Goal: Complete application form: Complete application form

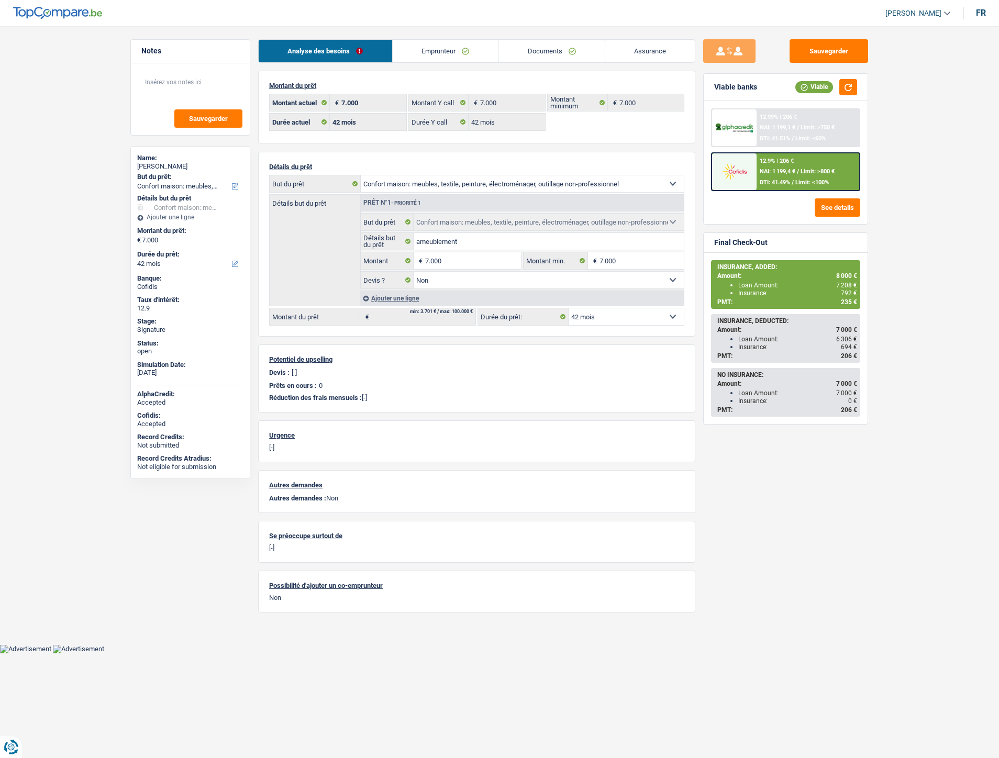
select select "household"
select select "42"
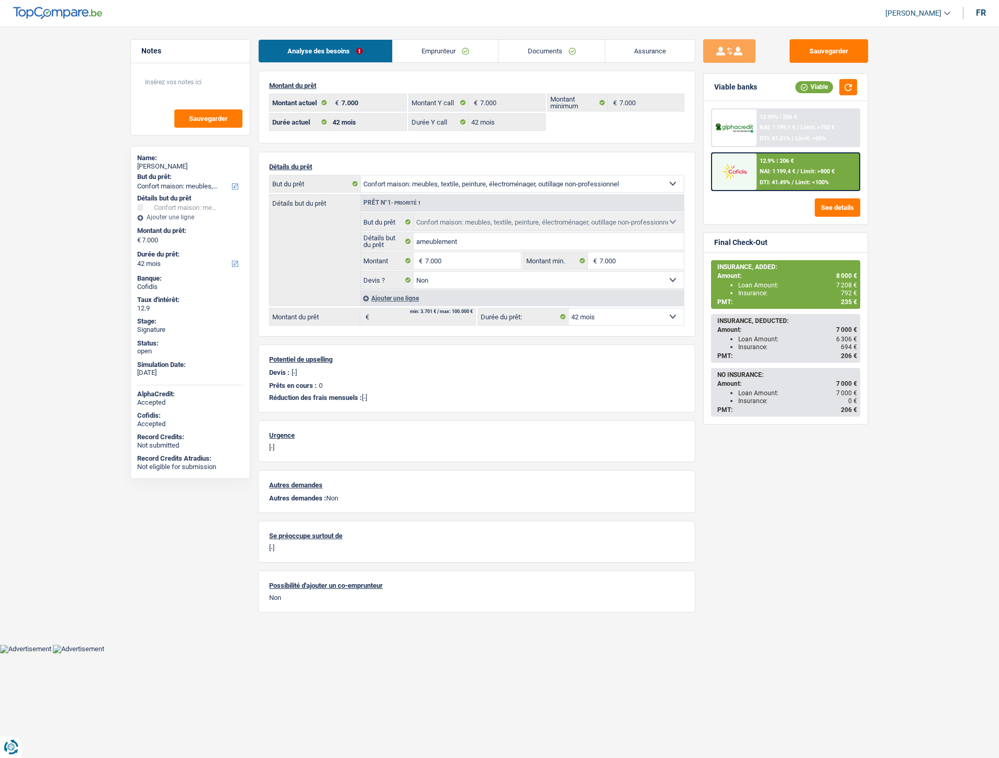
select select "household"
select select "false"
select select "42"
click at [569, 57] on link "Documents" at bounding box center [551, 51] width 106 height 23
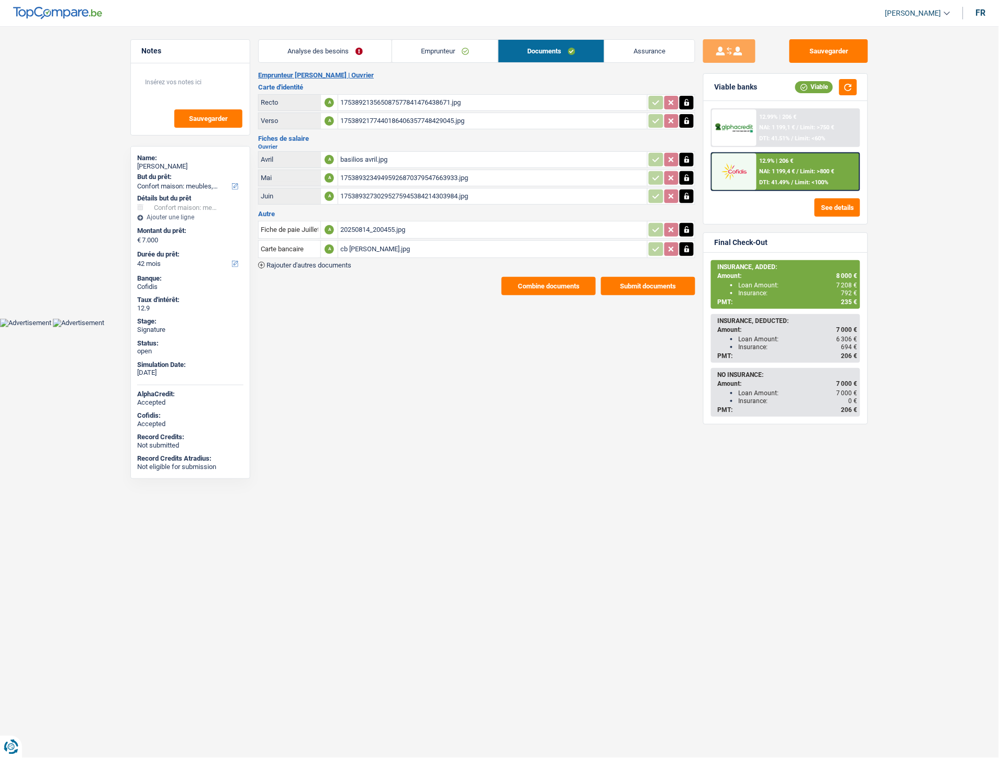
click at [364, 243] on div "cb basilios theodoridis.jpg" at bounding box center [492, 249] width 305 height 16
click at [325, 263] on span "Rajouter d'autres documents" at bounding box center [308, 265] width 85 height 7
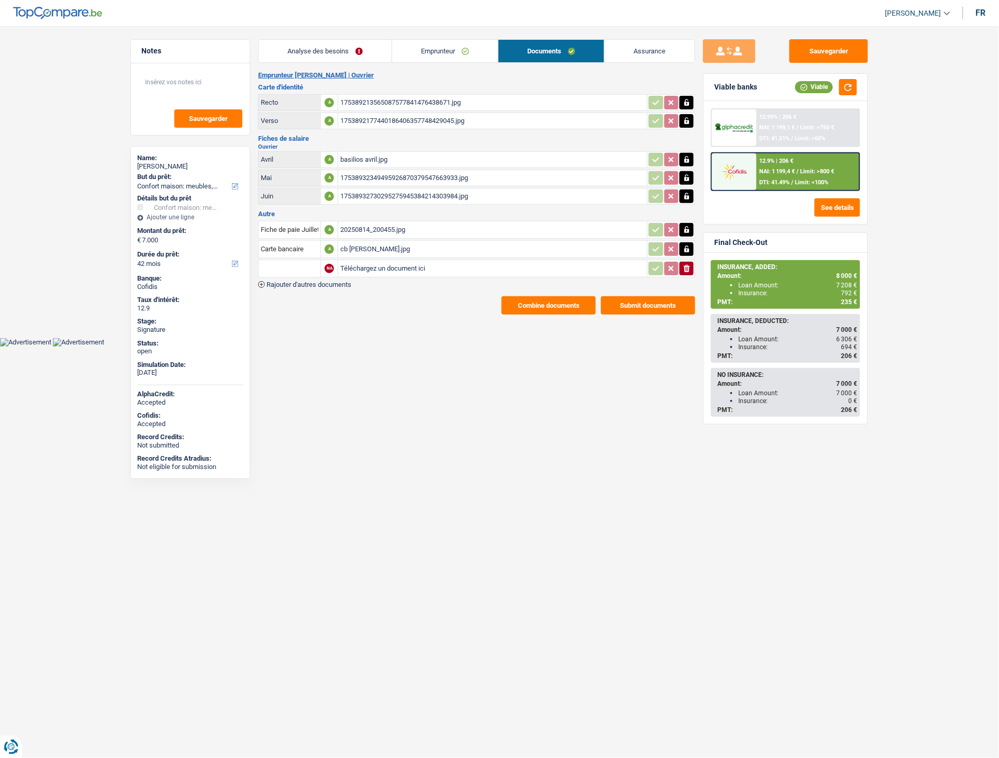
click at [406, 262] on input "Téléchargez un document ici" at bounding box center [492, 269] width 305 height 16
type input "C:\fakepath\ID&CB Theodoridis.pdf"
click at [291, 264] on input "text" at bounding box center [290, 268] width 58 height 17
drag, startPoint x: 294, startPoint y: 313, endPoint x: 291, endPoint y: 324, distance: 11.6
click at [291, 324] on main "Notes Sauvegarder Name: Basilios Theodoridis But du prêt: Confort maison: meubl…" at bounding box center [499, 177] width 999 height 323
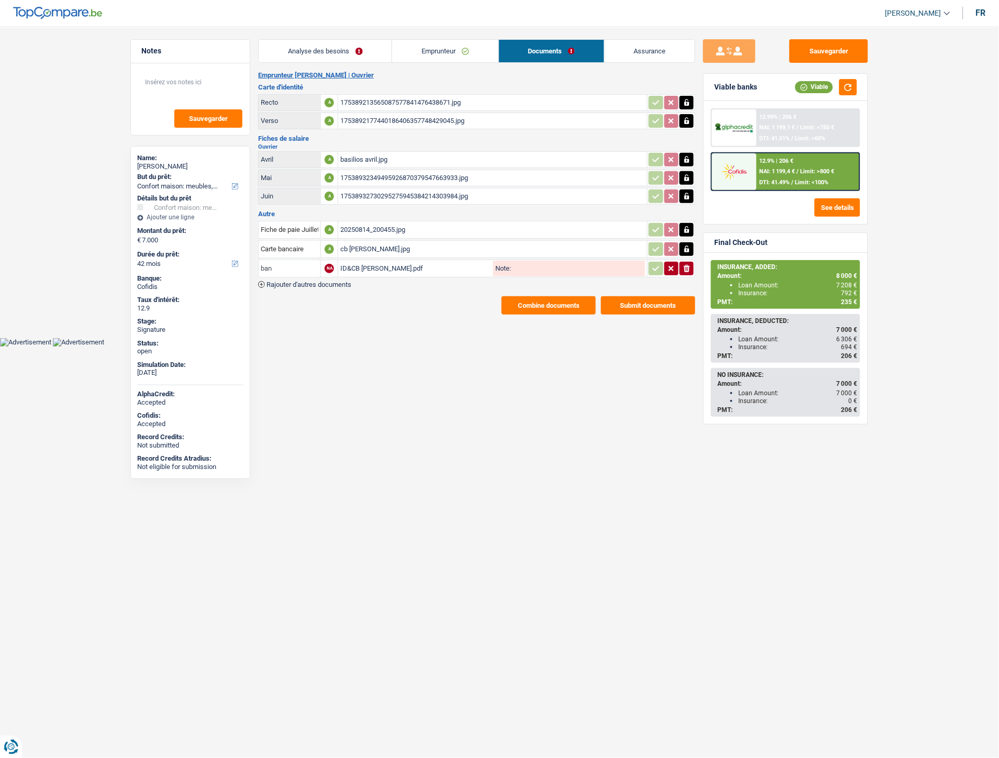
click at [292, 261] on input "ban" at bounding box center [290, 268] width 58 height 17
click at [296, 286] on li "Carte bancaire" at bounding box center [317, 289] width 107 height 13
type input "Carte bancaire"
click at [525, 264] on input "Note:" at bounding box center [578, 269] width 134 height 16
type input "="
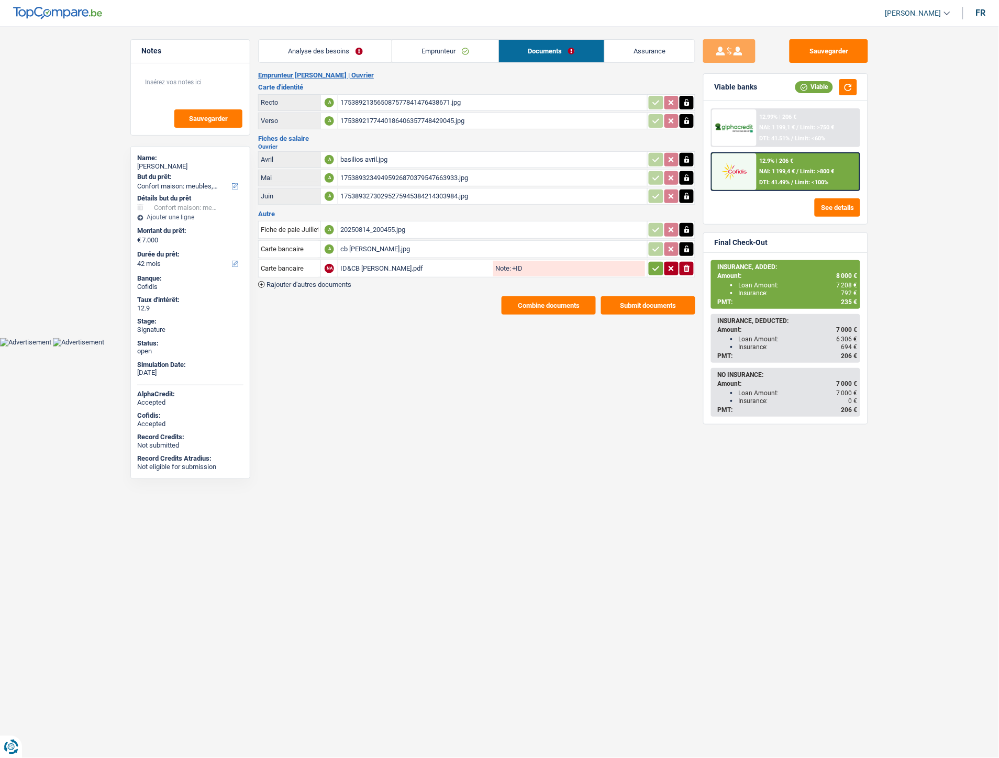
type input "+ID"
click at [648, 264] on div "ionicons-v5-e" at bounding box center [671, 269] width 46 height 14
click at [653, 266] on icon "button" at bounding box center [656, 268] width 7 height 5
click at [320, 281] on span "Rajouter d'autres documents" at bounding box center [308, 284] width 85 height 7
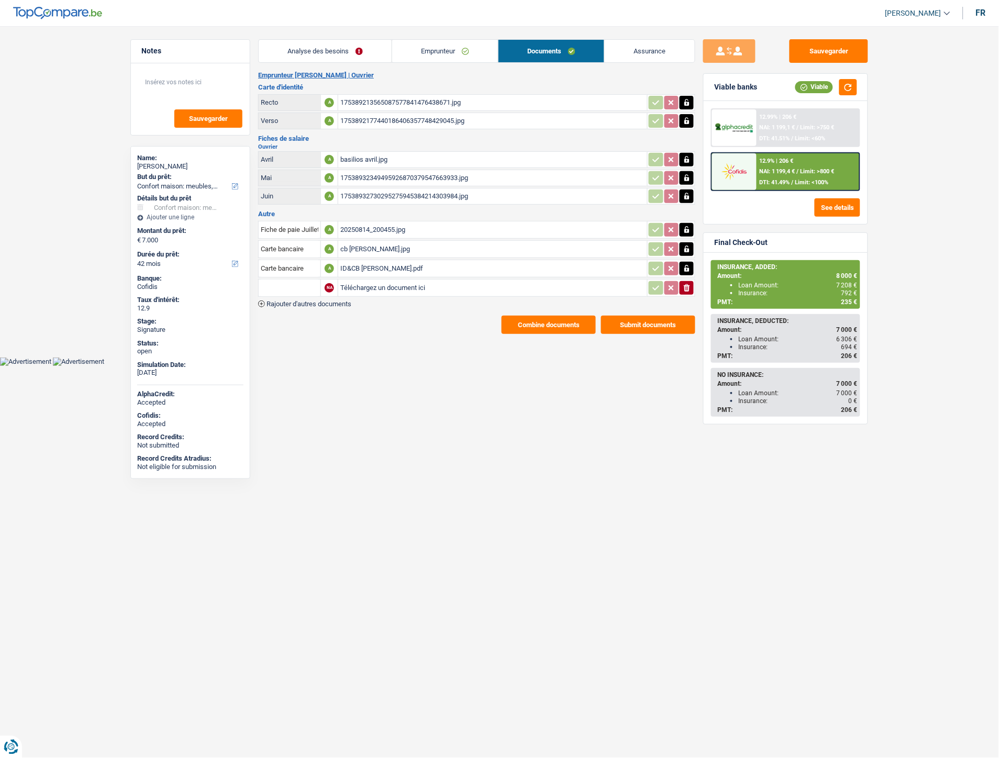
click at [360, 284] on input "Téléchargez un document ici" at bounding box center [492, 288] width 305 height 16
type input "C:\fakepath\Extrait Theodoridis.pdf"
click at [280, 280] on input "text" at bounding box center [290, 288] width 58 height 17
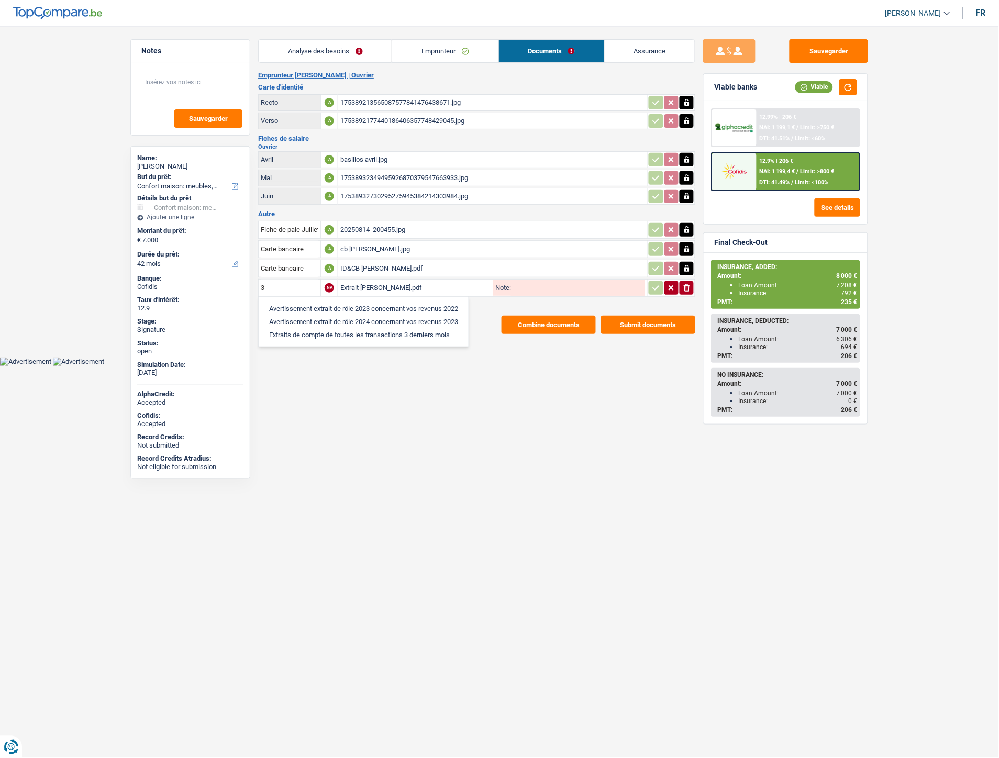
click at [327, 328] on li "Extraits de compte de toutes les transactions 3 derniers mois" at bounding box center [363, 334] width 199 height 13
type input "Extraits de compte de toutes les transactions 3 derniers mois"
click at [652, 283] on icon "button" at bounding box center [656, 288] width 8 height 10
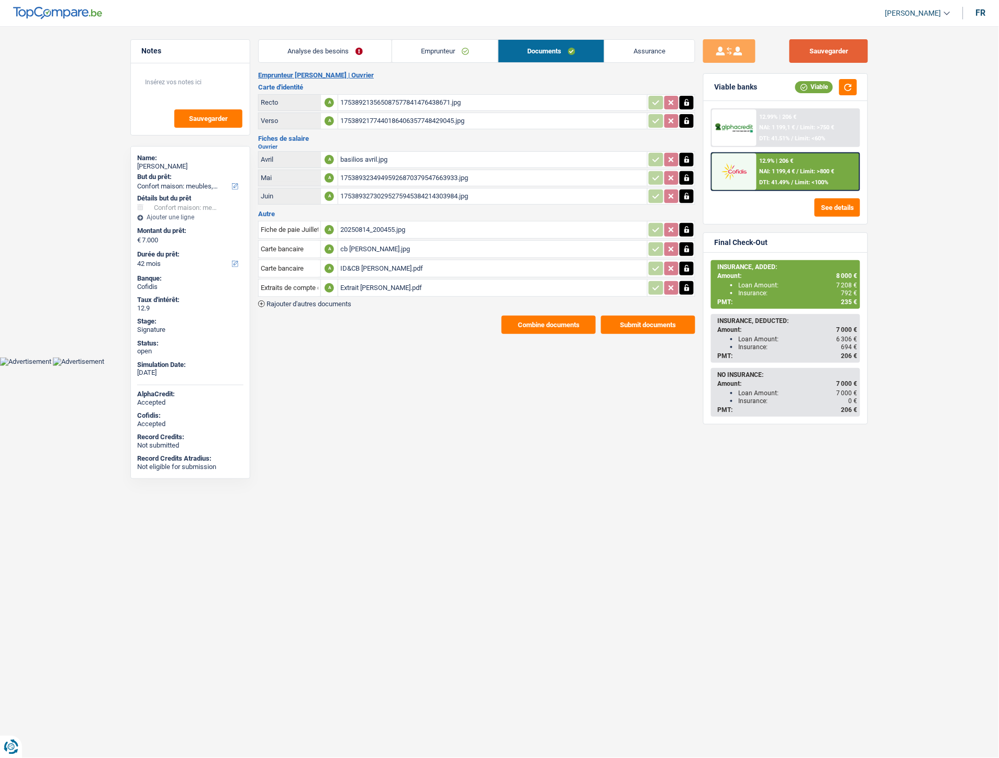
click at [818, 47] on button "Sauvegarder" at bounding box center [829, 51] width 79 height 24
click at [567, 325] on button "Combine documents" at bounding box center [549, 325] width 94 height 18
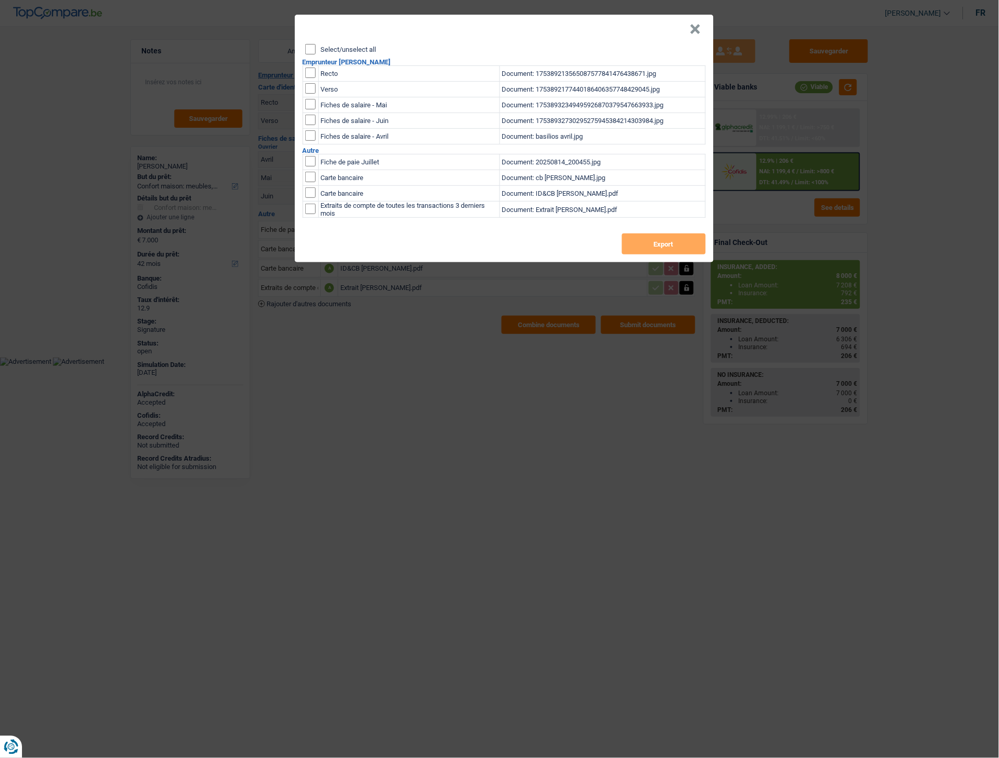
click at [305, 46] on input "Select/unselect all" at bounding box center [310, 49] width 10 height 10
checkbox input "true"
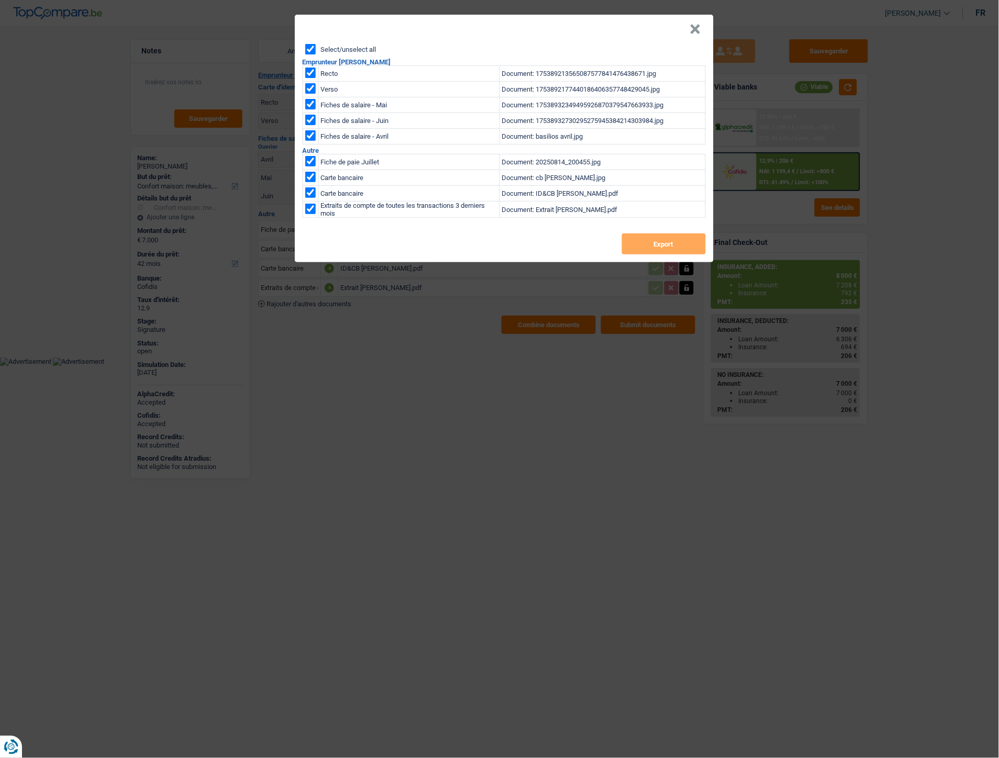
checkbox input "true"
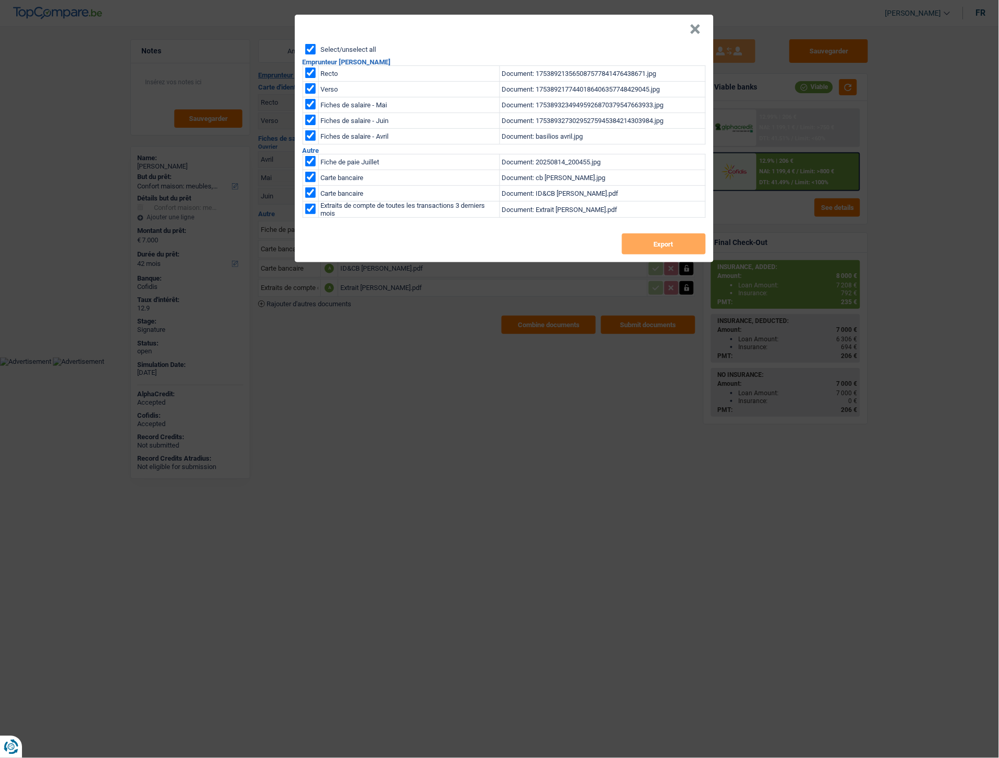
checkbox input "true"
click at [663, 242] on button "Export" at bounding box center [664, 244] width 84 height 21
click at [690, 30] on header "×" at bounding box center [504, 29] width 419 height 29
click at [695, 30] on button "×" at bounding box center [695, 29] width 11 height 10
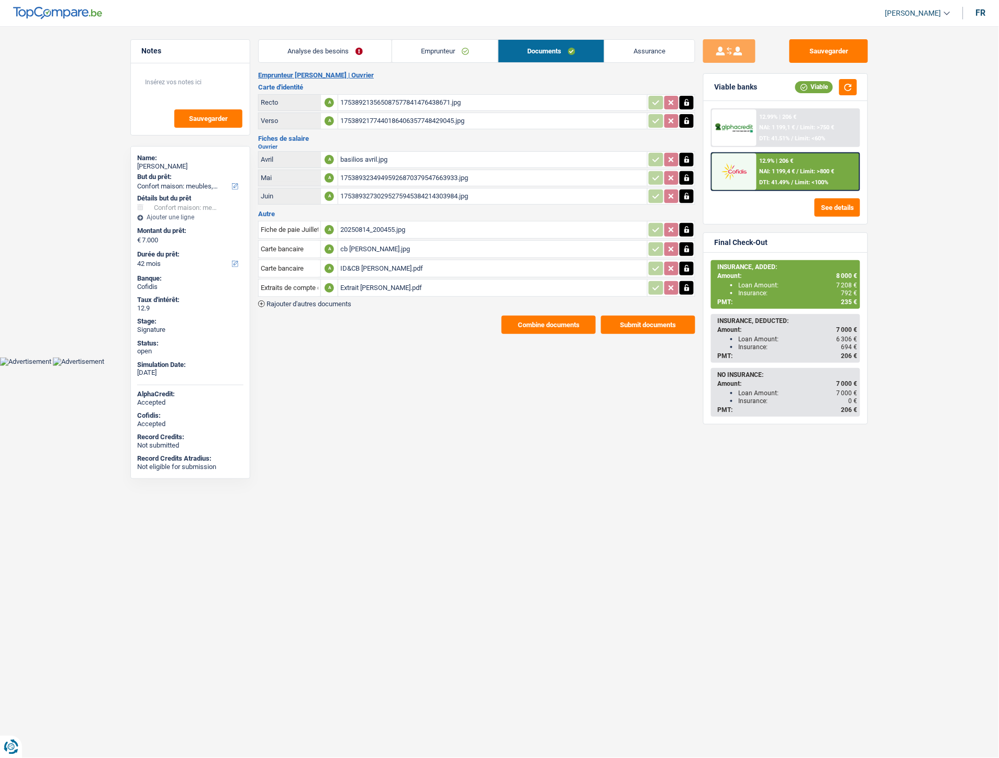
click at [787, 283] on div "Loan Amount: 7 208 €" at bounding box center [797, 285] width 119 height 7
click at [763, 175] on div "12.9% | 206 € NAI: 1 199,4 € / Limit: >800 € DTI: 41.49% / Limit: <100%" at bounding box center [808, 171] width 103 height 37
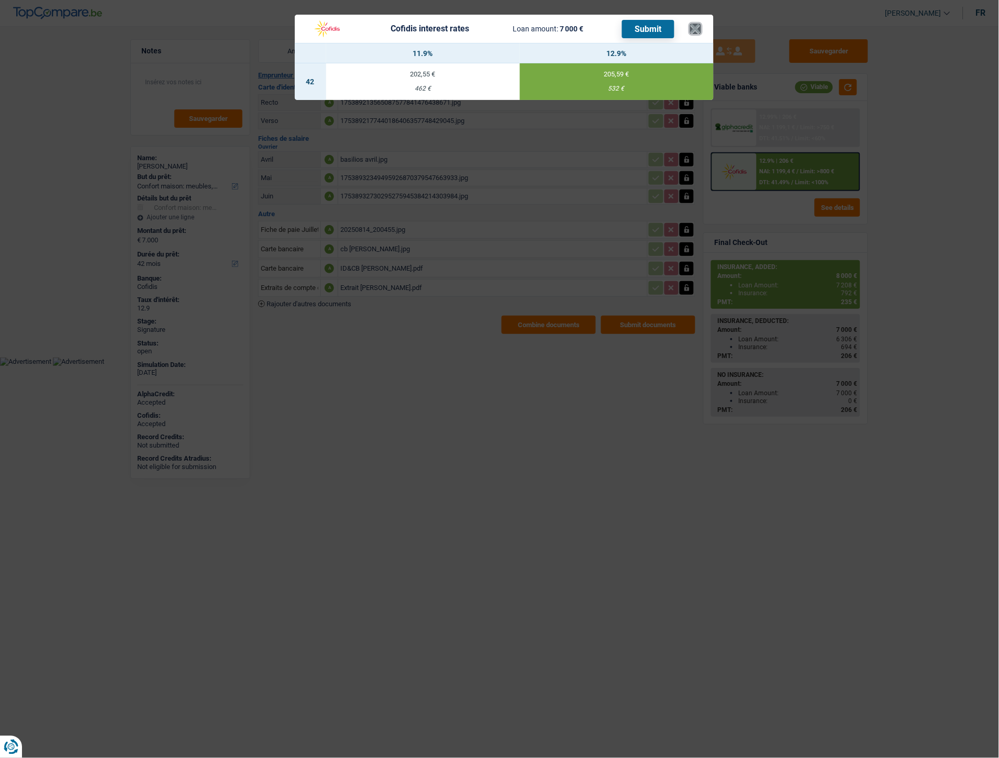
click at [698, 25] on button "×" at bounding box center [695, 29] width 11 height 10
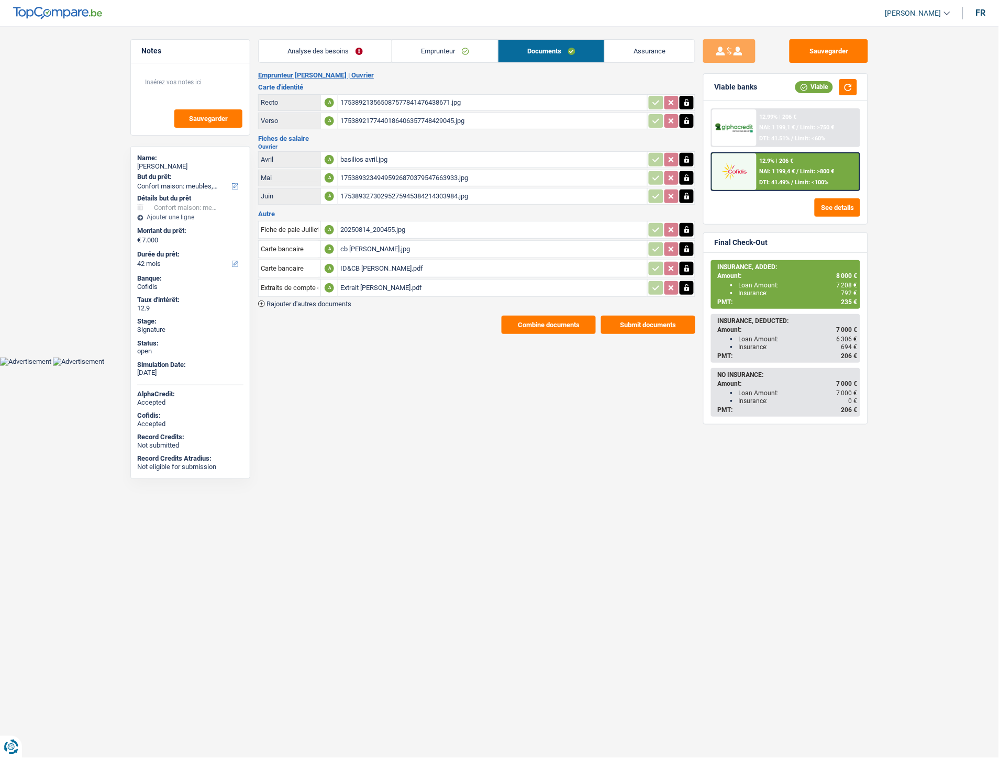
click at [793, 175] on div "12.9% | 206 € NAI: 1 199,4 € / Limit: >800 € DTI: 41.49% / Limit: <100%" at bounding box center [808, 171] width 103 height 37
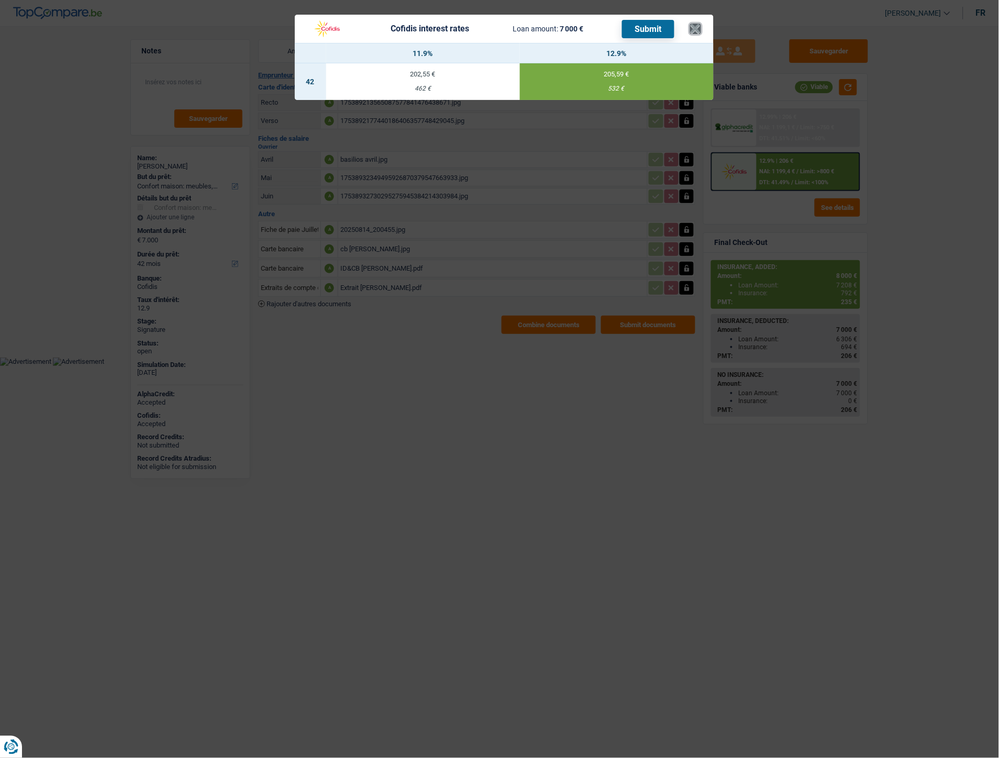
drag, startPoint x: 700, startPoint y: 30, endPoint x: 684, endPoint y: 30, distance: 15.7
click at [699, 30] on button "×" at bounding box center [695, 29] width 11 height 10
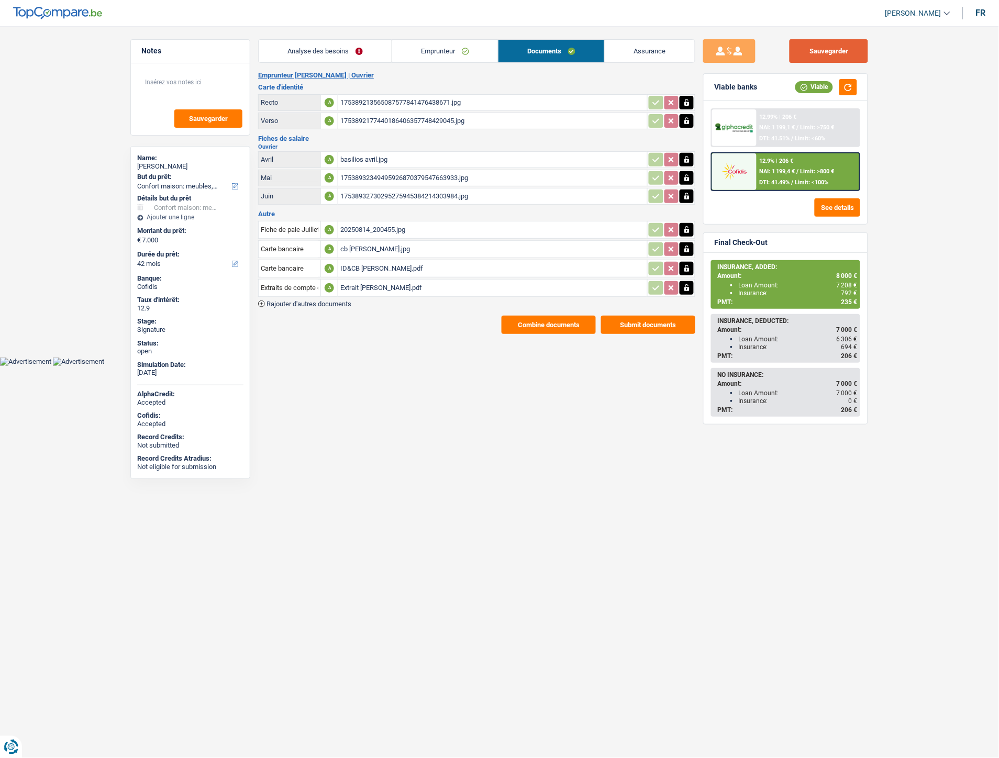
click at [807, 58] on button "Sauvegarder" at bounding box center [829, 51] width 79 height 24
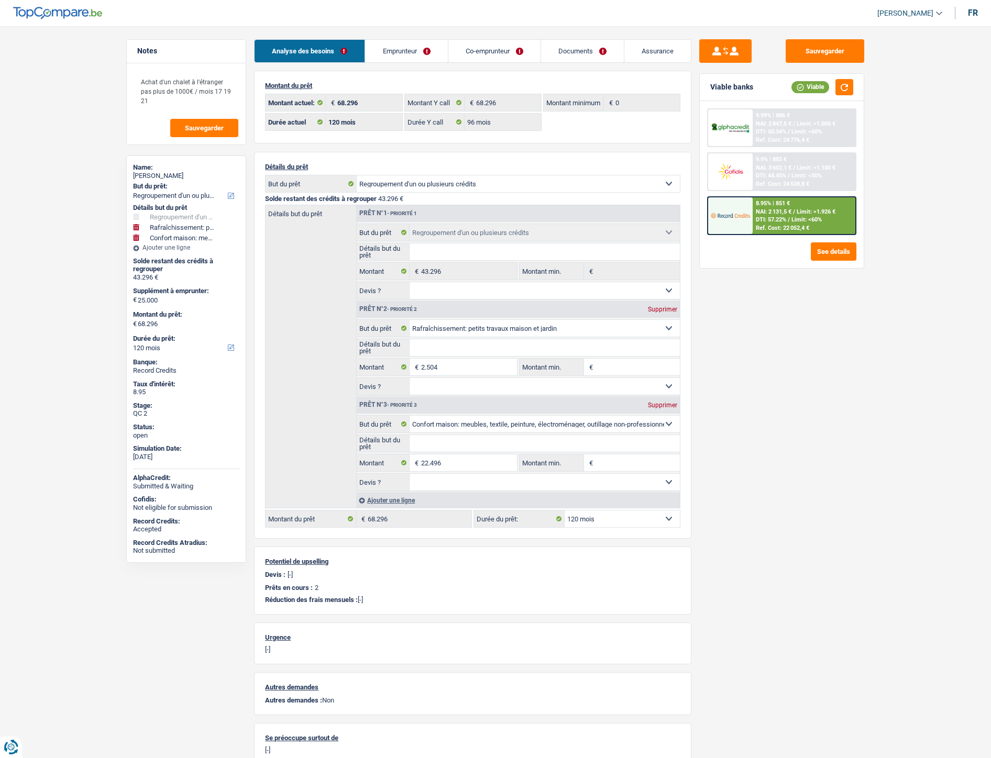
select select "refinancing"
select select "houseOrGarden"
select select "household"
select select "120"
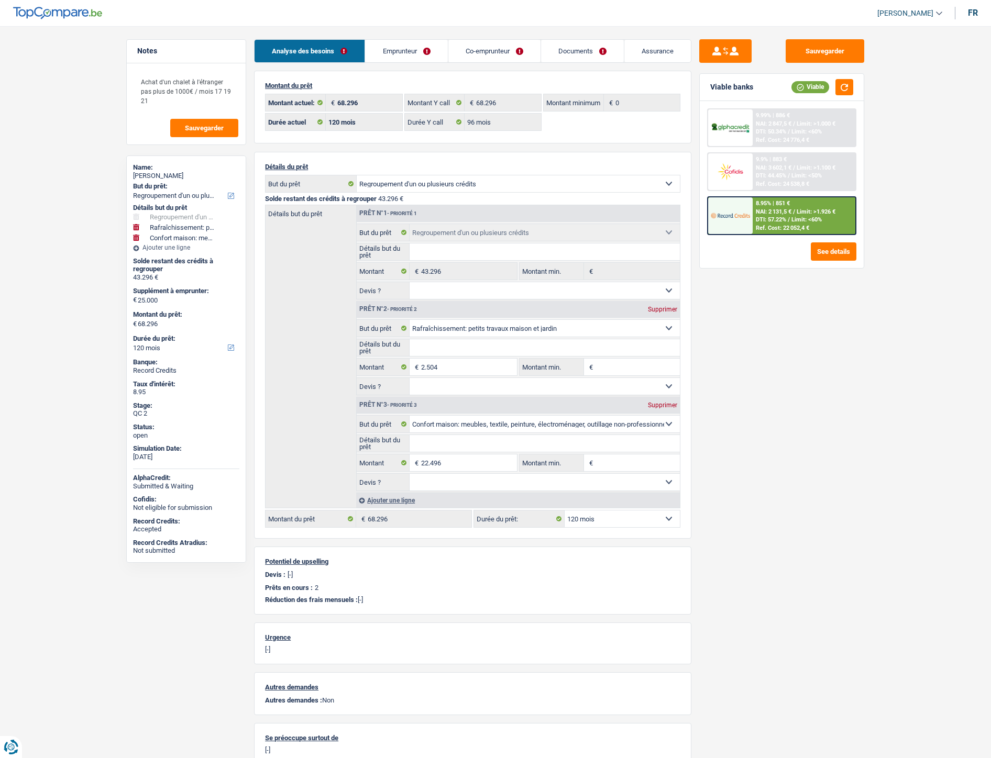
select select "120"
select select "96"
select select "refinancing"
select select "houseOrGarden"
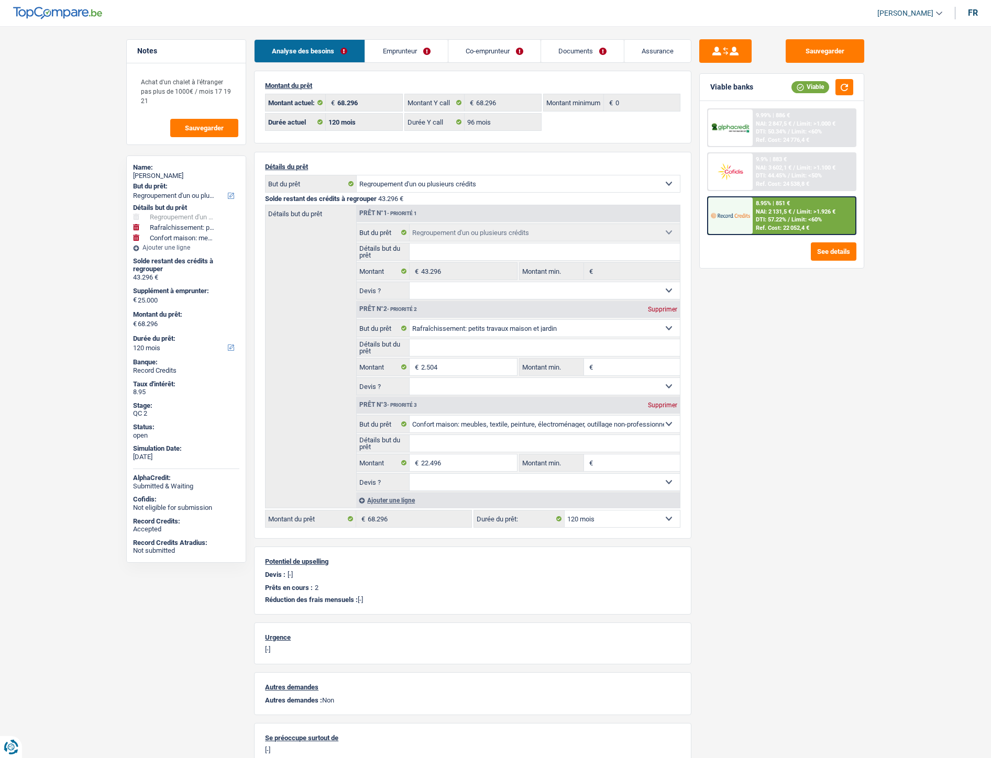
select select "household"
select select "120"
click at [578, 49] on link "Documents" at bounding box center [582, 51] width 83 height 23
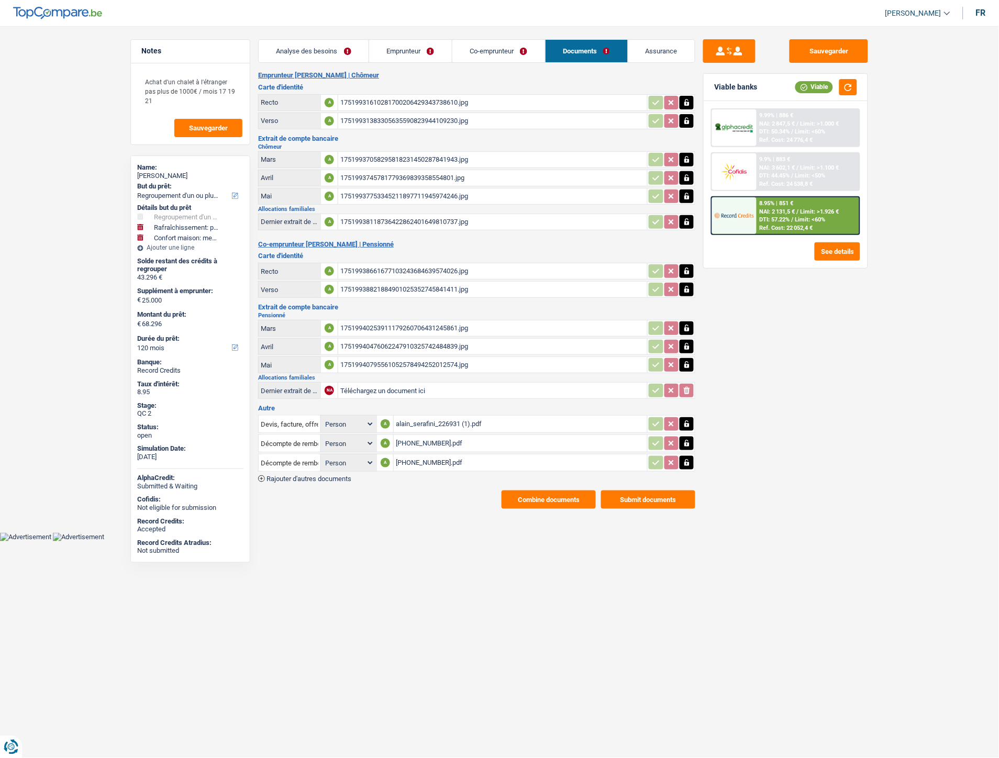
click at [419, 417] on div "alain_serafini_226931 (1).pdf" at bounding box center [520, 424] width 249 height 16
click at [389, 43] on link "Emprunteur" at bounding box center [410, 51] width 83 height 23
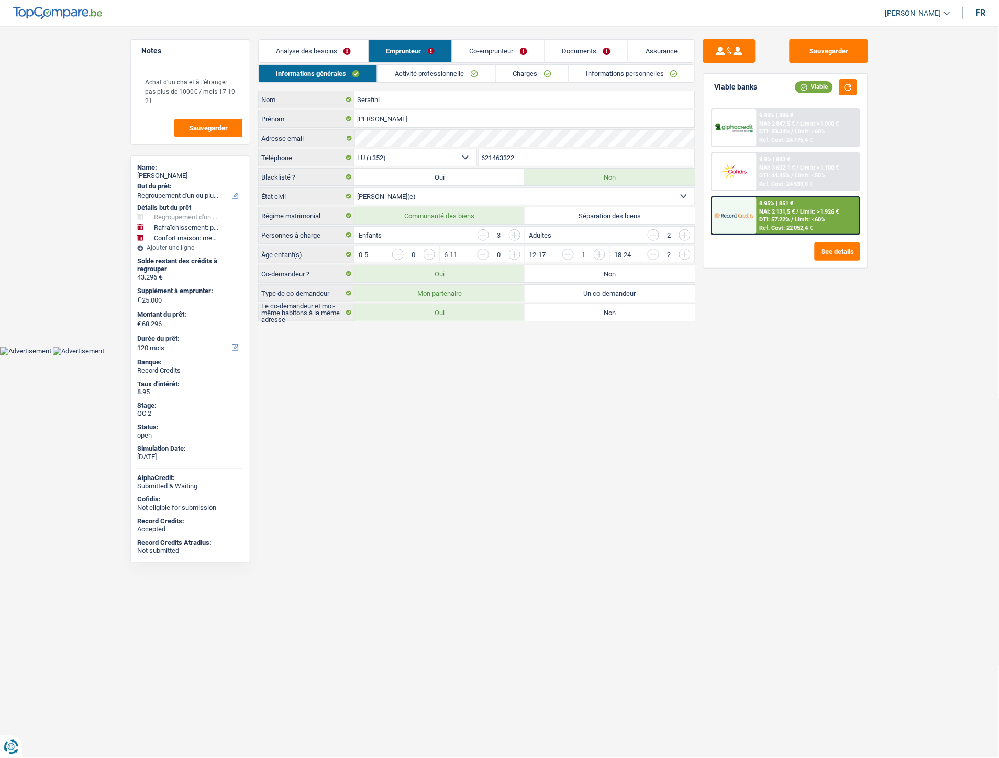
click at [488, 50] on link "Co-emprunteur" at bounding box center [498, 51] width 92 height 23
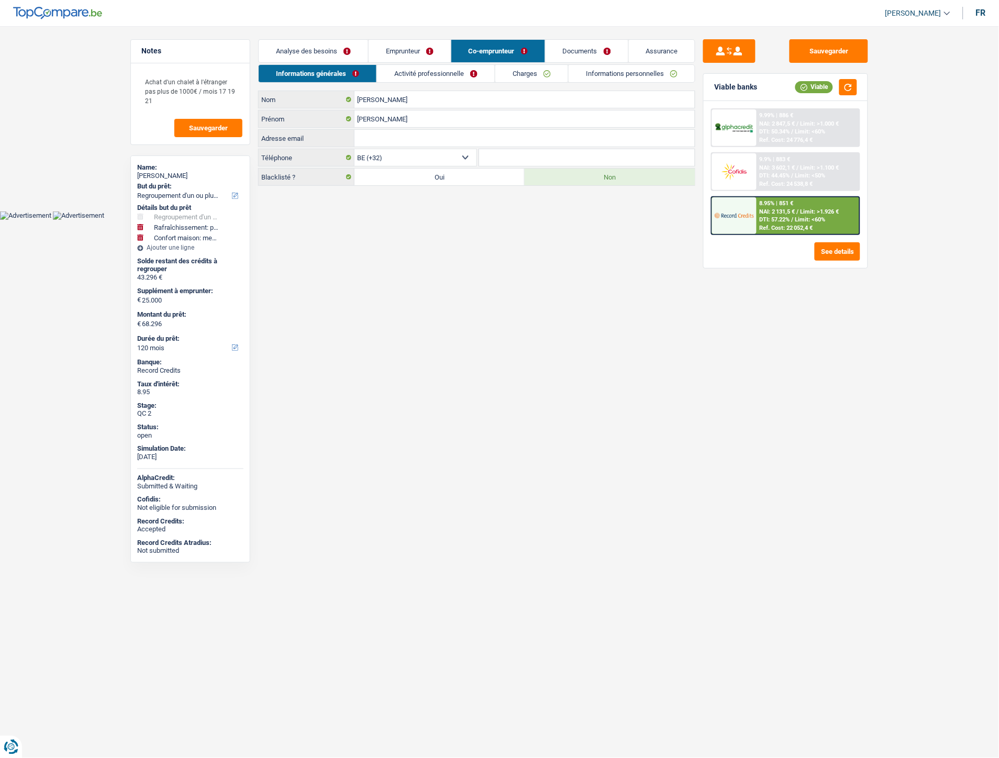
click at [404, 46] on link "Emprunteur" at bounding box center [410, 51] width 82 height 23
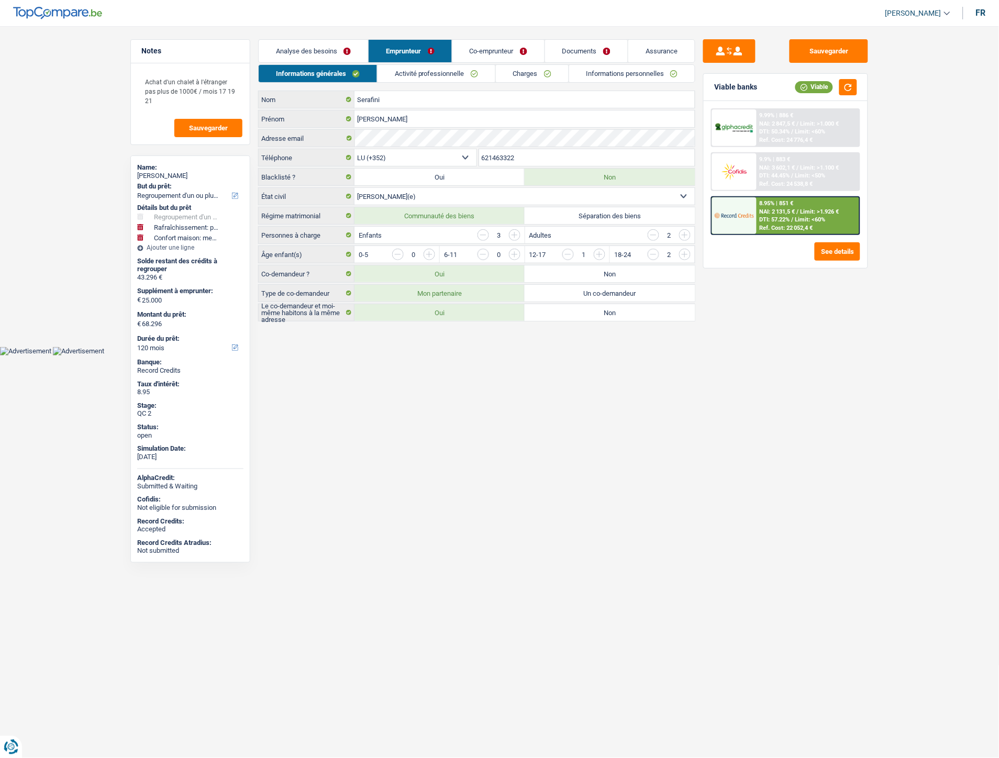
click at [576, 49] on link "Documents" at bounding box center [586, 51] width 83 height 23
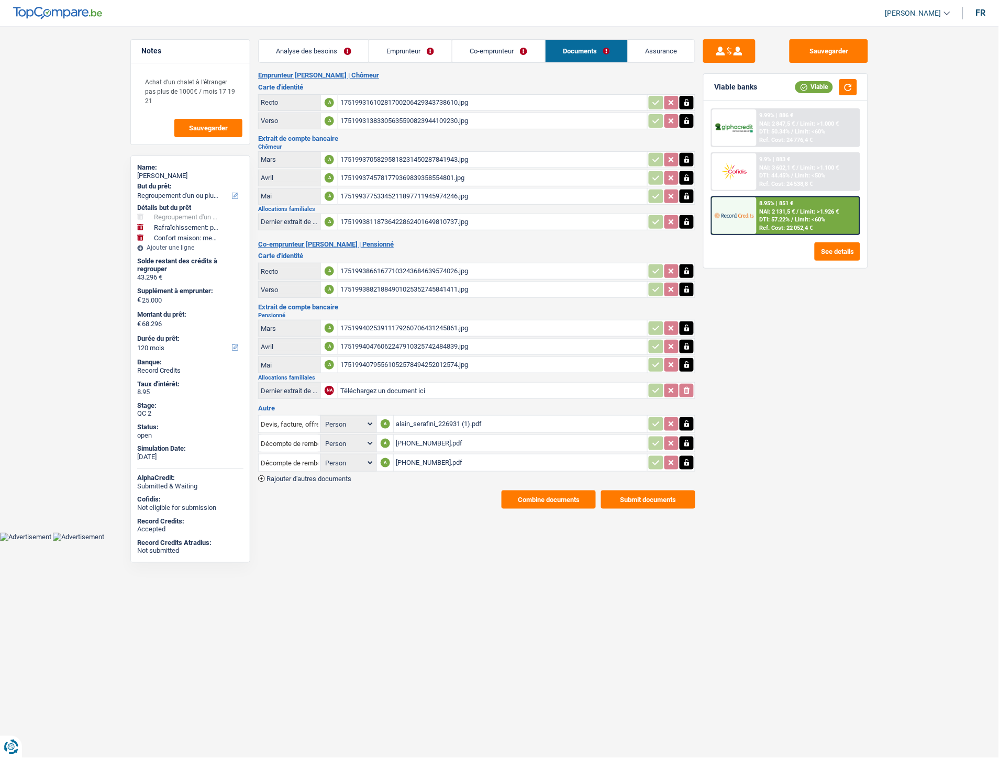
click at [416, 416] on div "alain_serafini_226931 (1).pdf" at bounding box center [520, 424] width 249 height 16
click at [794, 213] on div "8.95% | 851 € NAI: 2 131,5 € / Limit: >1.926 € DTI: 57.22% / Limit: <60% Ref. C…" at bounding box center [808, 215] width 103 height 37
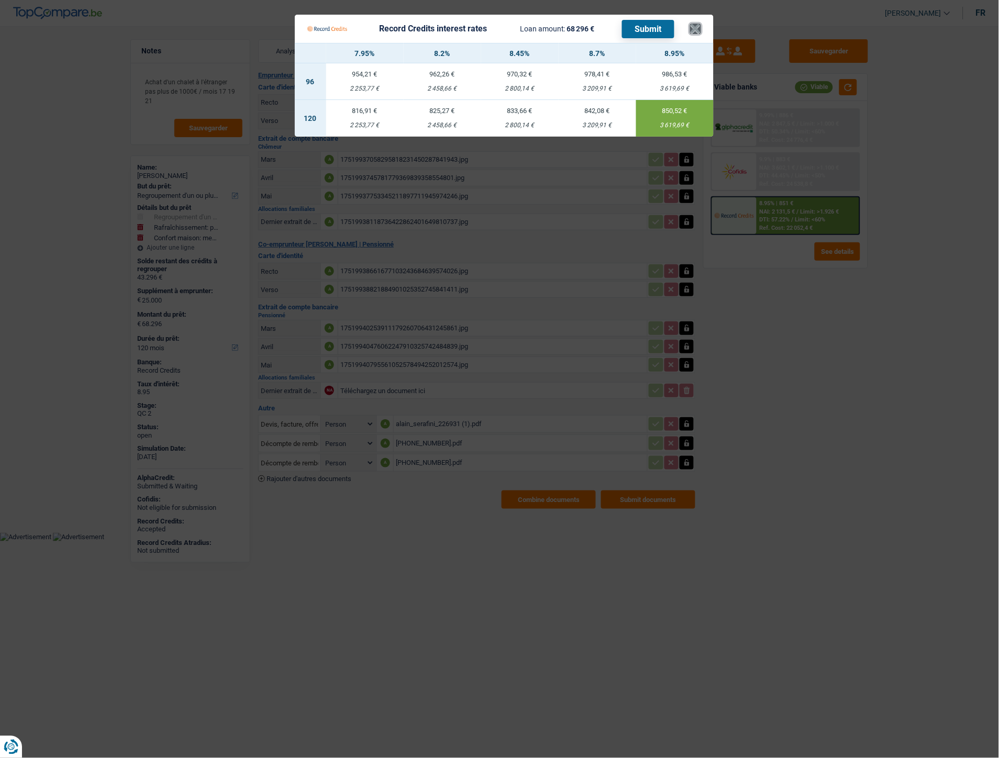
click at [695, 28] on button "×" at bounding box center [695, 29] width 11 height 10
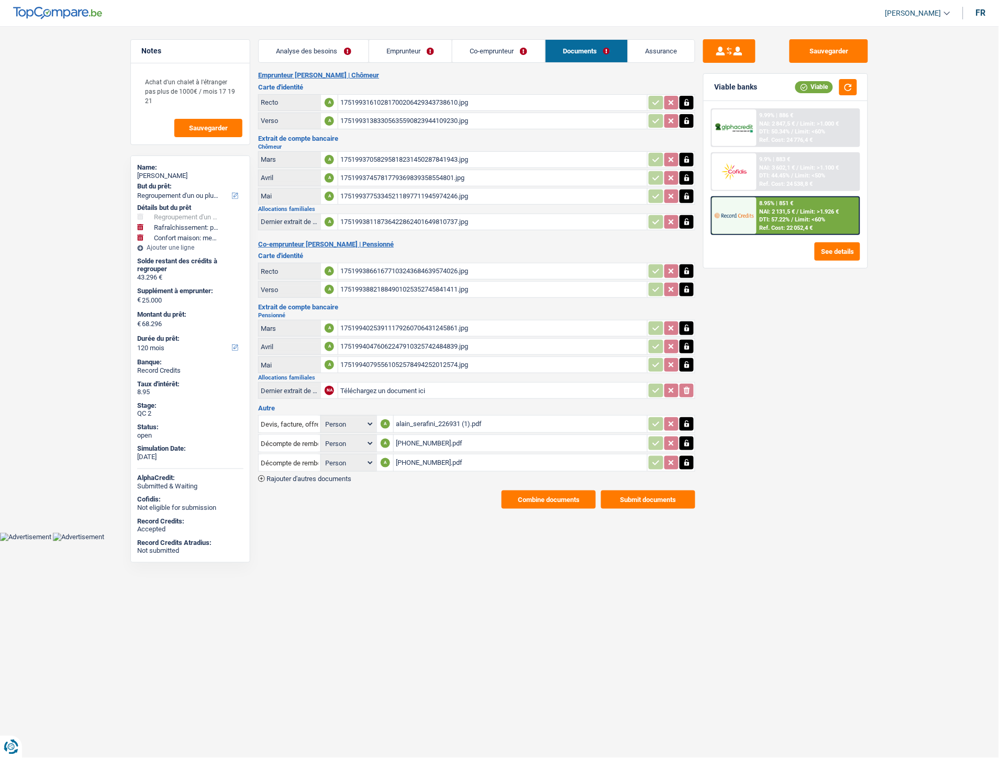
click at [786, 123] on span "NAI: 2 847,5 €" at bounding box center [778, 123] width 36 height 7
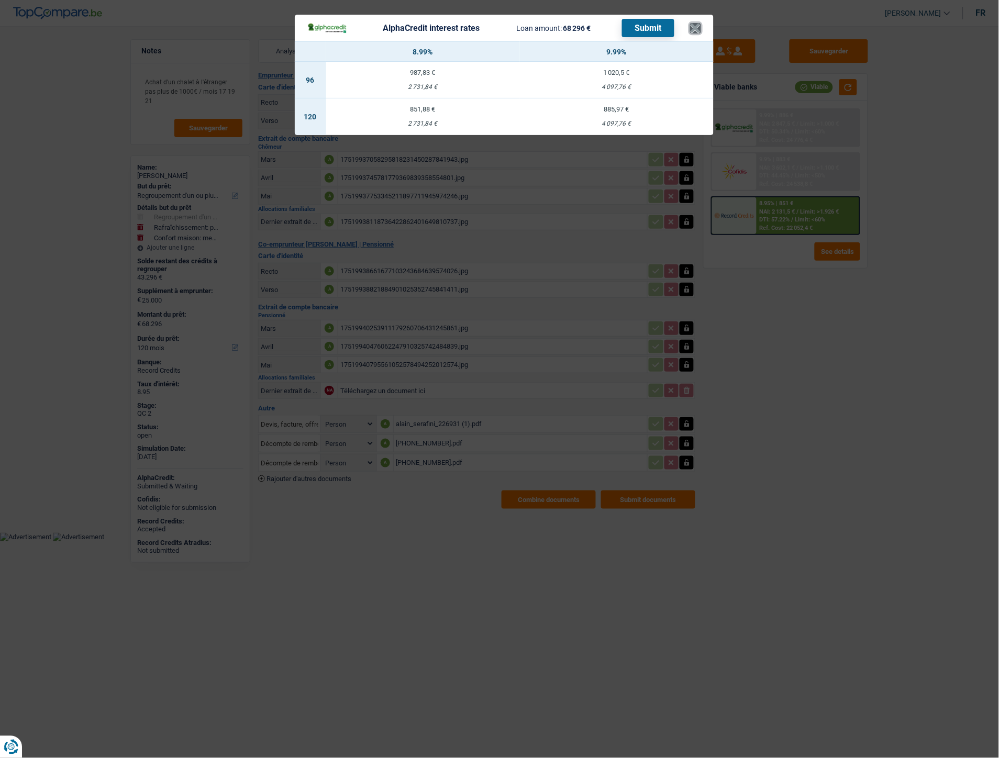
click at [698, 25] on button "×" at bounding box center [695, 28] width 11 height 10
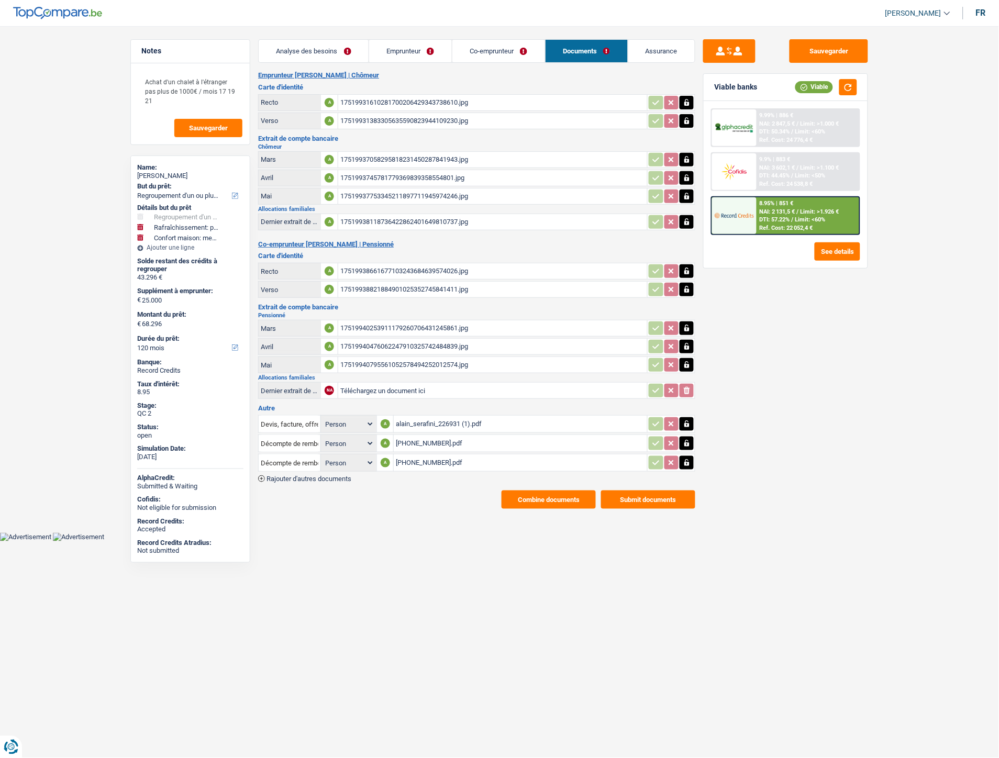
click at [843, 337] on div "Sauvegarder Viable banks Viable 9.99% | 886 € NAI: 2 847,5 € / Limit: >1.000 € …" at bounding box center [785, 388] width 181 height 699
click at [661, 51] on link "Assurance" at bounding box center [661, 51] width 67 height 23
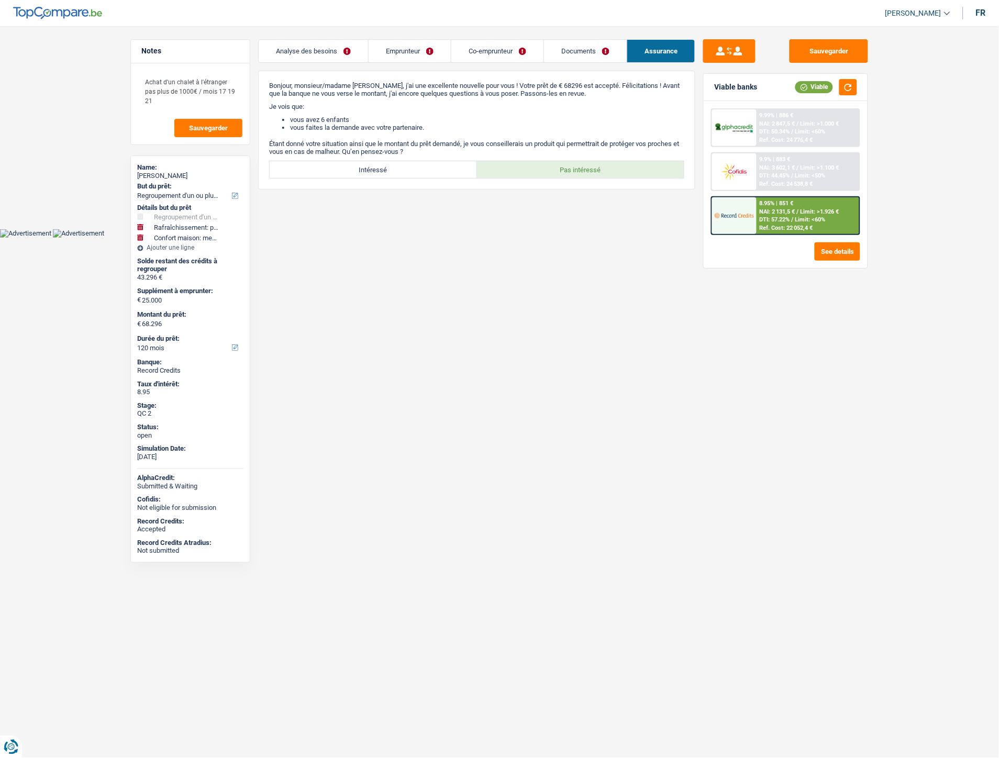
click at [582, 43] on link "Documents" at bounding box center [585, 51] width 83 height 23
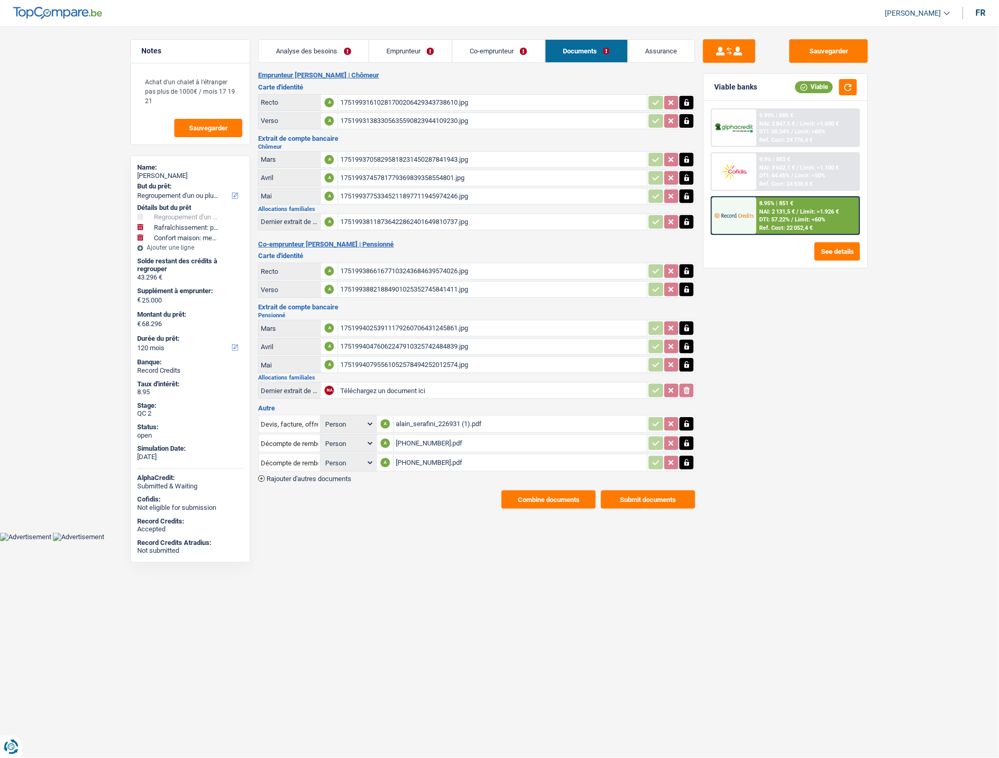
click at [437, 436] on div "118-0523013-33.pdf" at bounding box center [520, 444] width 249 height 16
click at [428, 436] on div "118-0523013-33.pdf" at bounding box center [520, 444] width 249 height 16
click at [432, 455] on div "118-1190158-12.pdf" at bounding box center [520, 463] width 249 height 16
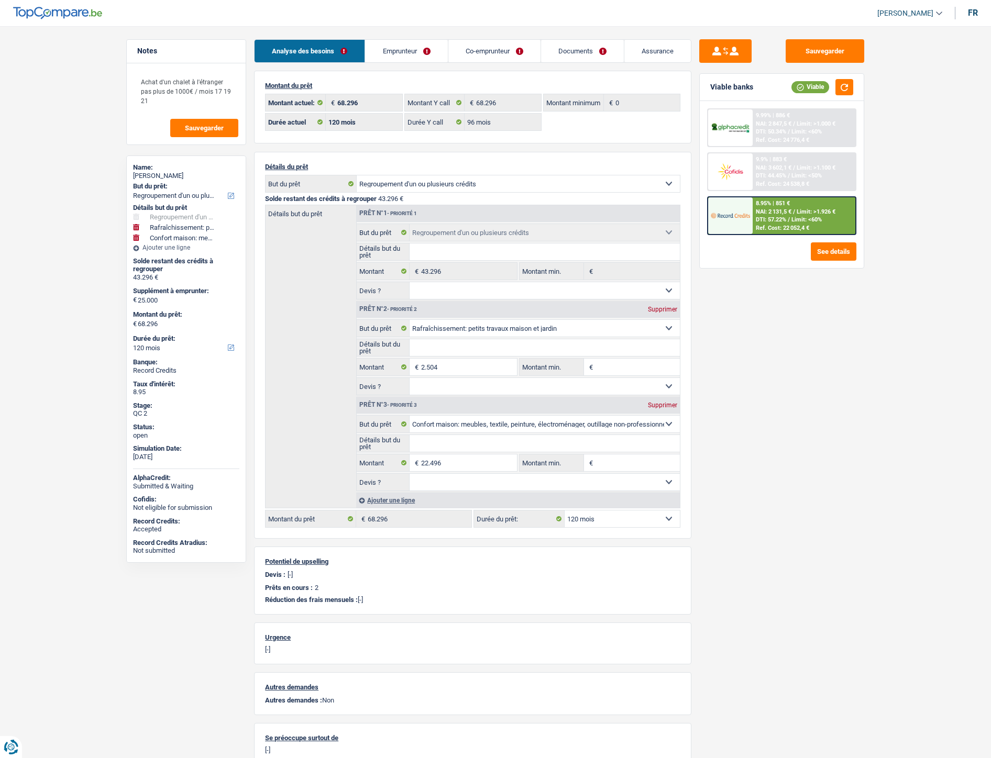
select select "refinancing"
select select "houseOrGarden"
select select "household"
select select "120"
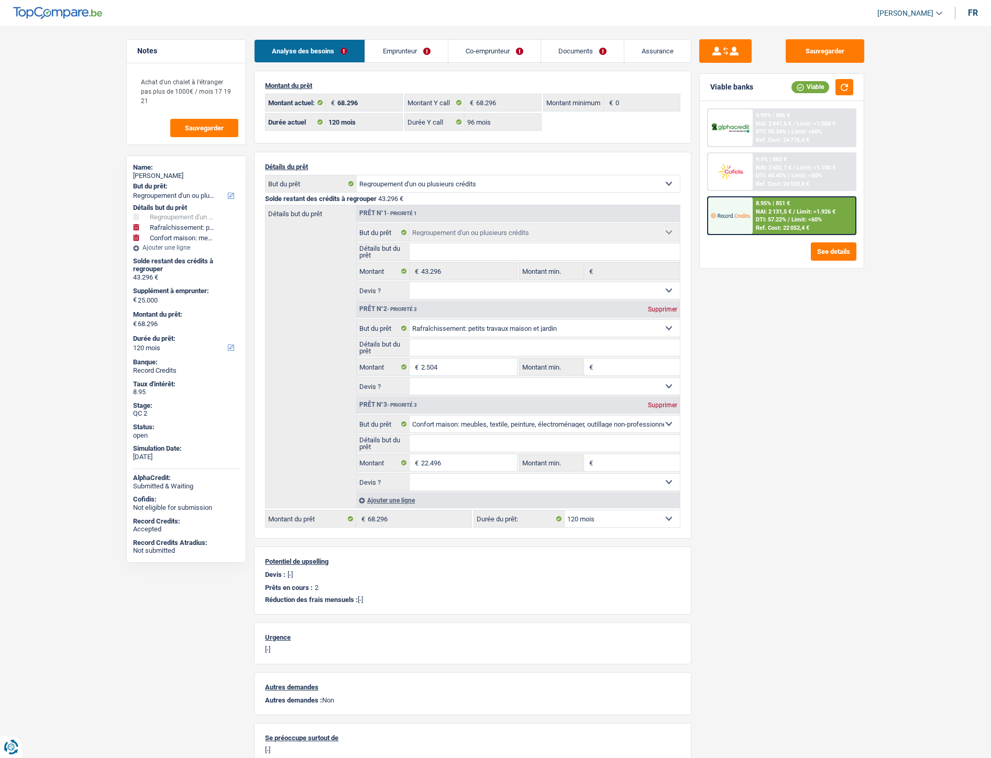
select select "120"
select select "96"
select select "refinancing"
select select "houseOrGarden"
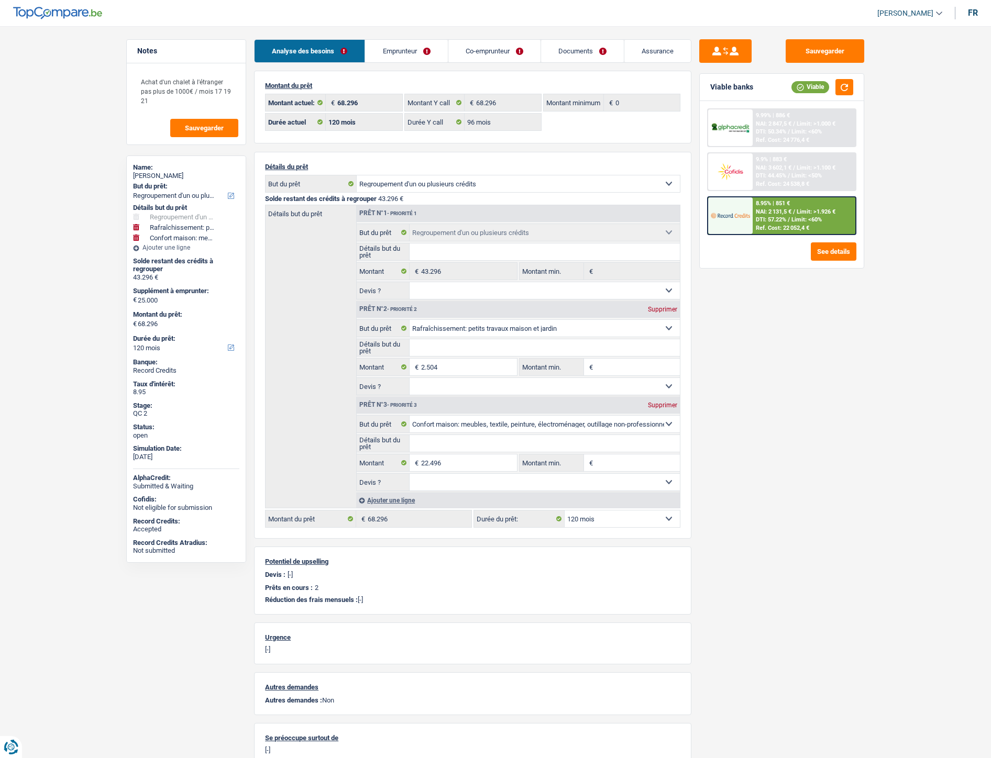
select select "household"
select select "120"
click at [569, 54] on link "Documents" at bounding box center [582, 51] width 83 height 23
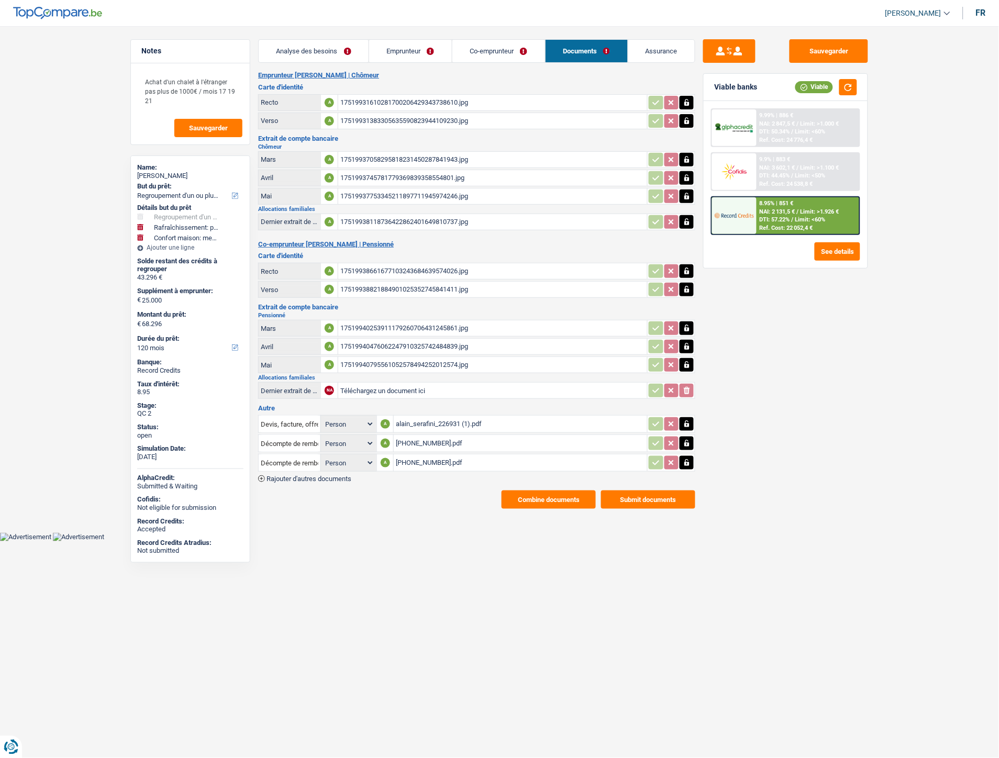
click at [379, 359] on div "17519940795561052578494252012574.jpg" at bounding box center [492, 365] width 305 height 16
click at [386, 360] on div "17519940795561052578494252012574.jpg" at bounding box center [492, 365] width 305 height 16
click at [386, 191] on div "17519937753345211897711945974246.jpg" at bounding box center [492, 196] width 305 height 16
click at [383, 360] on div "17519940795561052578494252012574.jpg" at bounding box center [492, 365] width 305 height 16
click at [359, 105] on div "17519931610281700206429343738610.jpg" at bounding box center [492, 103] width 305 height 16
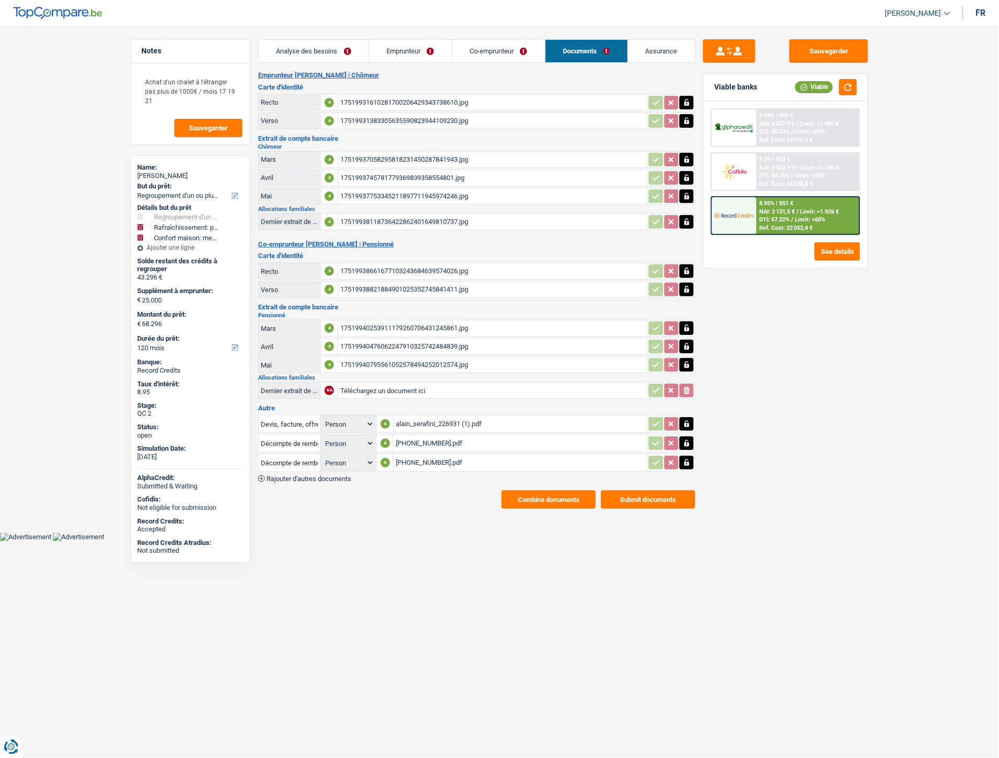
drag, startPoint x: 373, startPoint y: 545, endPoint x: 372, endPoint y: 526, distance: 19.4
click at [373, 541] on html "Vous avez le contrôle de vos données Nous utilisons des cookies, tout comme nos…" at bounding box center [499, 270] width 999 height 541
click at [809, 44] on button "Sauvegarder" at bounding box center [829, 51] width 79 height 24
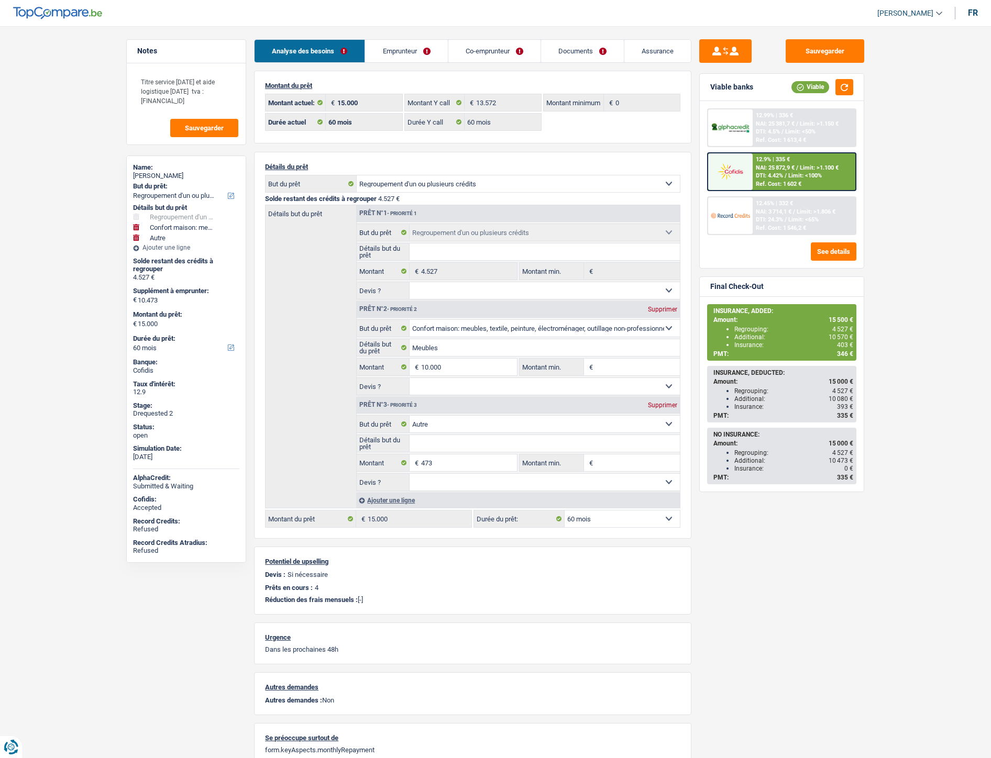
select select "refinancing"
select select "household"
select select "other"
select select "60"
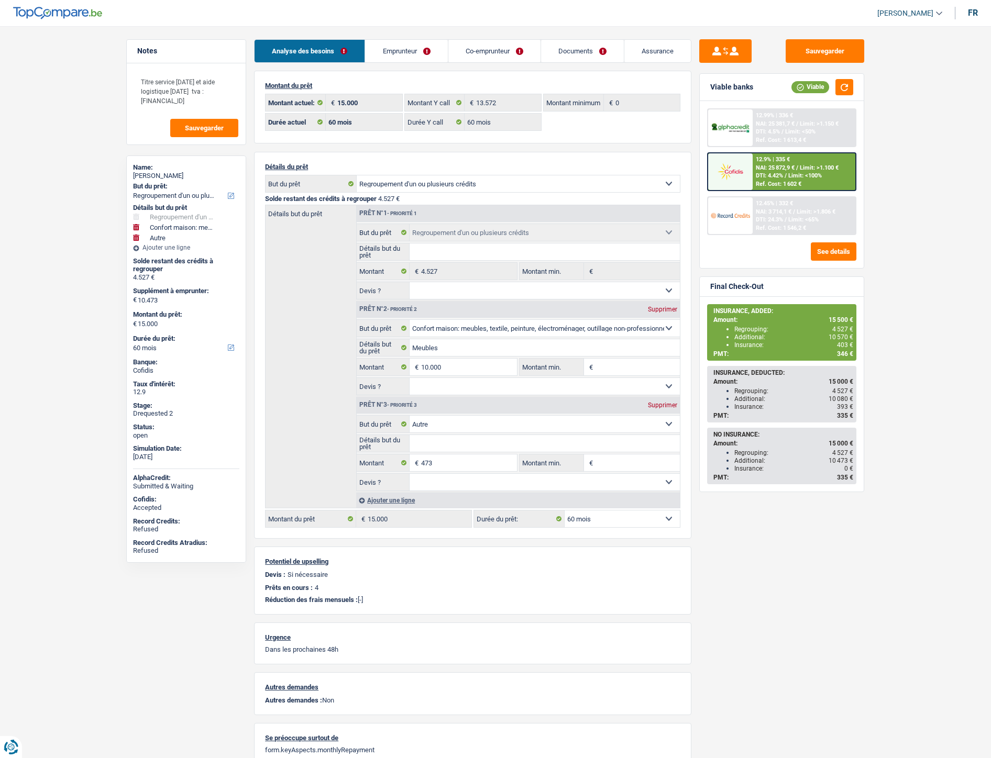
select select "60"
select select "refinancing"
select select "household"
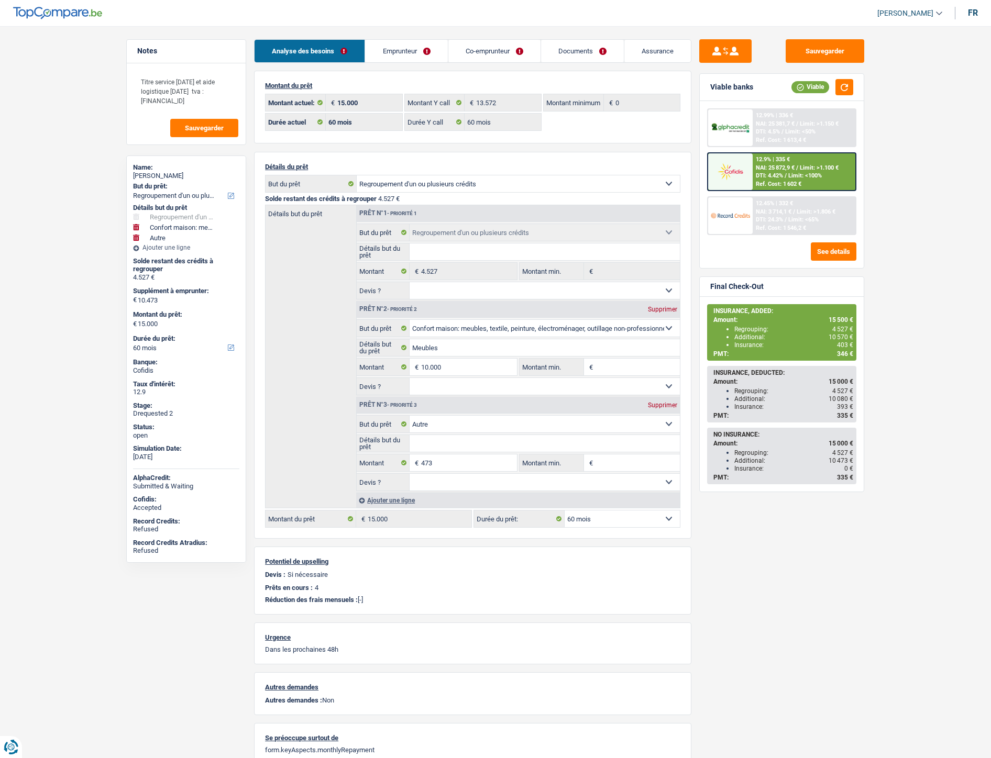
select select "other"
select select "60"
click at [649, 53] on link "Assurance" at bounding box center [657, 51] width 66 height 23
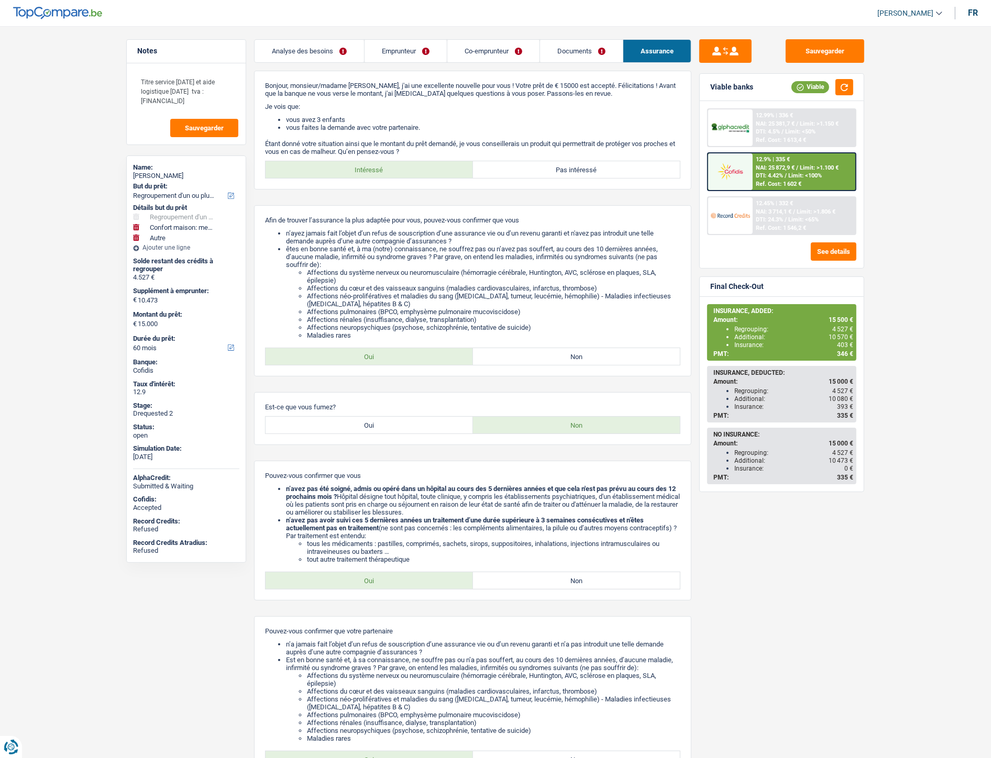
click at [555, 56] on link "Documents" at bounding box center [581, 51] width 83 height 23
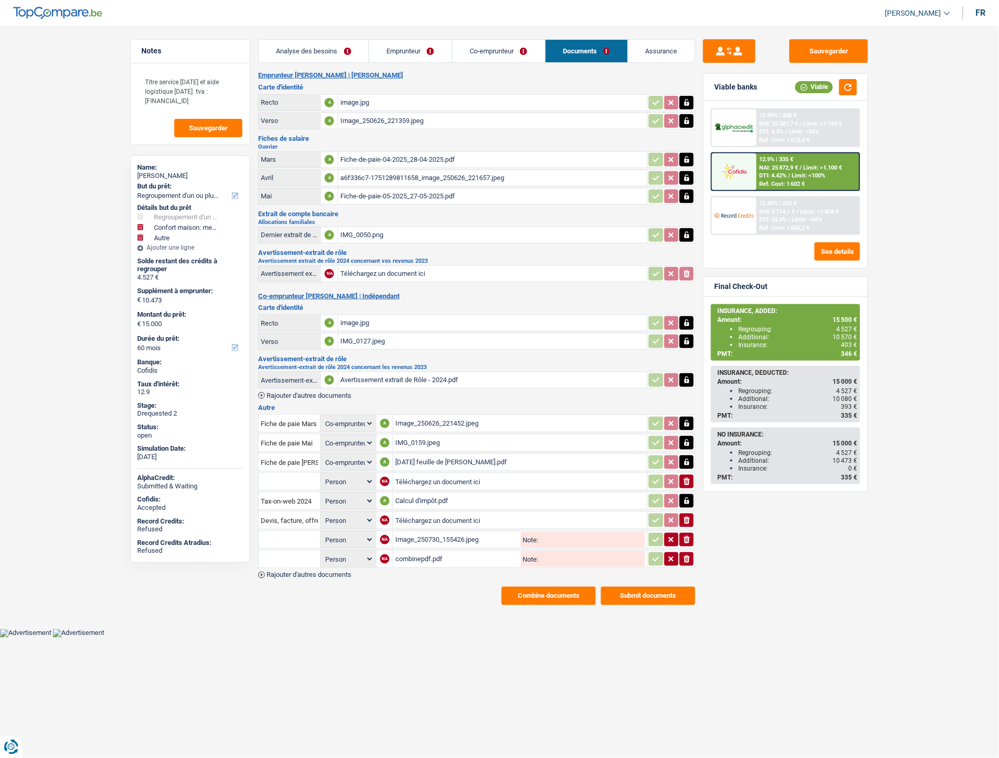
click at [483, 49] on link "Co-emprunteur" at bounding box center [498, 51] width 93 height 23
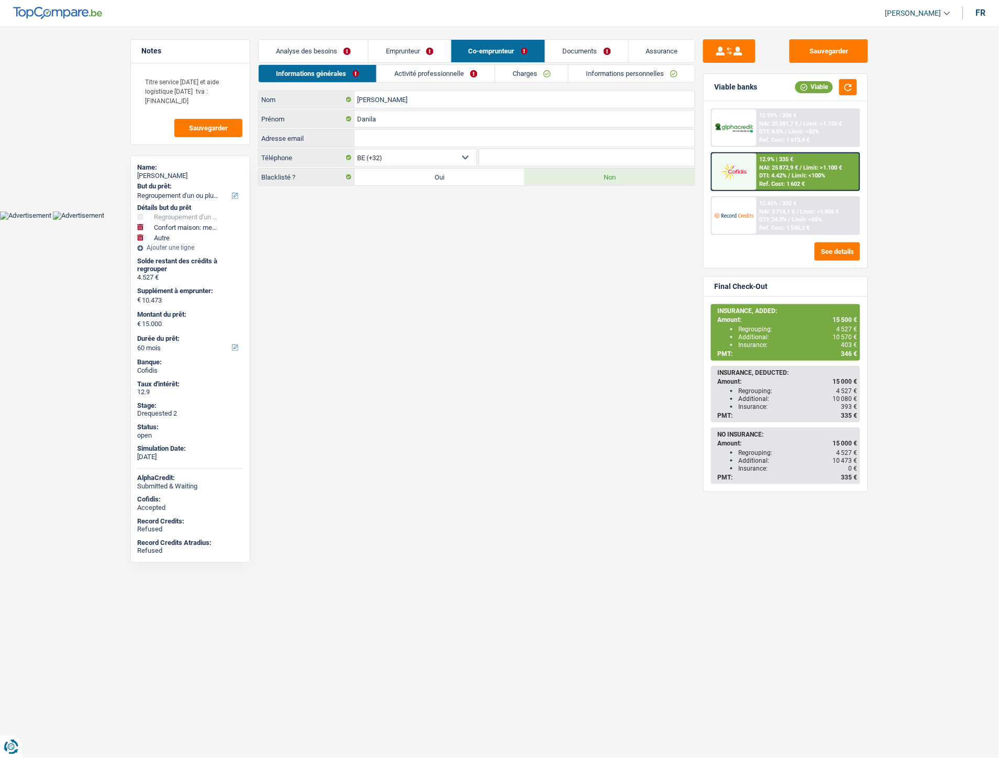
click at [425, 51] on link "Emprunteur" at bounding box center [410, 51] width 82 height 23
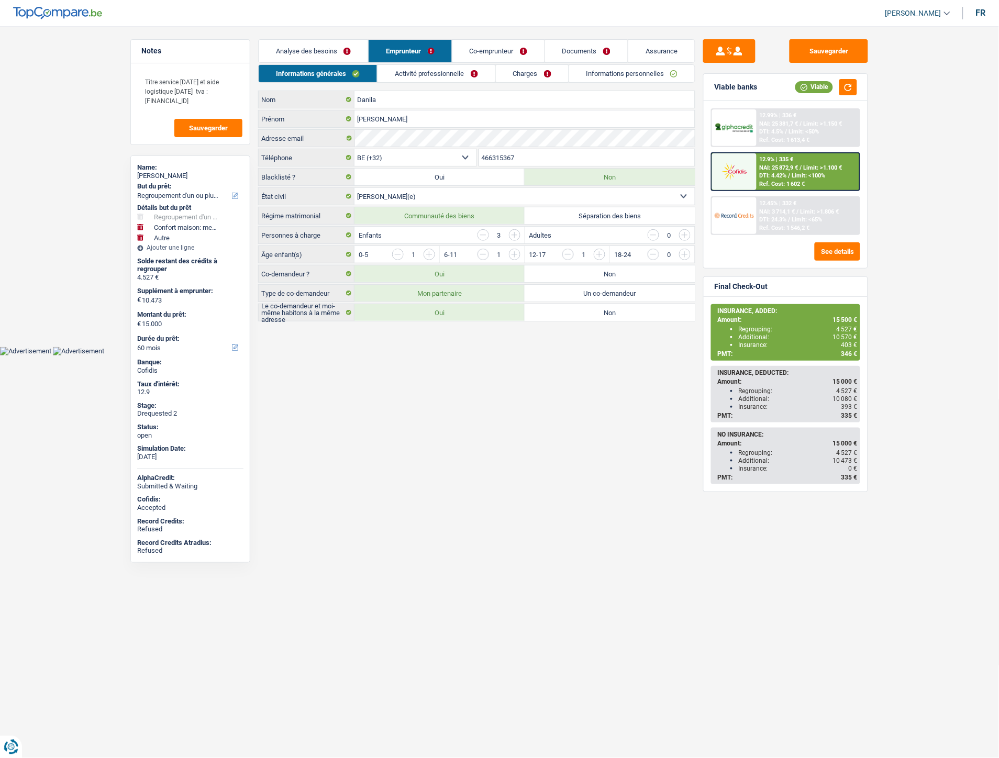
click at [596, 71] on link "Informations personnelles" at bounding box center [632, 73] width 126 height 17
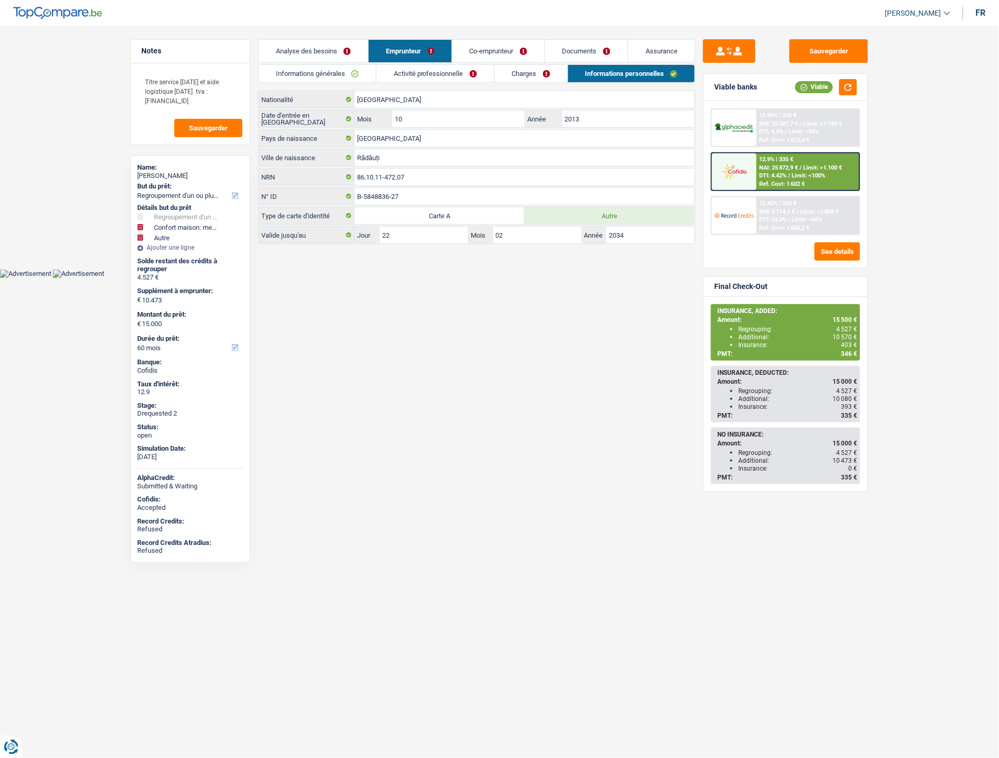
click at [583, 50] on link "Documents" at bounding box center [586, 51] width 83 height 23
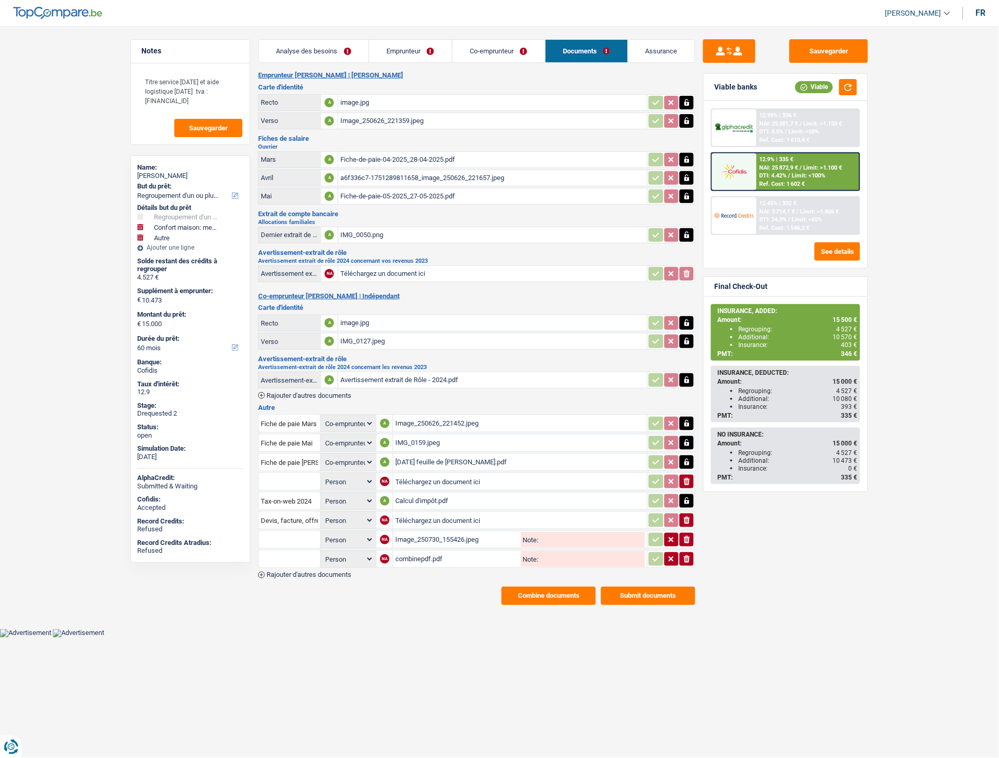
click at [329, 572] on span "Rajouter d'autres documents" at bounding box center [308, 575] width 85 height 7
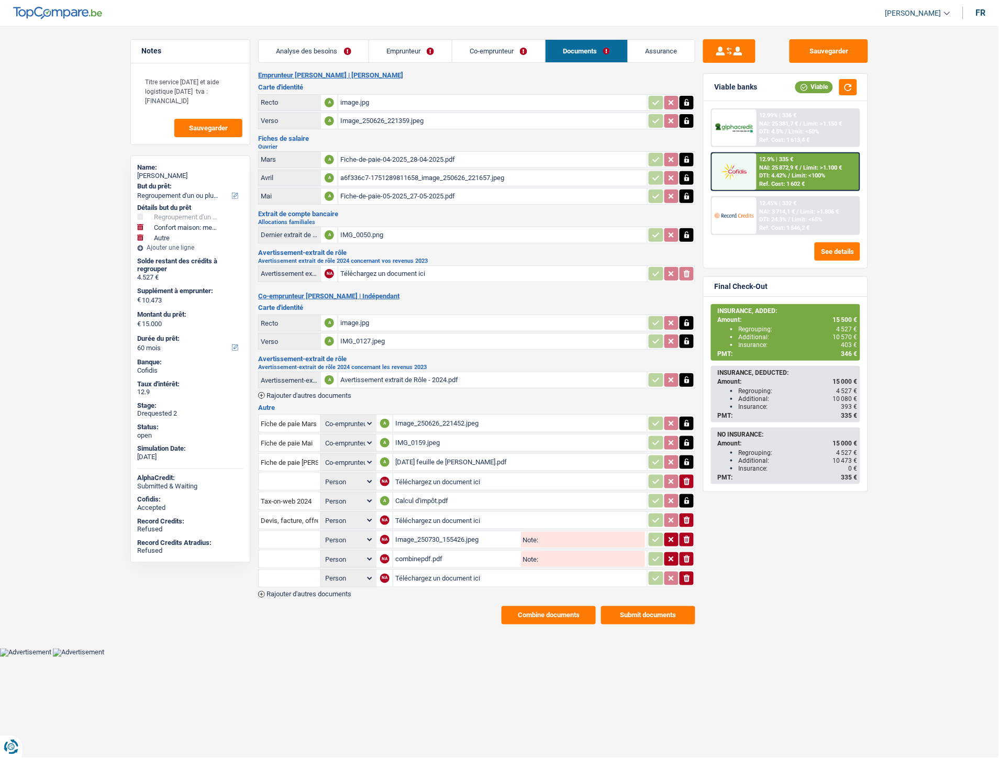
click at [417, 572] on input "Téléchargez un document ici" at bounding box center [520, 579] width 250 height 16
type input "C:\fakepath\Image_250818_175912.jpeg"
click at [283, 577] on input "text" at bounding box center [290, 578] width 58 height 17
click at [290, 593] on li "Carte bancaire" at bounding box center [317, 599] width 107 height 13
type input "Carte bancaire"
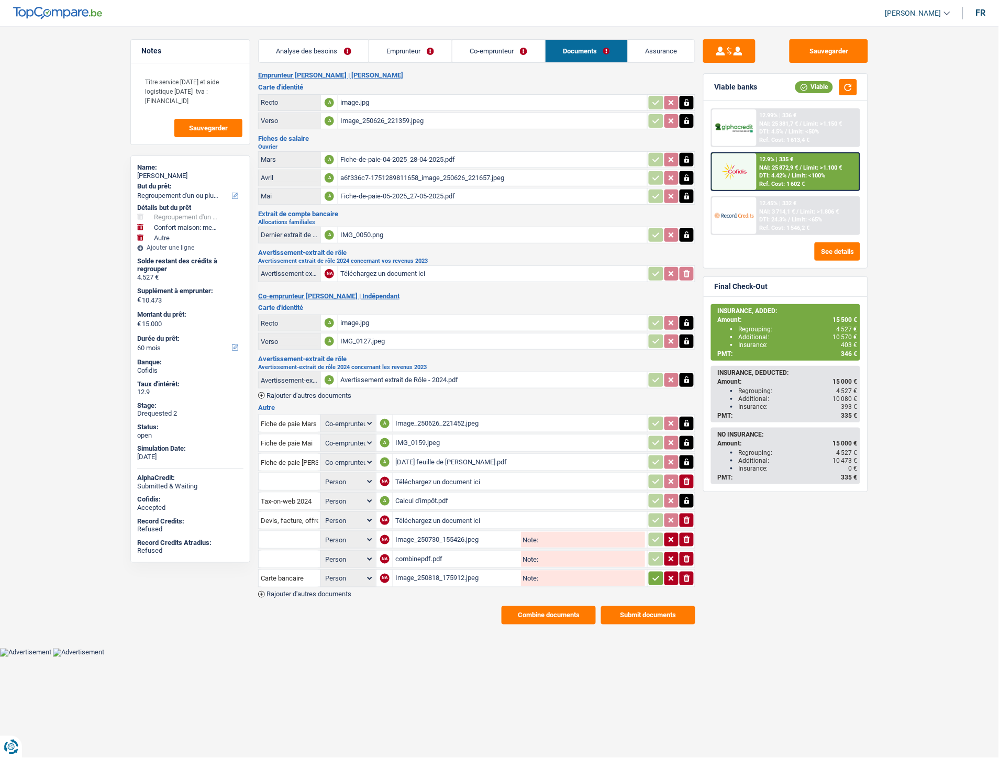
click at [652, 573] on icon "button" at bounding box center [656, 578] width 8 height 10
click at [830, 40] on main "Notes Titre service 17/04/2015 et aide logistique 14/01/2025 tva : be1003107286…" at bounding box center [499, 332] width 999 height 632
click at [827, 44] on button "Sauvegarder" at bounding box center [829, 51] width 79 height 24
click at [374, 197] on div "Fiche-de-paie-05-2025_27-05-2025.pdf" at bounding box center [492, 196] width 305 height 16
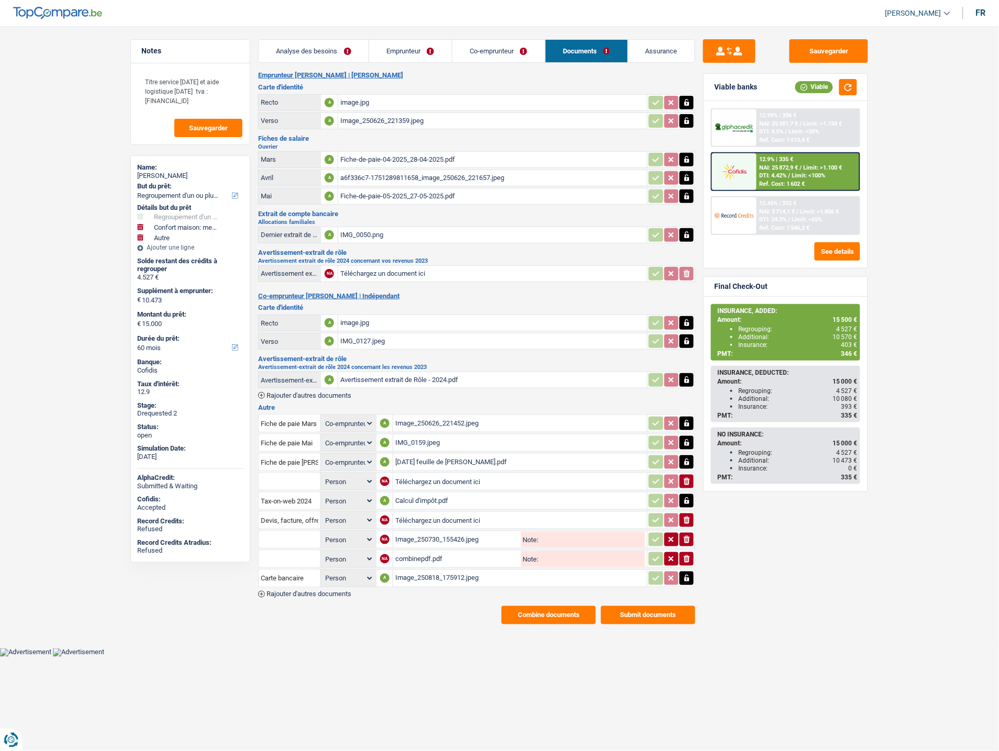
click at [415, 416] on div "Image_250626_221452.jpeg" at bounding box center [520, 424] width 250 height 16
click at [412, 50] on link "Emprunteur" at bounding box center [410, 51] width 83 height 23
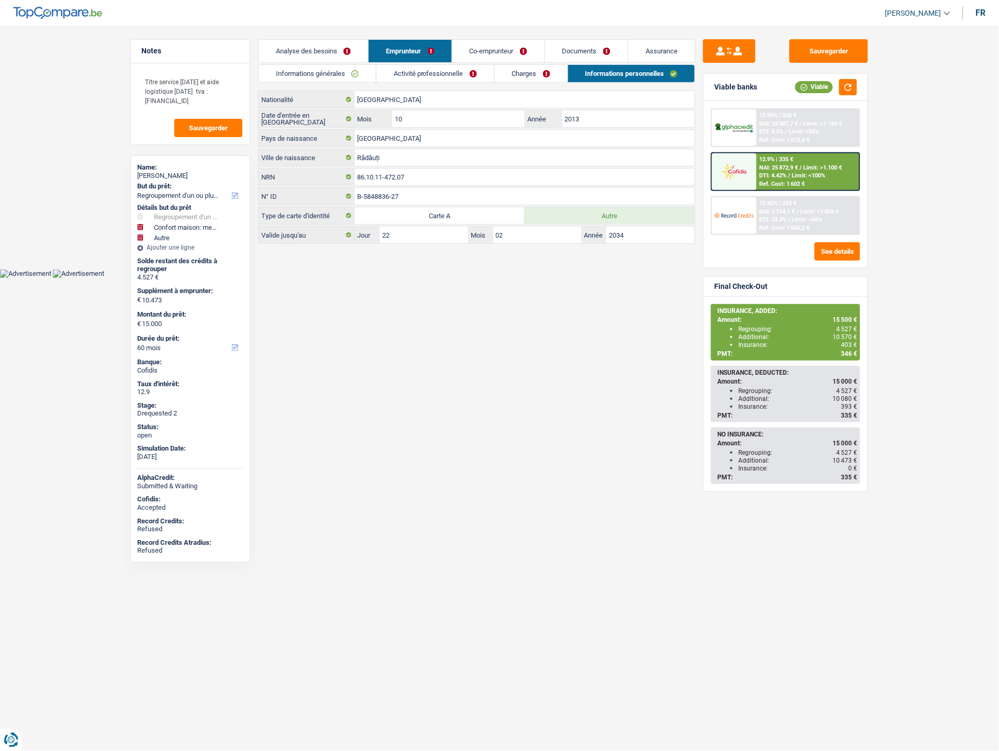
click at [521, 79] on link "Charges" at bounding box center [531, 73] width 73 height 17
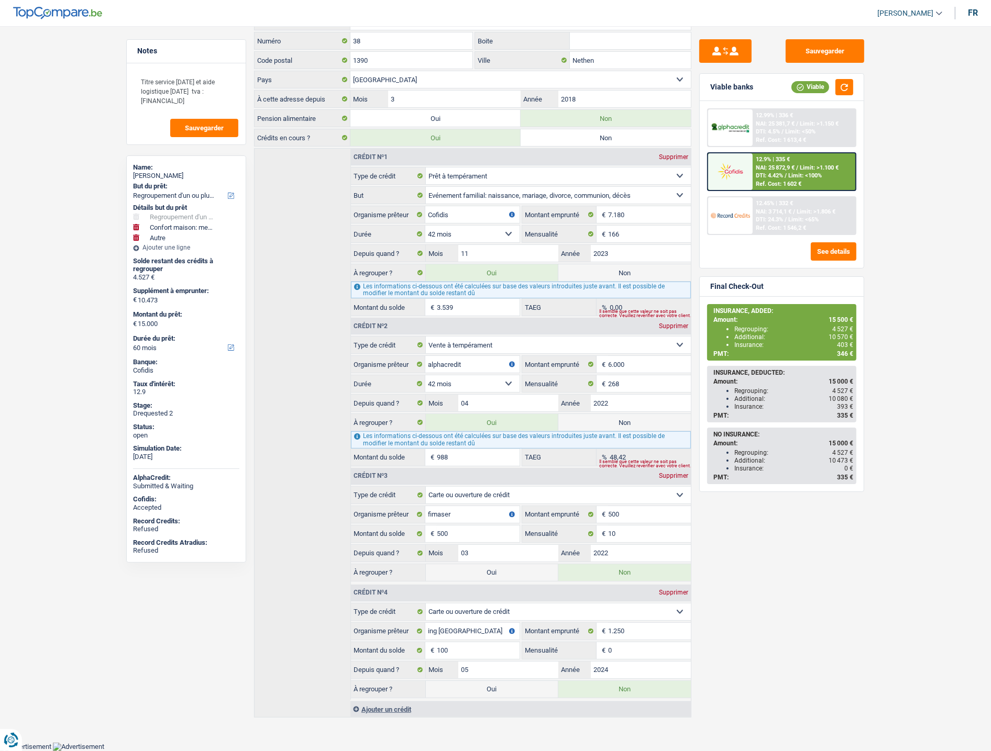
scroll to position [119, 0]
click at [930, 262] on main "Notes Titre service 17/04/2015 et aide logistique 14/01/2025 tva : be1003107286…" at bounding box center [495, 321] width 991 height 844
click at [834, 51] on button "Sauvegarder" at bounding box center [824, 51] width 79 height 24
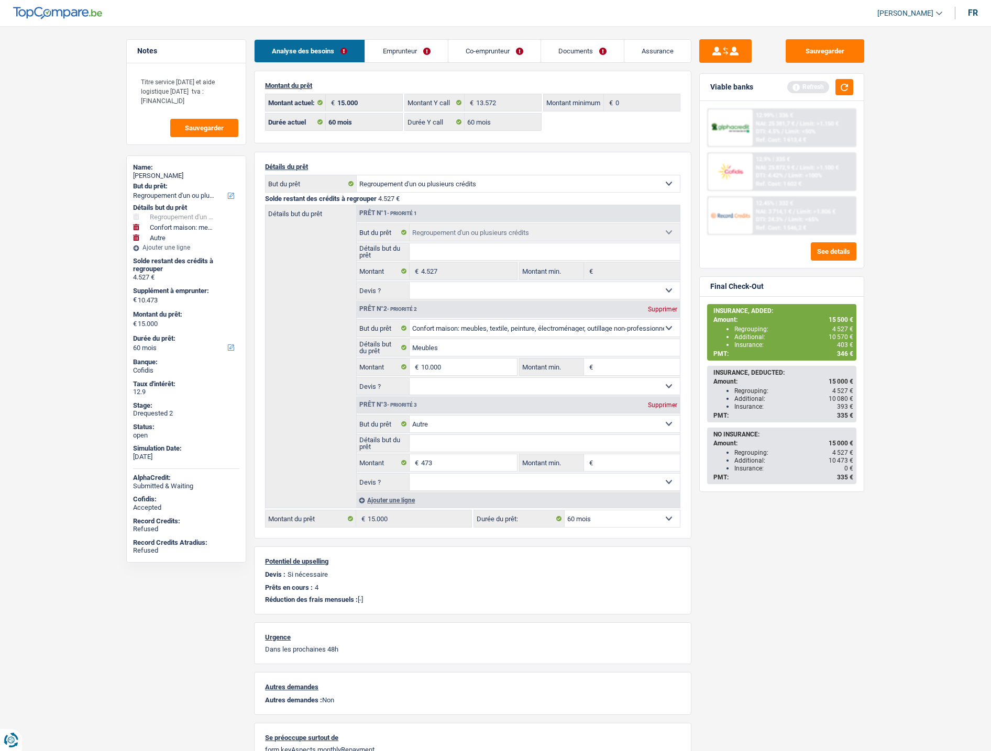
select select "refinancing"
select select "household"
select select "other"
select select "60"
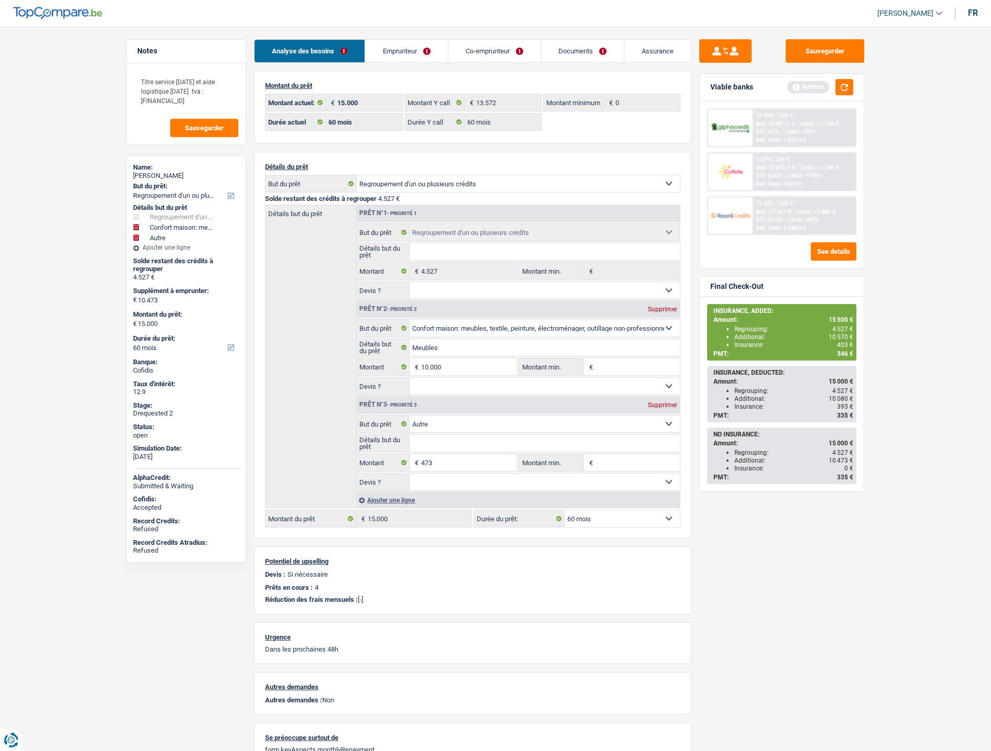
select select "60"
select select "refinancing"
select select "household"
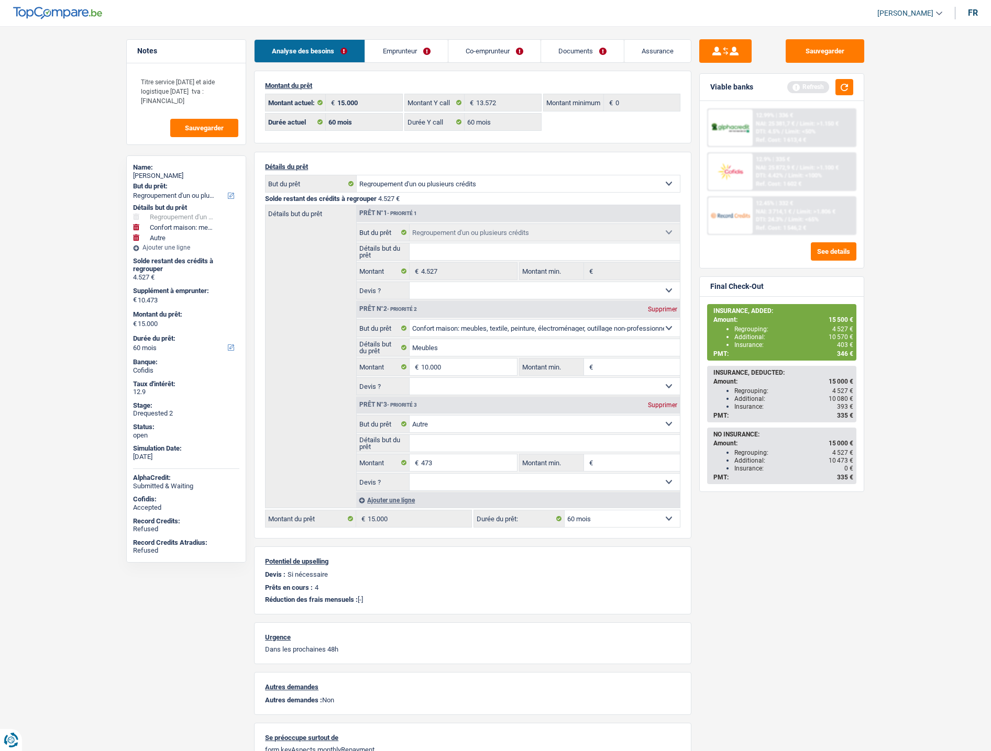
select select "other"
select select "60"
select select "coApplicant"
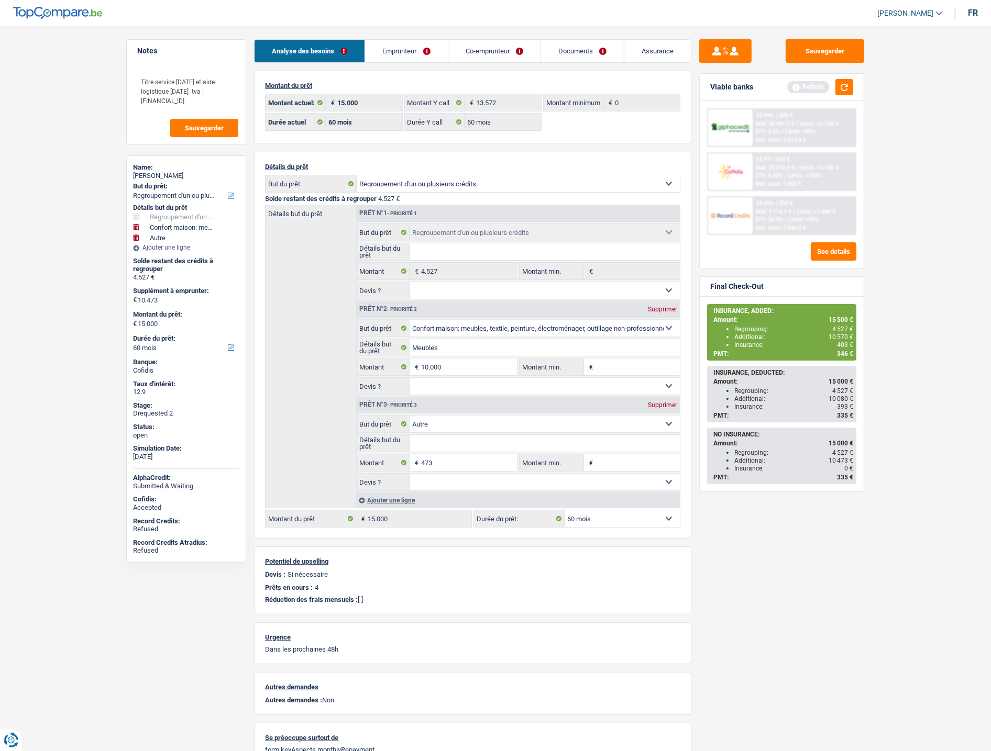
click at [574, 49] on link "Documents" at bounding box center [582, 51] width 83 height 23
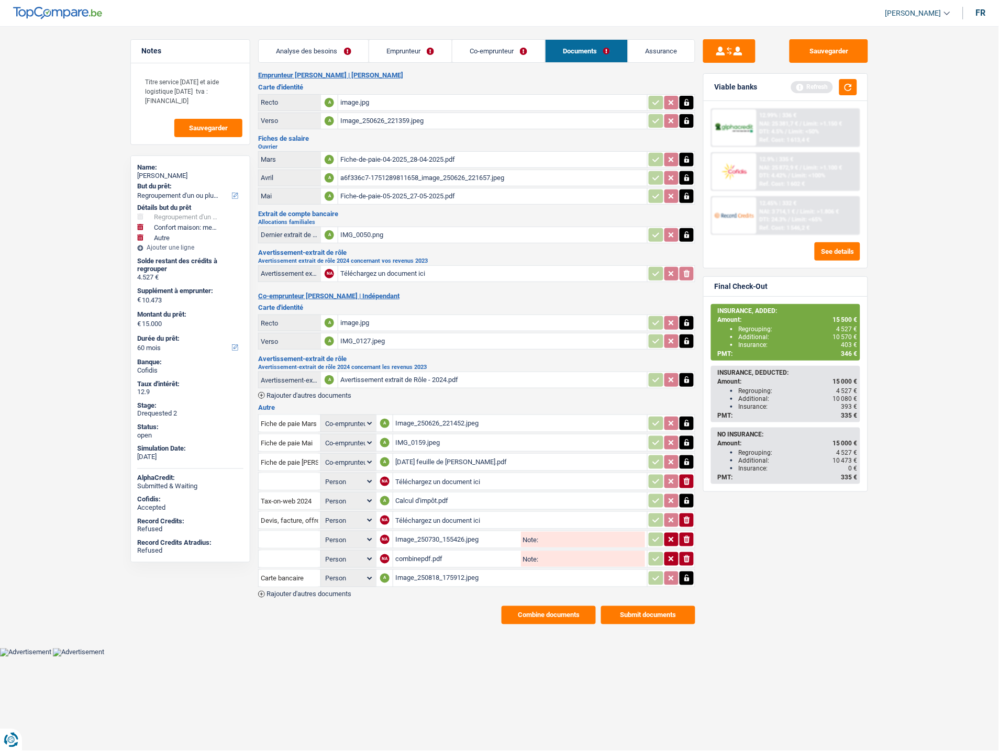
click at [411, 532] on div "Image_250730_155426.jpeg" at bounding box center [457, 540] width 124 height 16
click at [423, 513] on input "Téléchargez un document ici" at bounding box center [520, 521] width 250 height 16
click at [442, 532] on div "Image_250730_155426.jpeg" at bounding box center [457, 540] width 124 height 16
click at [417, 571] on div "Image_250818_175912.jpeg" at bounding box center [520, 579] width 250 height 16
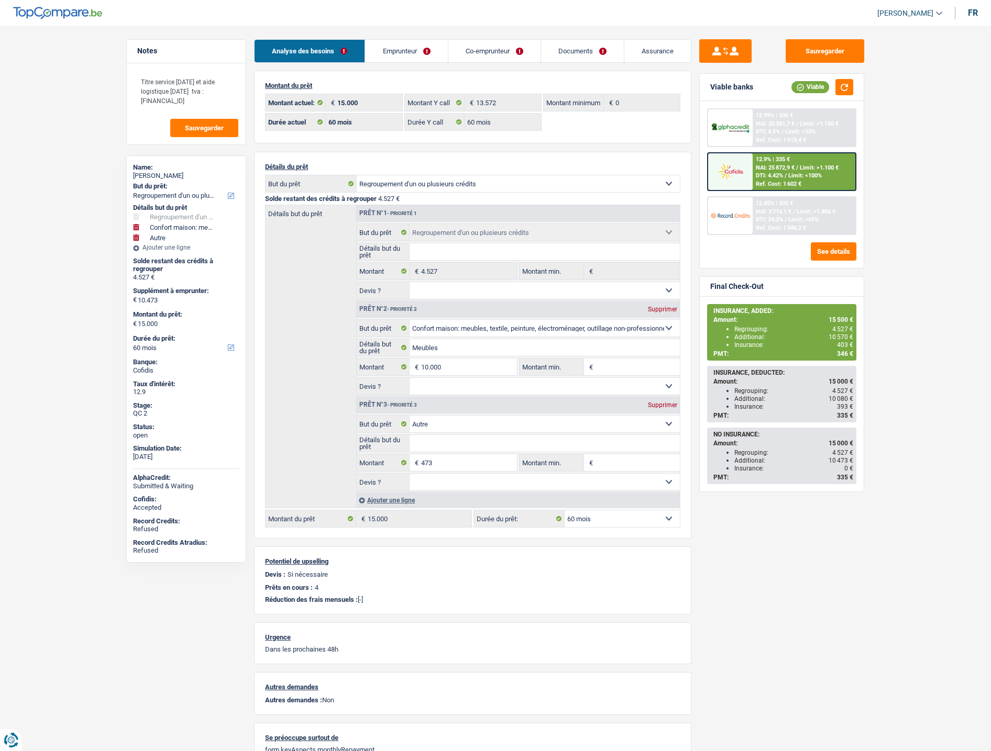
select select "refinancing"
select select "household"
select select "other"
select select "60"
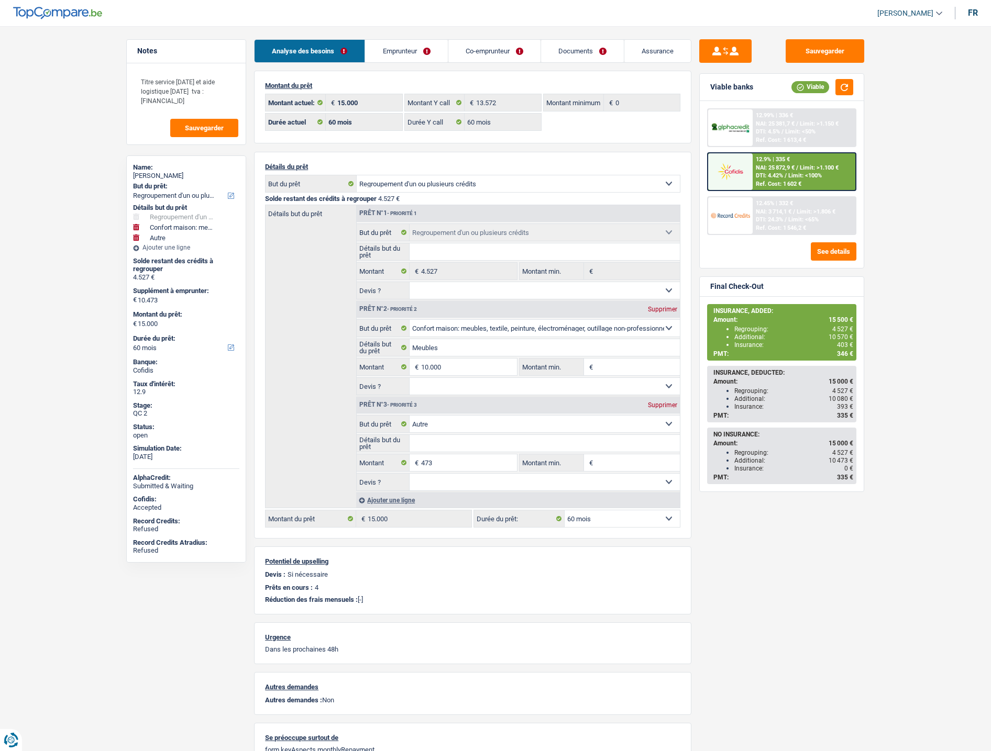
select select "60"
select select "refinancing"
select select "household"
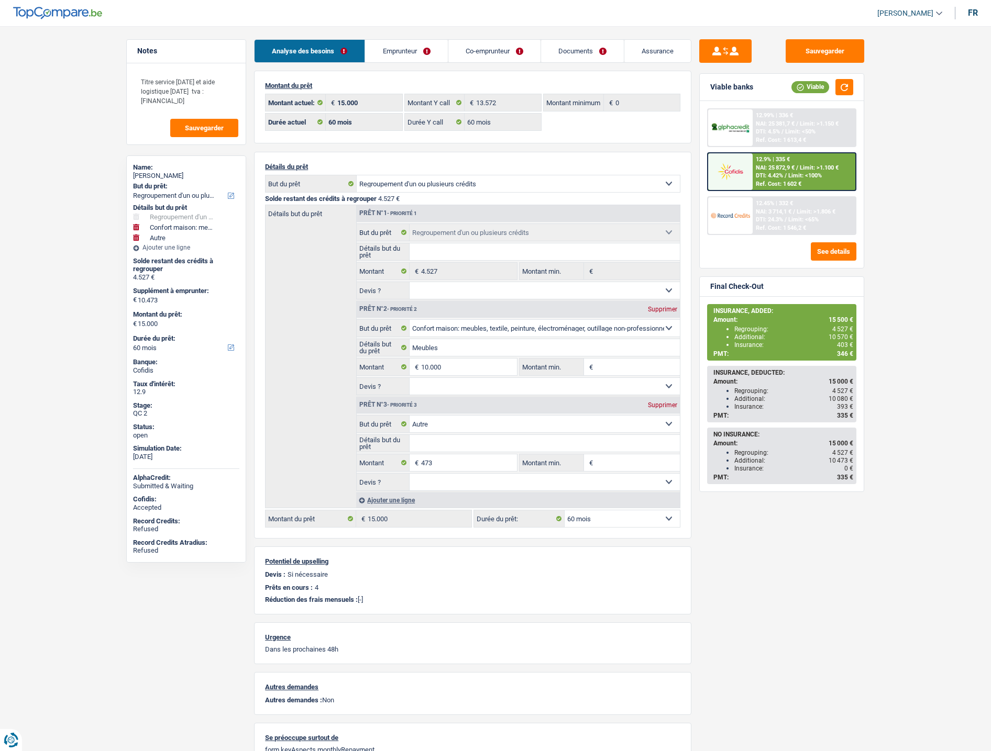
select select "other"
select select "60"
select select "rents"
select select "BE"
select select "personalLoan"
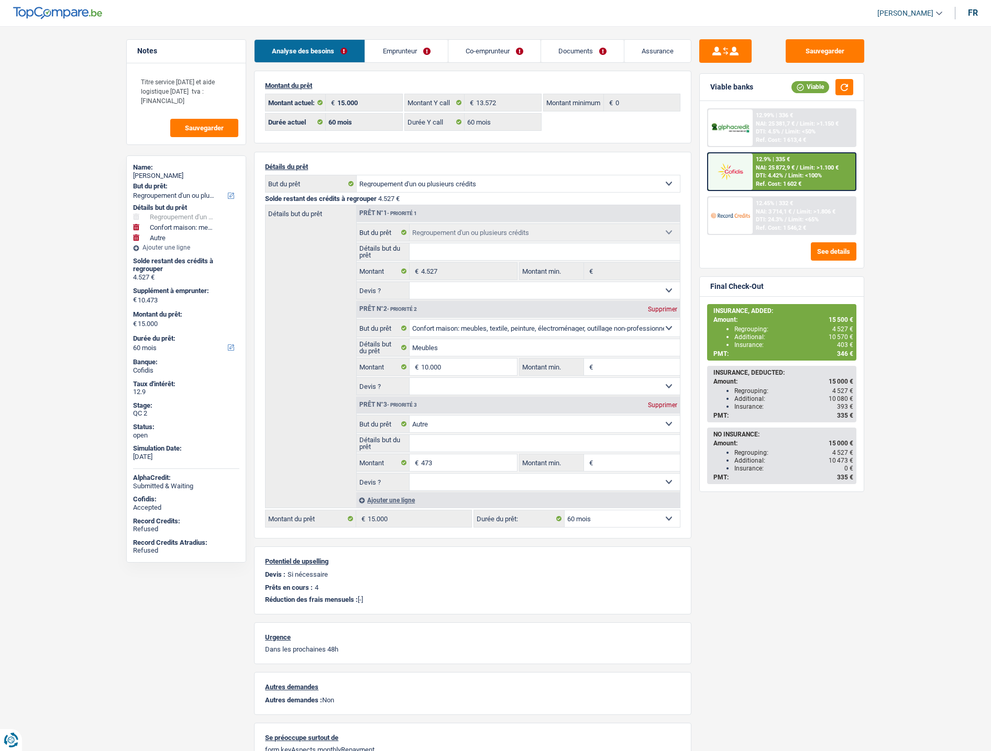
select select "familyEvent"
select select "42"
select select "personalSale"
select select "42"
select select "cardOrCredit"
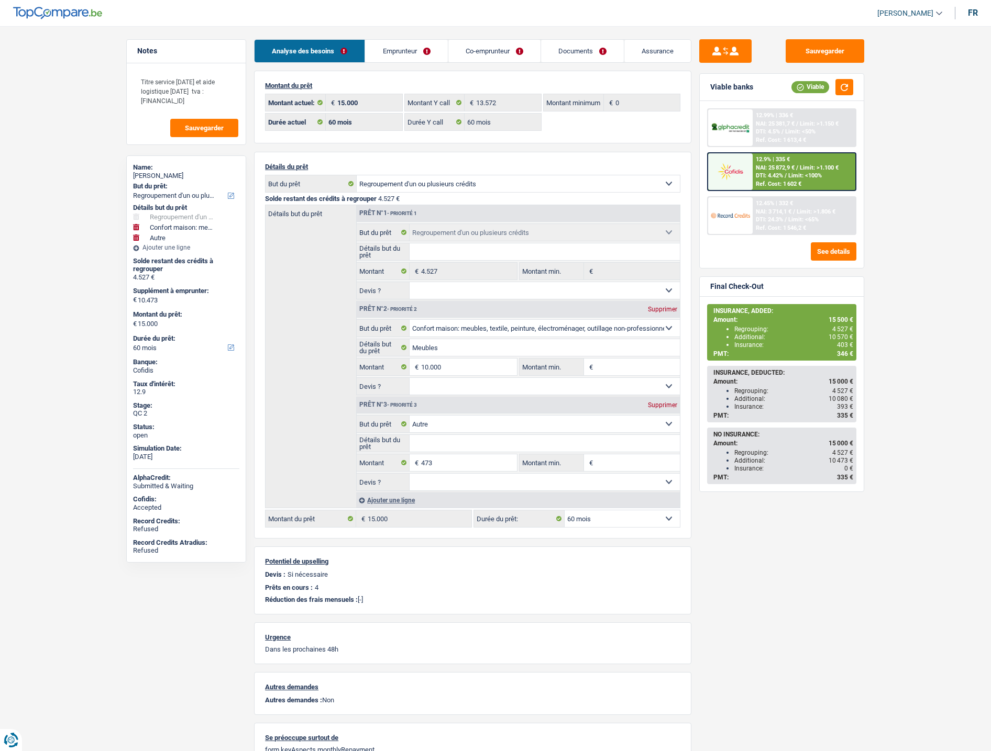
select select "cardOrCredit"
click at [417, 40] on link "Emprunteur" at bounding box center [406, 51] width 82 height 23
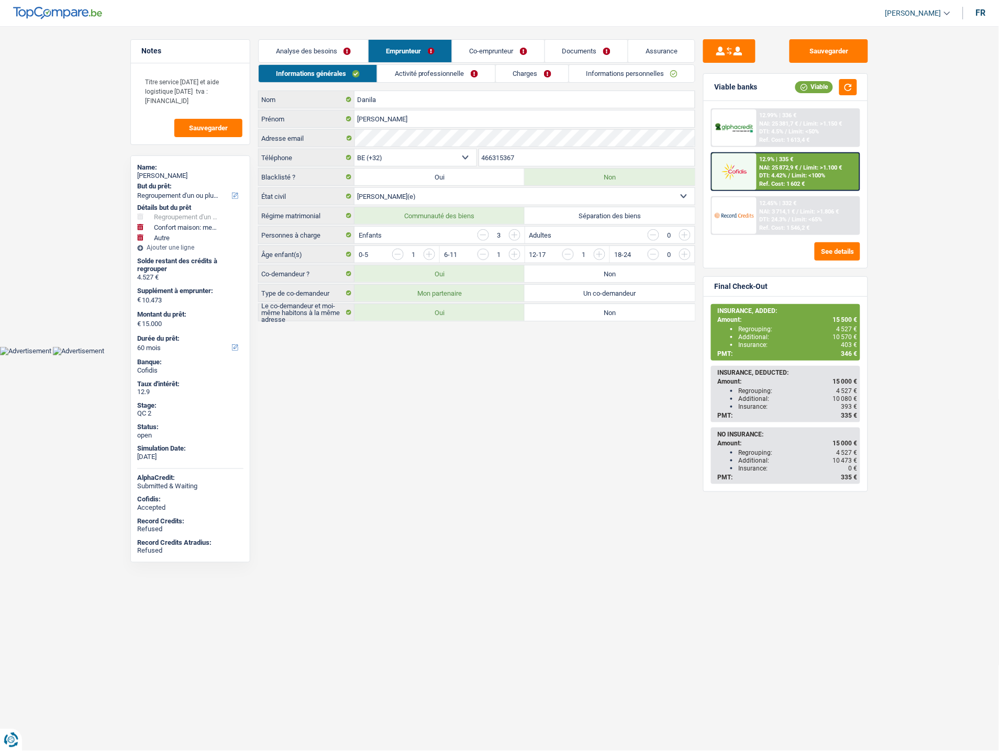
click at [498, 86] on div "Informations générales Activité professionnelle Charges Informations personnell…" at bounding box center [476, 192] width 437 height 257
click at [502, 84] on div "Informations générales Activité professionnelle Charges Informations personnell…" at bounding box center [476, 192] width 437 height 257
click at [496, 76] on link "Charges" at bounding box center [532, 73] width 73 height 17
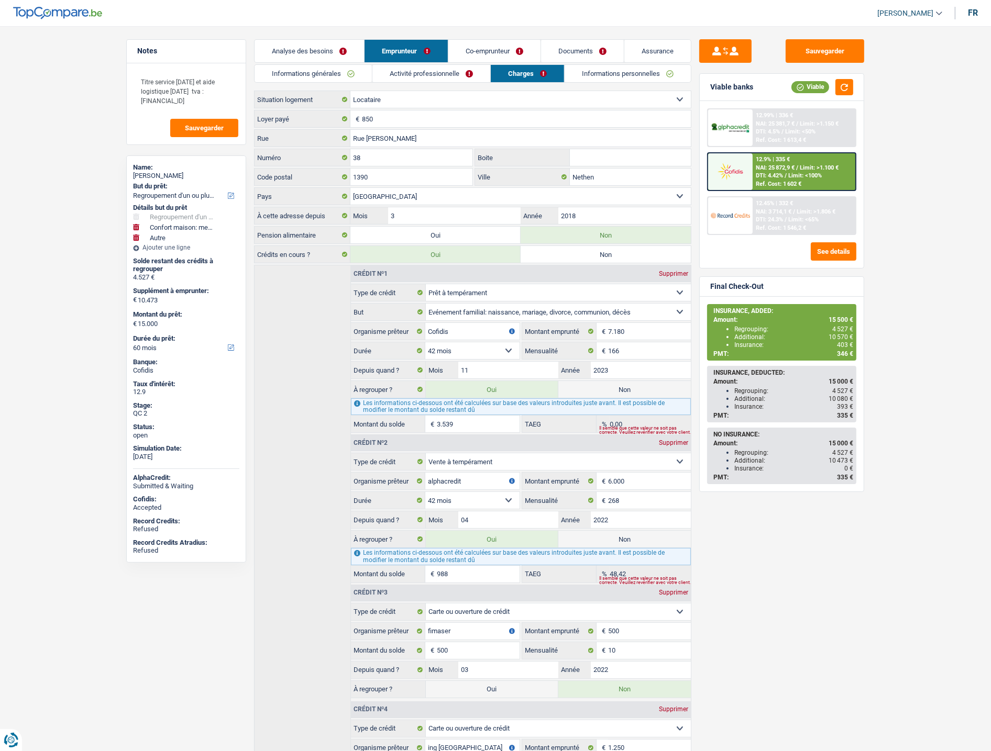
click at [505, 77] on link "Charges" at bounding box center [527, 73] width 73 height 17
click at [578, 51] on link "Documents" at bounding box center [582, 51] width 83 height 23
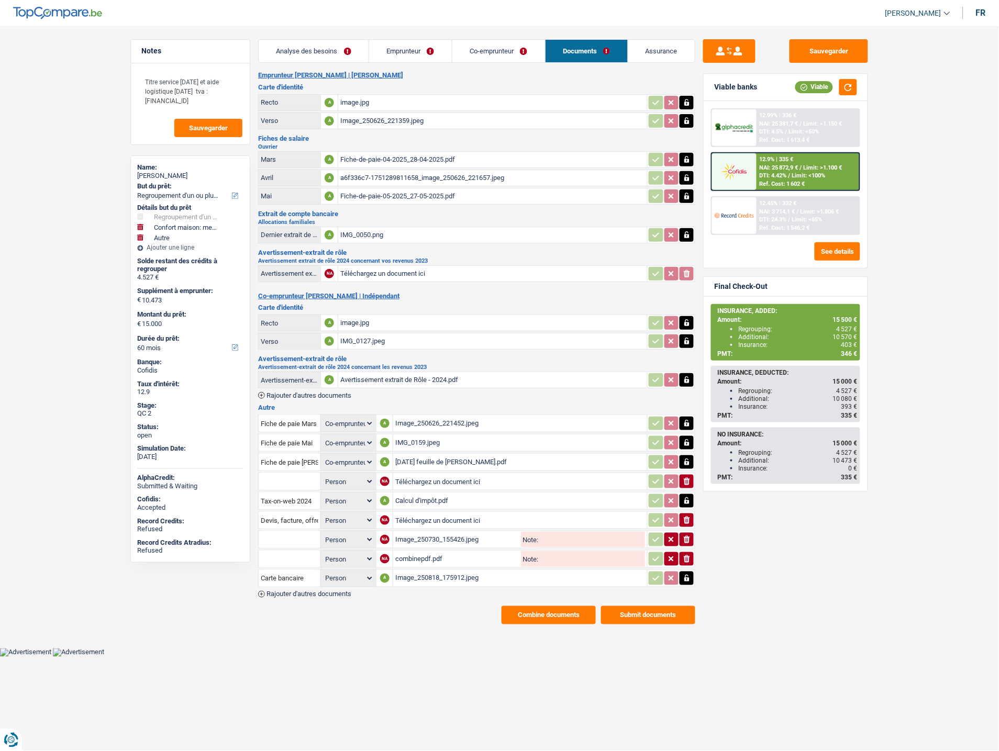
click at [291, 50] on link "Analyse des besoins" at bounding box center [314, 51] width 110 height 23
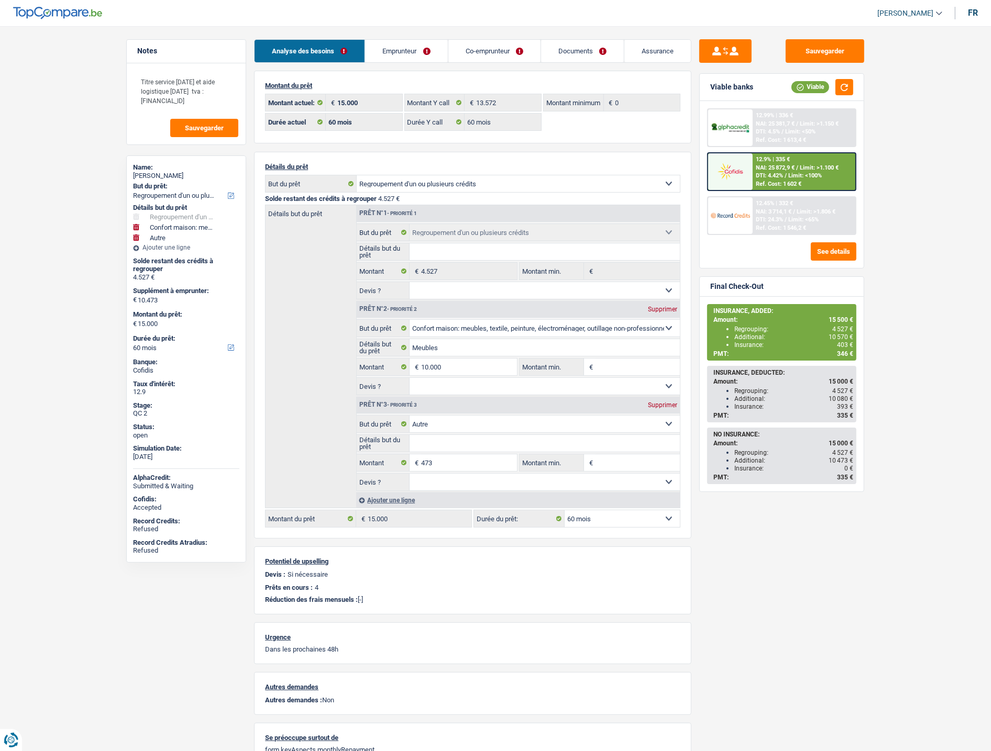
click at [414, 57] on link "Emprunteur" at bounding box center [406, 51] width 82 height 23
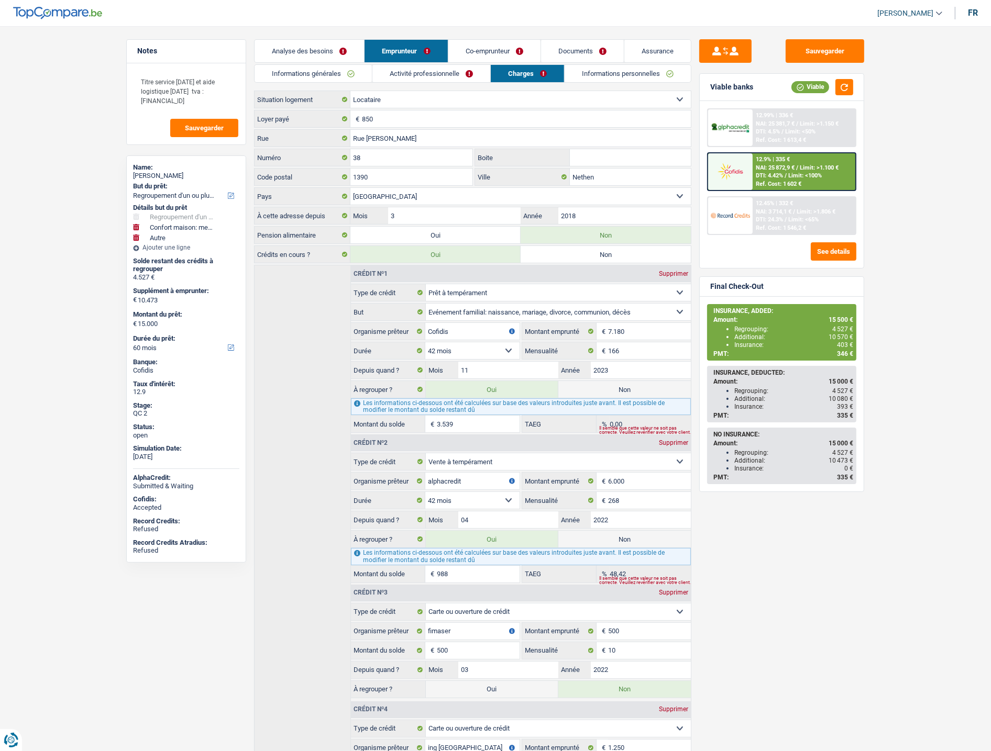
click at [286, 55] on link "Analyse des besoins" at bounding box center [308, 51] width 109 height 23
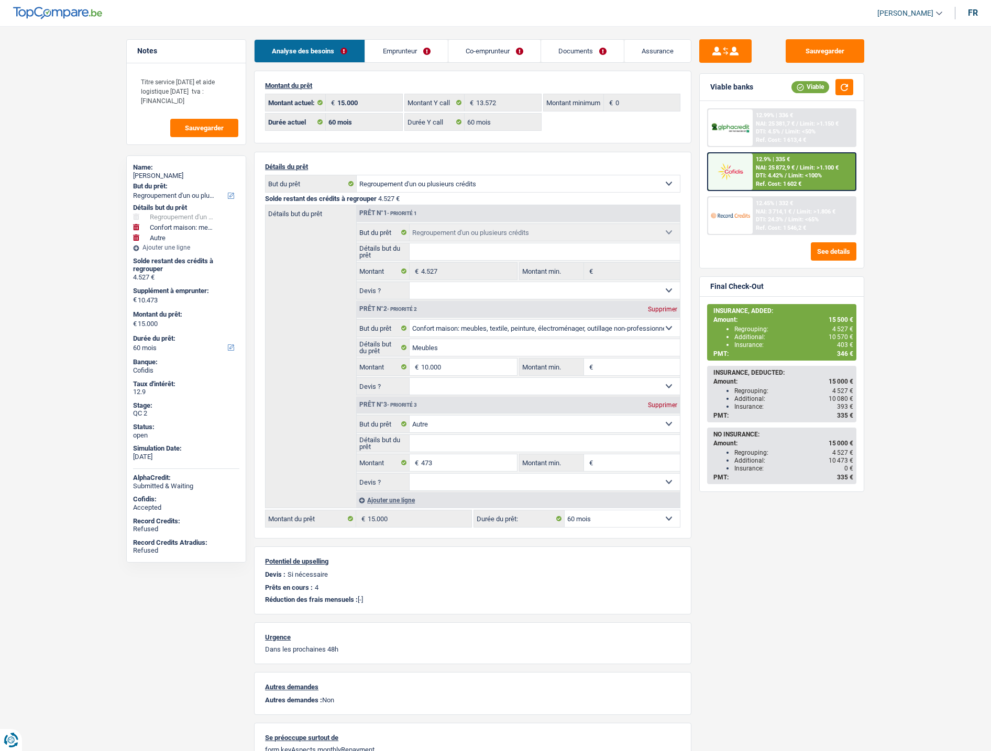
select select "refinancing"
select select "household"
select select "other"
select select "60"
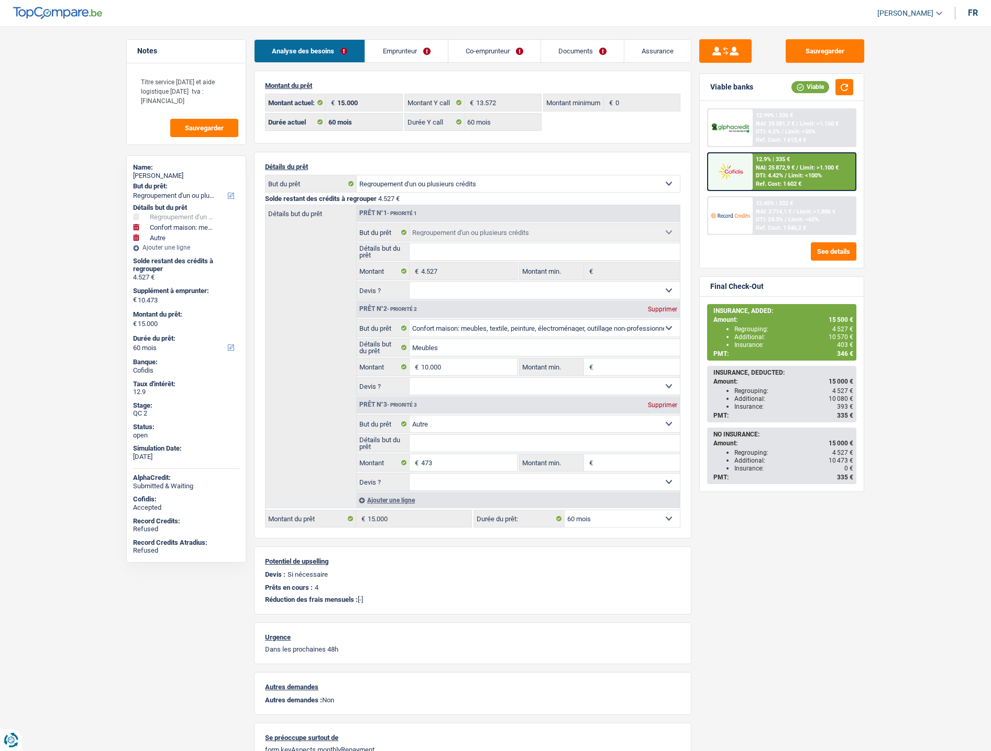
select select "60"
select select "refinancing"
select select "household"
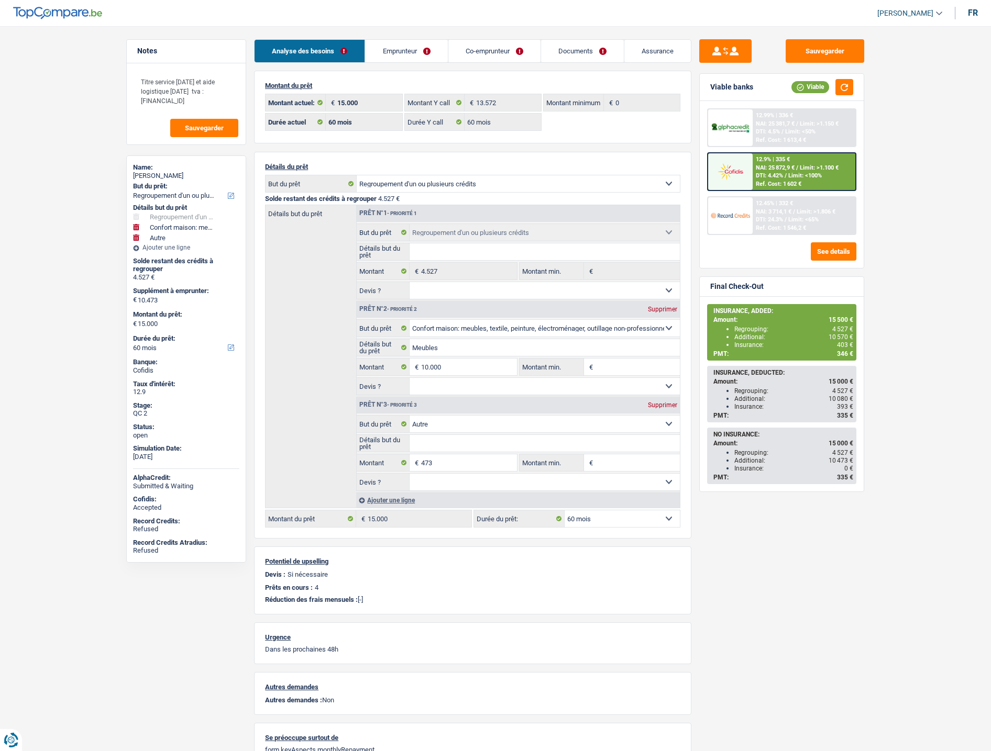
select select "other"
select select "60"
click at [784, 166] on span "NAI: 25 872,9 €" at bounding box center [775, 167] width 39 height 7
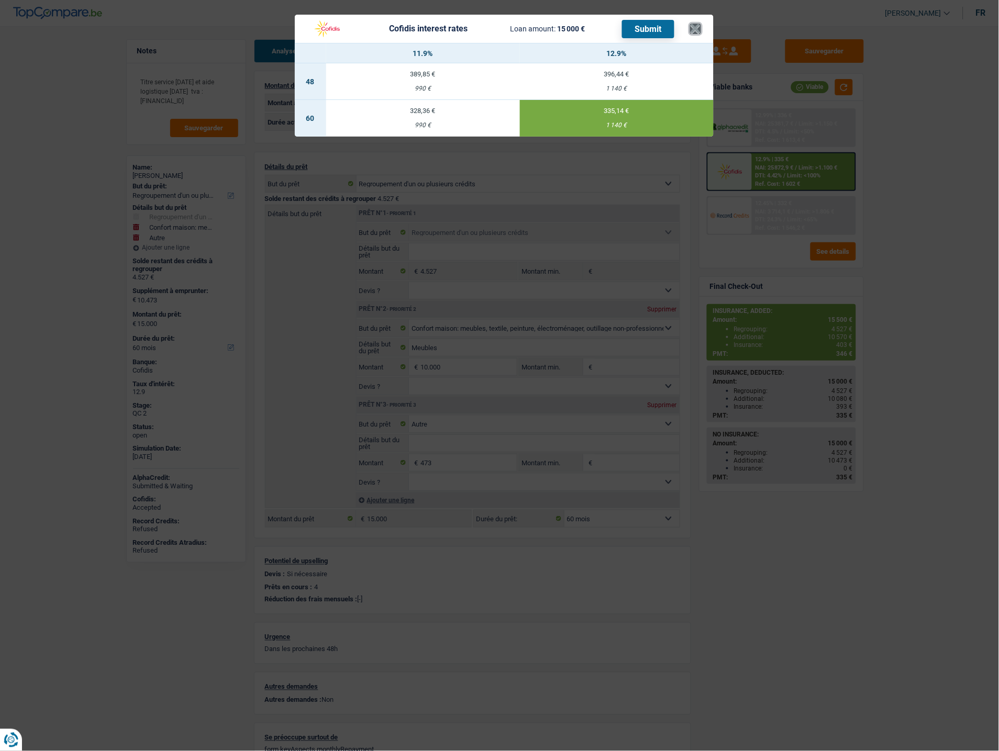
click at [696, 33] on button "×" at bounding box center [695, 29] width 11 height 10
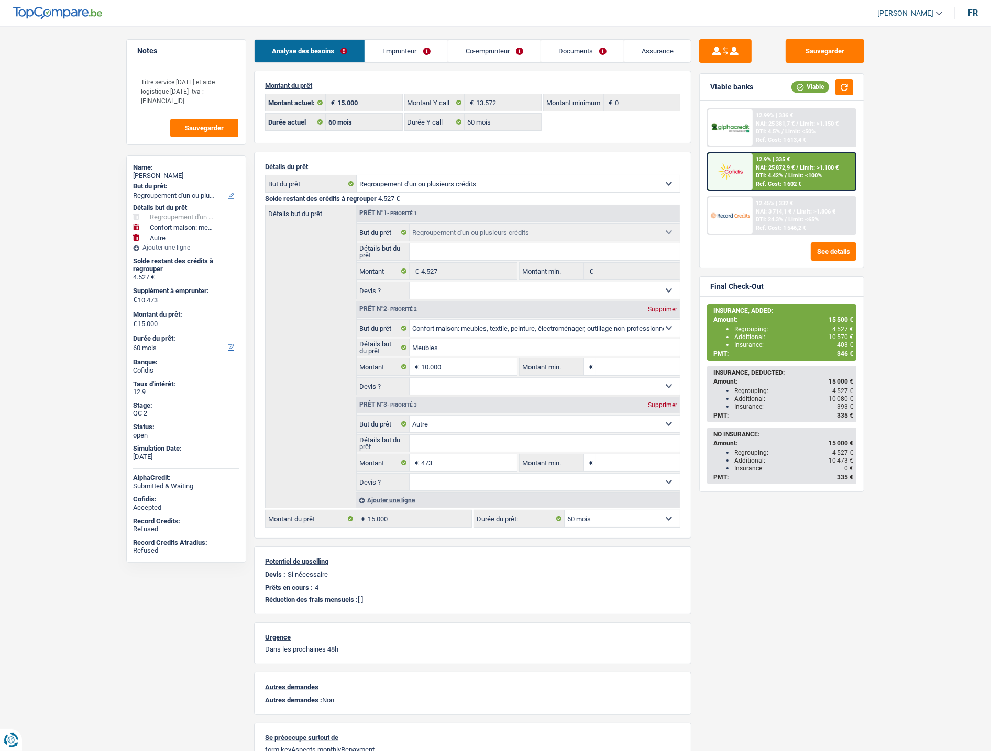
click at [410, 50] on link "Emprunteur" at bounding box center [406, 51] width 82 height 23
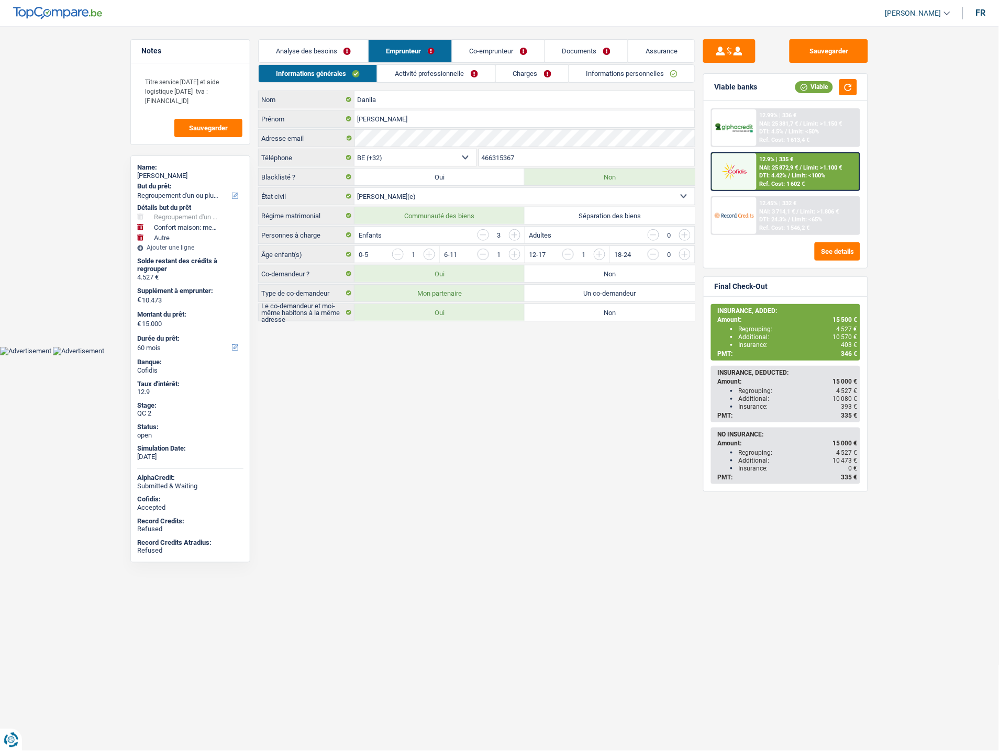
click at [324, 45] on link "Analyse des besoins" at bounding box center [313, 51] width 109 height 23
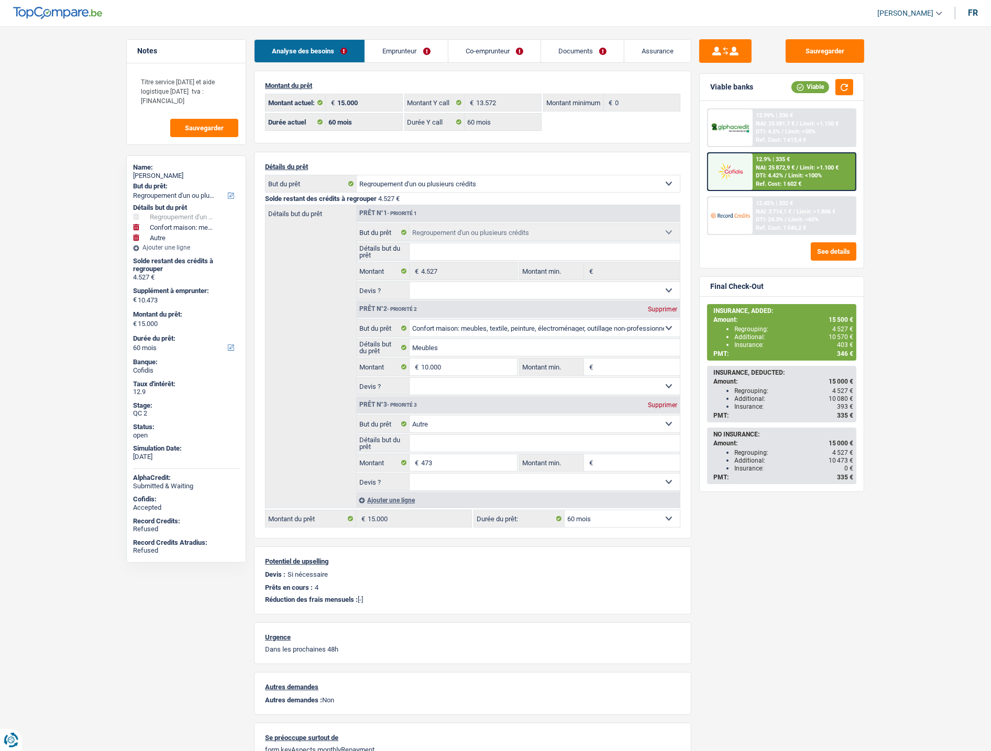
click at [420, 52] on link "Emprunteur" at bounding box center [406, 51] width 82 height 23
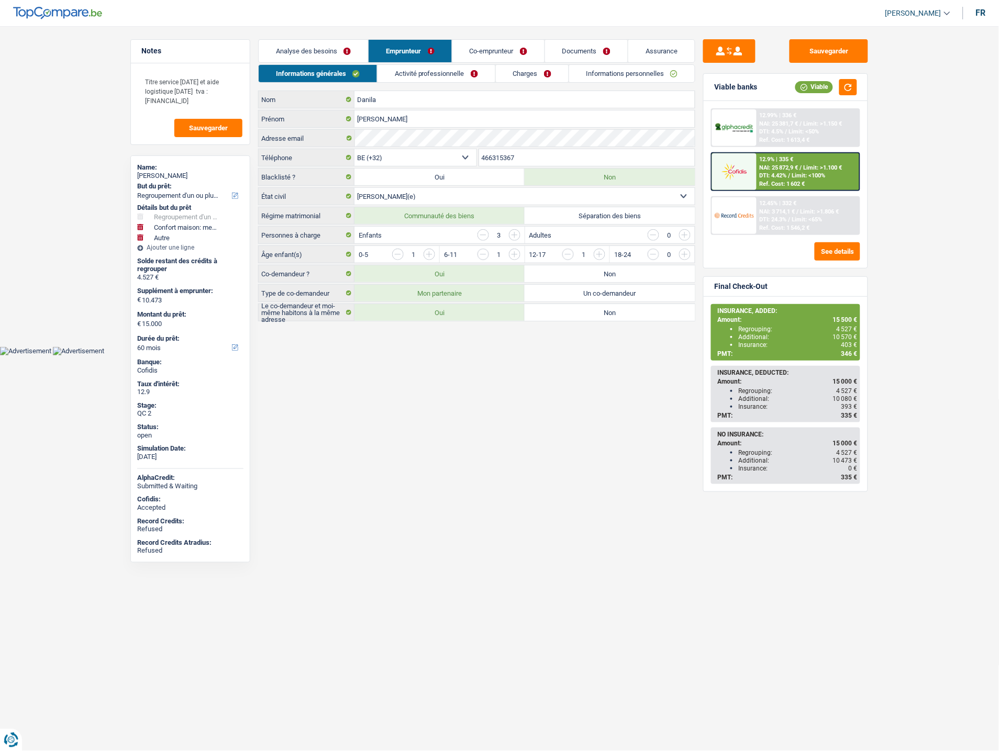
click at [343, 50] on link "Analyse des besoins" at bounding box center [313, 51] width 109 height 23
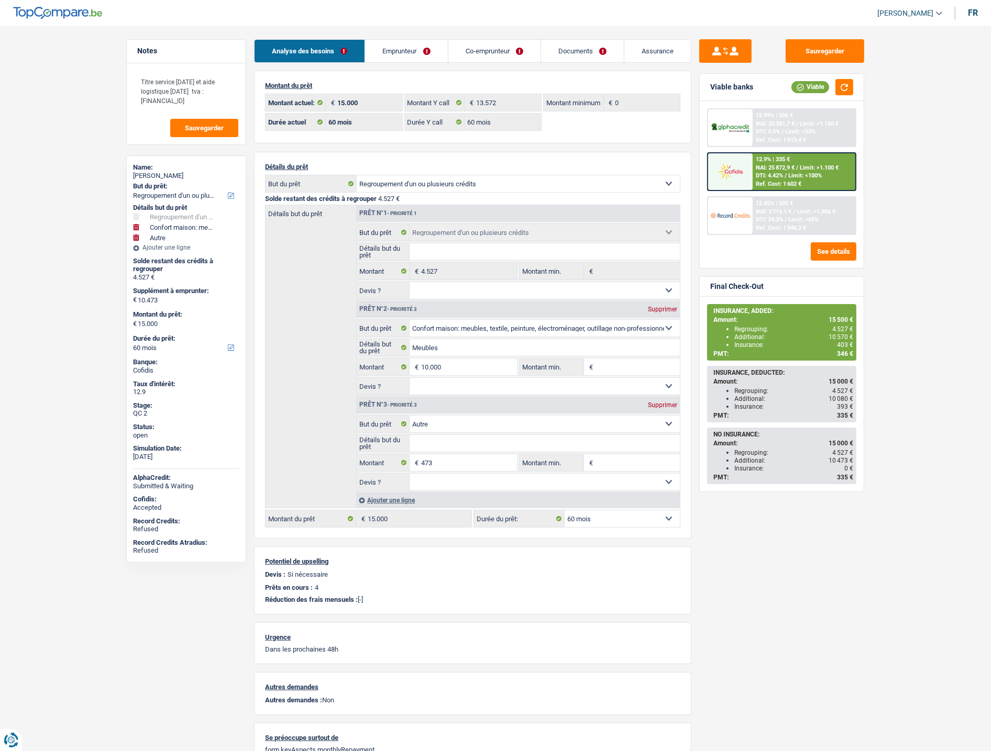
click at [497, 52] on link "Co-emprunteur" at bounding box center [494, 51] width 92 height 23
select select "refinancing"
select select "household"
select select "other"
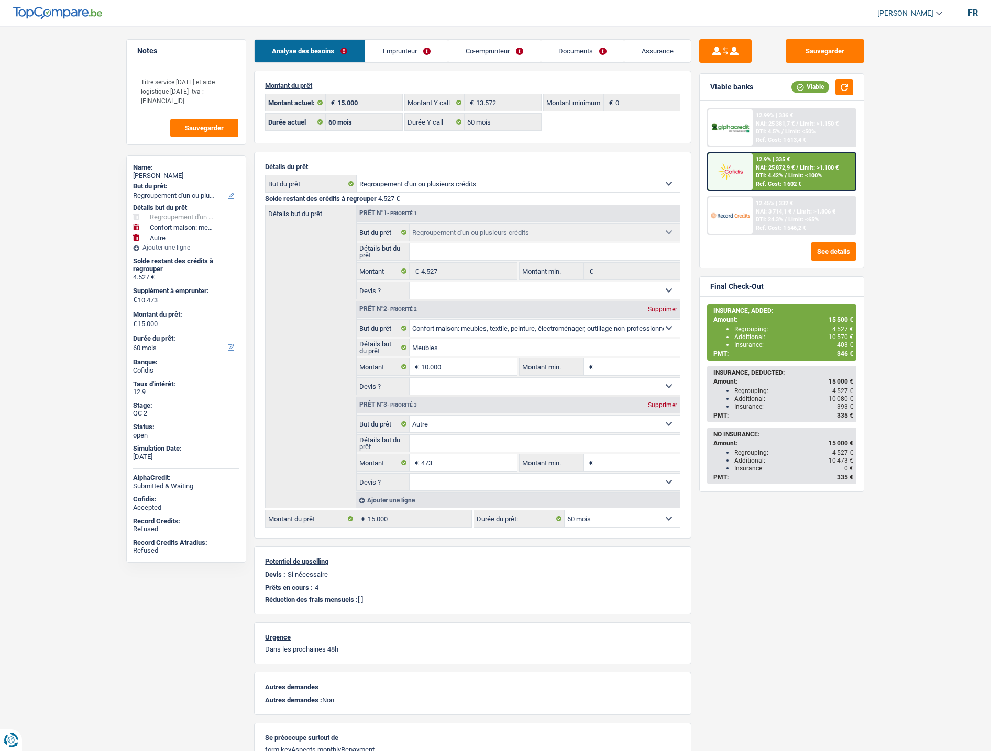
select select "60"
select select "refinancing"
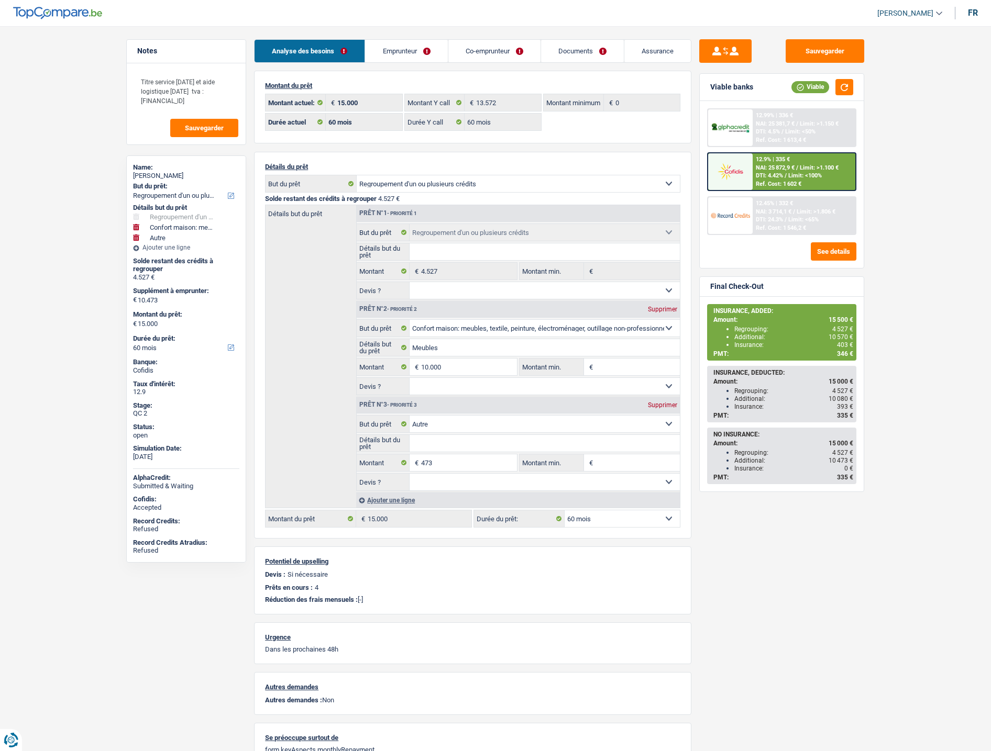
select select "household"
select select "other"
select select "60"
click at [649, 56] on link "Assurance" at bounding box center [657, 51] width 66 height 23
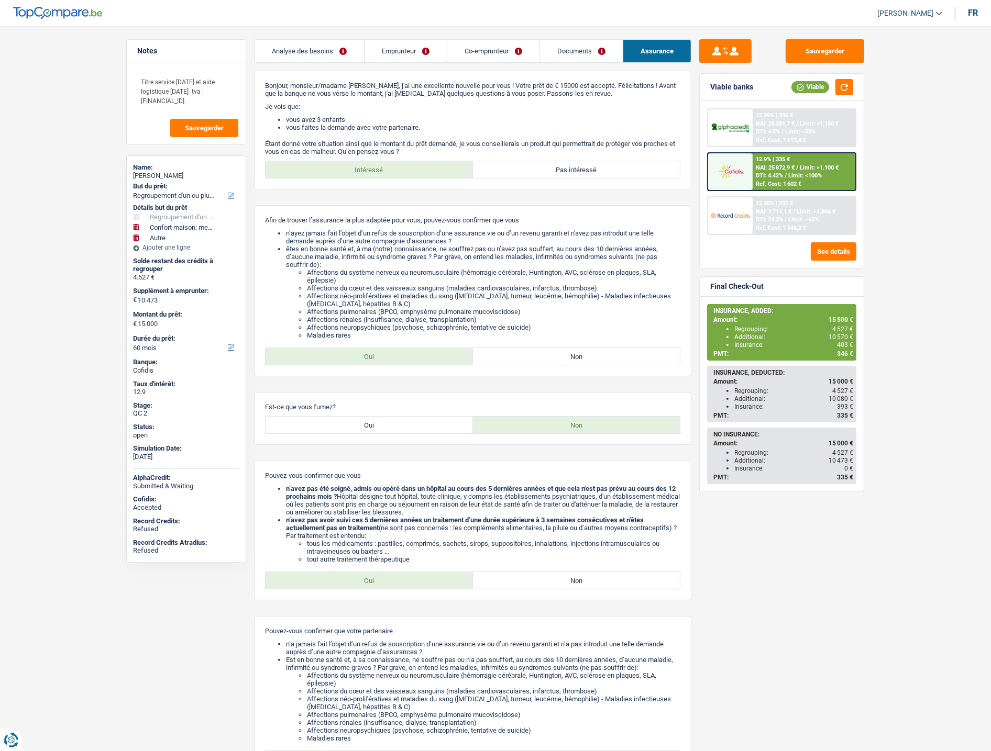
click at [568, 52] on link "Documents" at bounding box center [581, 51] width 83 height 23
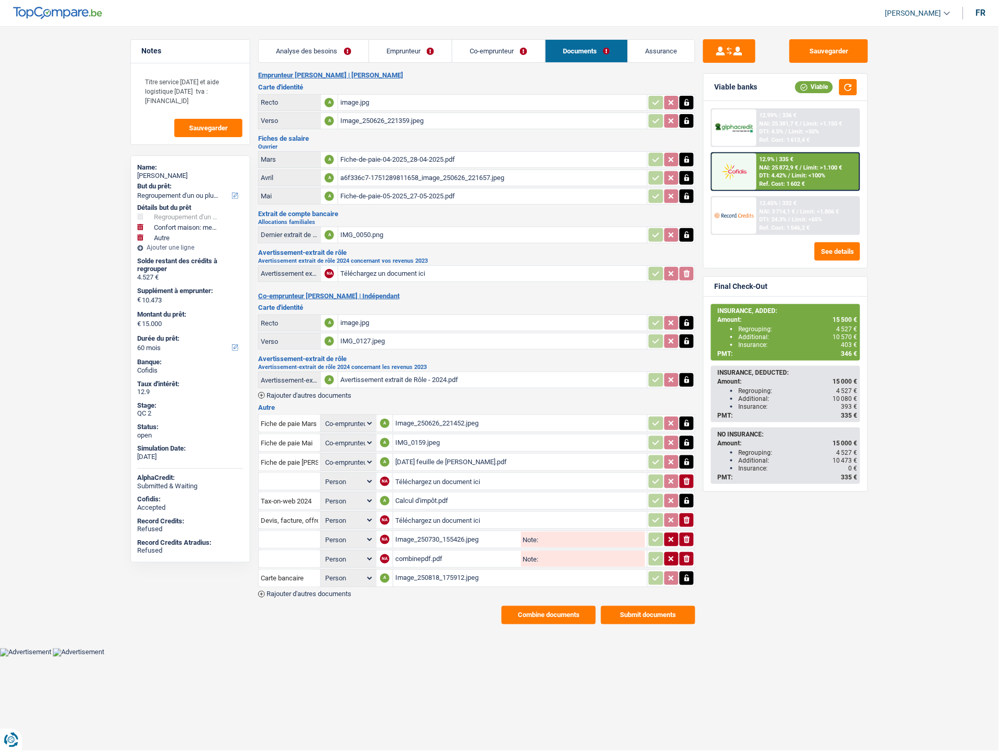
click at [533, 606] on button "Combine documents" at bounding box center [549, 615] width 94 height 18
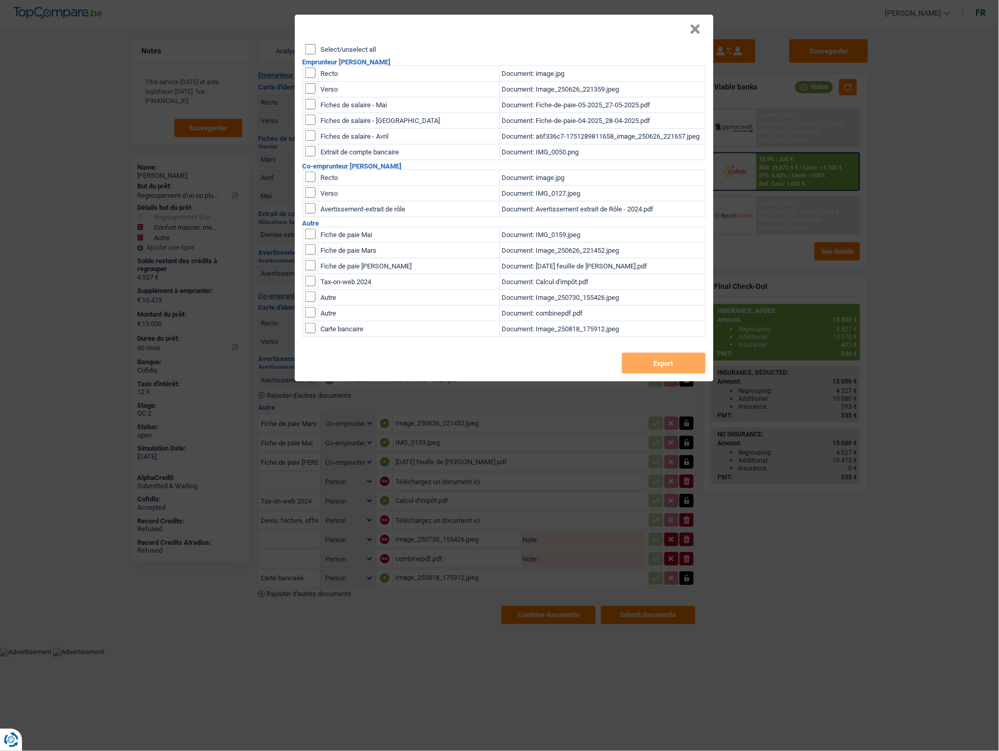
click at [313, 71] on input "checkbox" at bounding box center [310, 73] width 10 height 10
checkbox input "true"
drag, startPoint x: 310, startPoint y: 92, endPoint x: 318, endPoint y: 92, distance: 8.4
click at [310, 93] on td at bounding box center [311, 90] width 16 height 16
click at [312, 78] on input "checkbox" at bounding box center [310, 73] width 10 height 10
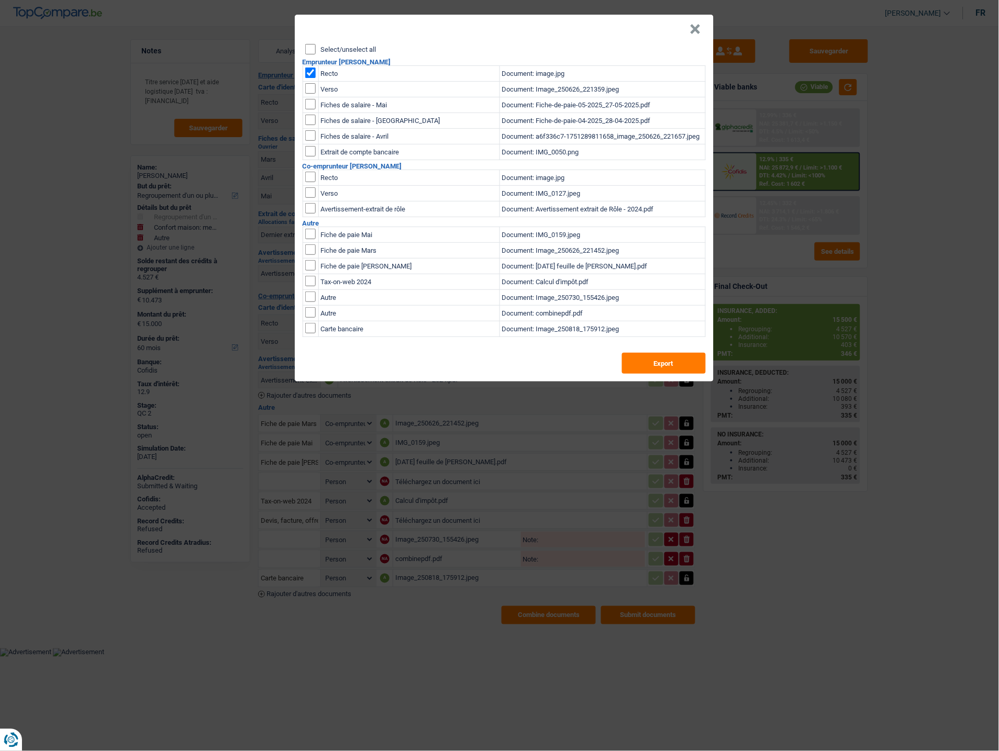
checkbox input "true"
click at [632, 360] on button "Export" at bounding box center [664, 363] width 84 height 21
click at [313, 72] on input "checkbox" at bounding box center [310, 73] width 10 height 10
checkbox input "false"
click at [312, 78] on input "checkbox" at bounding box center [310, 73] width 10 height 10
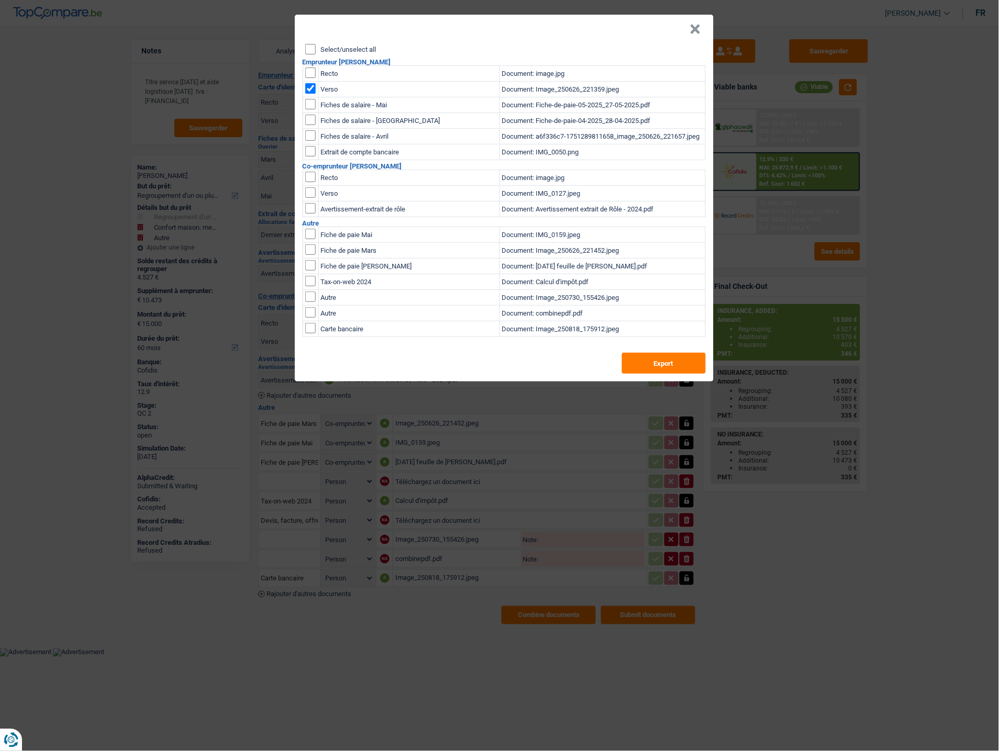
checkbox input "false"
click at [311, 180] on input "checkbox" at bounding box center [310, 177] width 10 height 10
checkbox input "true"
click at [310, 201] on td at bounding box center [311, 194] width 16 height 16
click at [307, 182] on input "checkbox" at bounding box center [310, 177] width 10 height 10
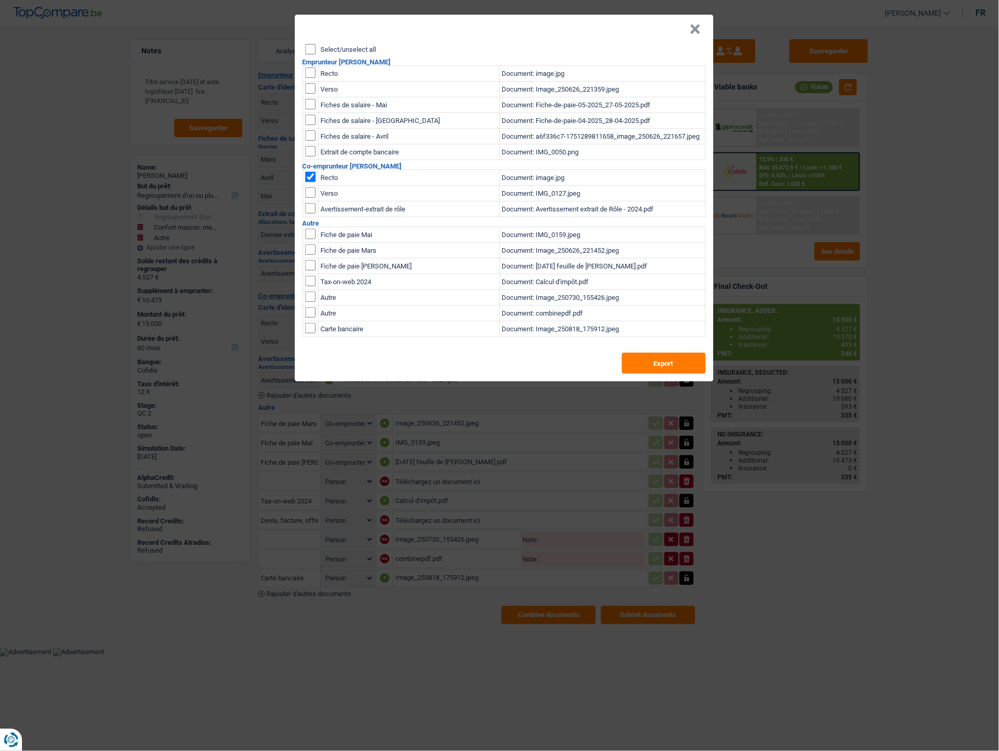
checkbox input "true"
click at [647, 365] on button "Export" at bounding box center [664, 363] width 84 height 21
click at [695, 24] on button "×" at bounding box center [695, 29] width 11 height 10
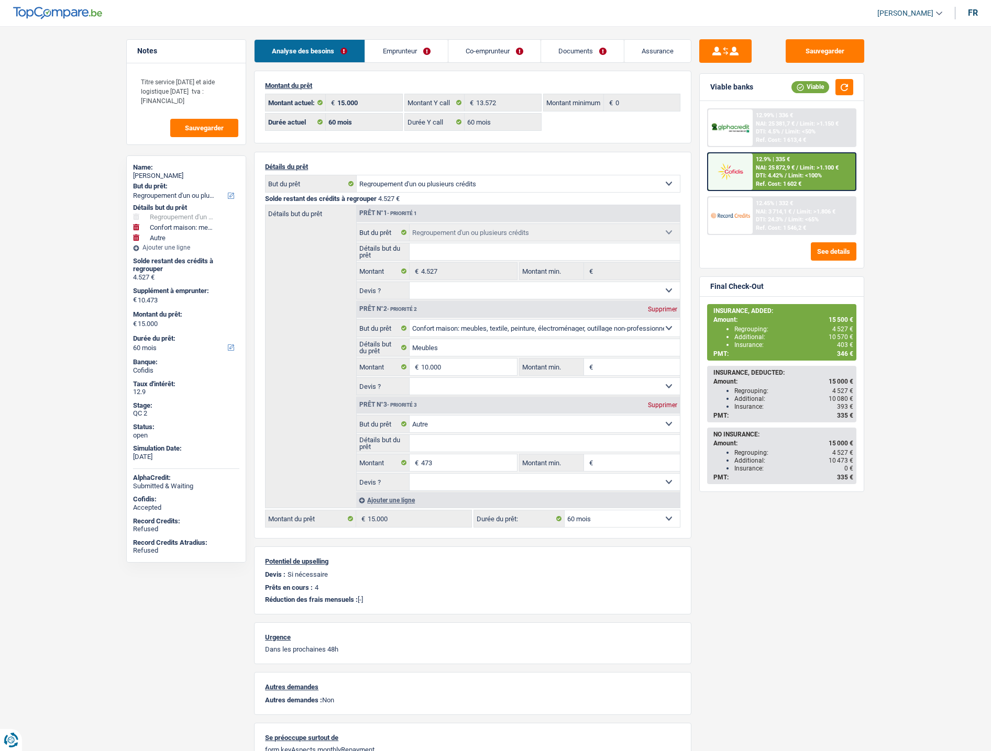
select select "refinancing"
select select "household"
select select "other"
select select "60"
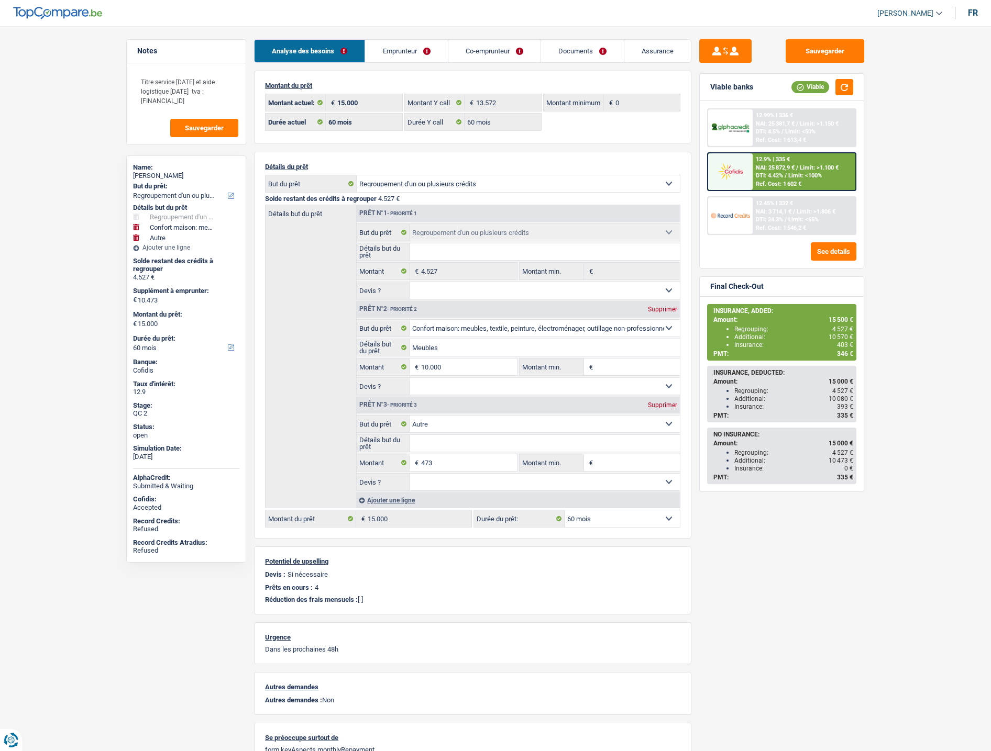
select select "60"
select select "refinancing"
select select "household"
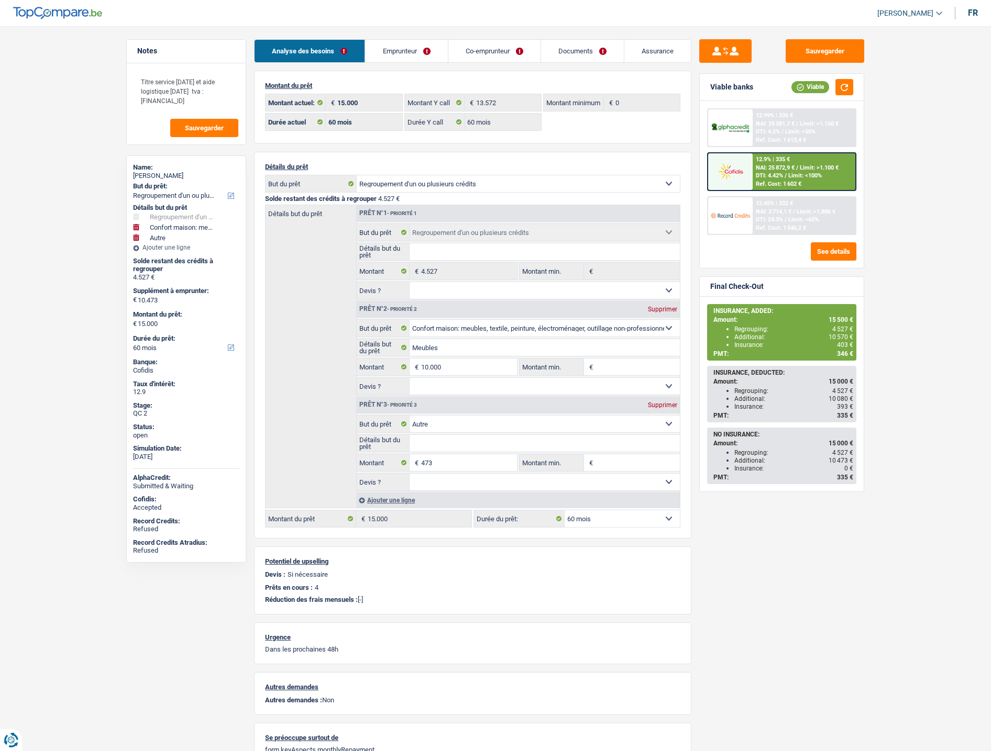
select select "other"
select select "60"
select select "coApplicant"
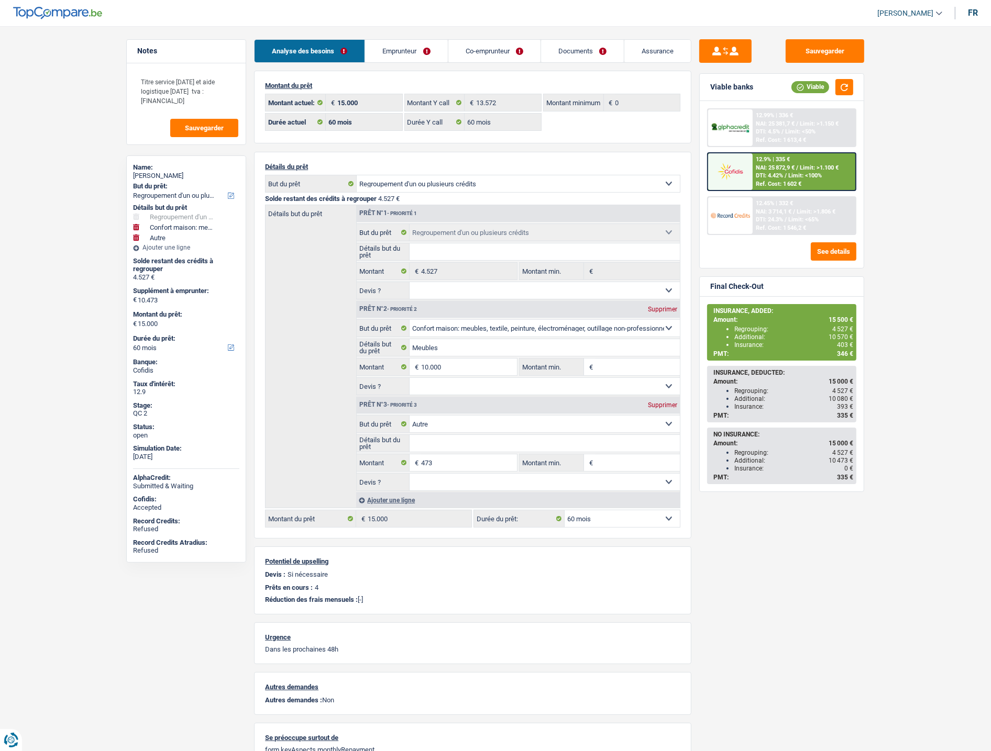
click at [576, 42] on link "Documents" at bounding box center [582, 51] width 83 height 23
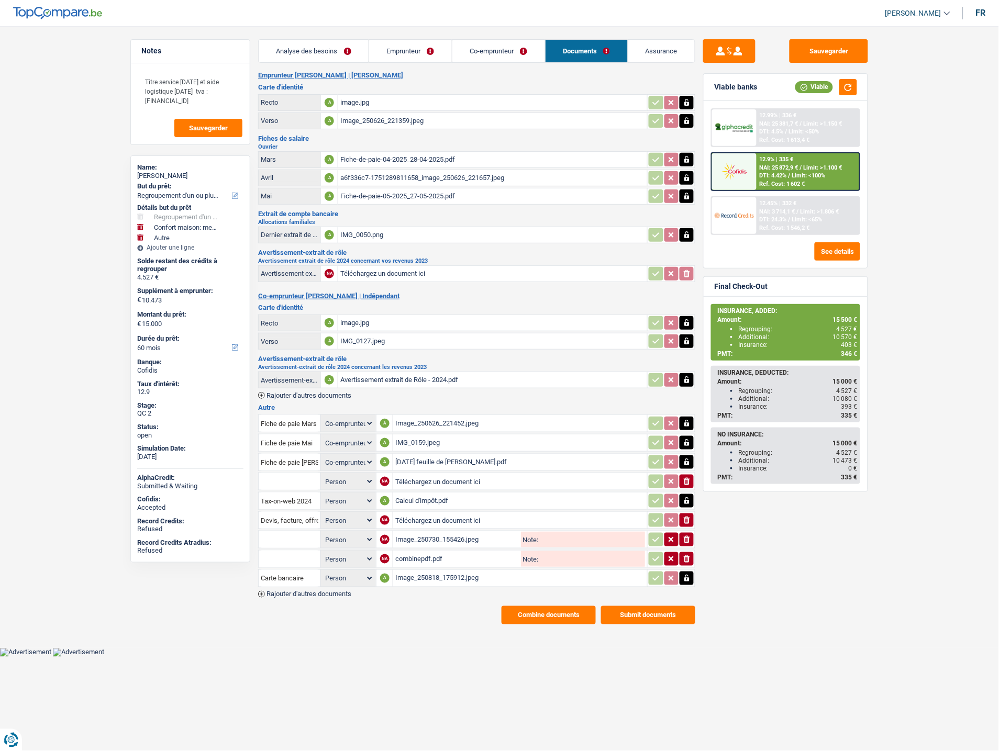
click at [320, 591] on span "Rajouter d'autres documents" at bounding box center [308, 594] width 85 height 7
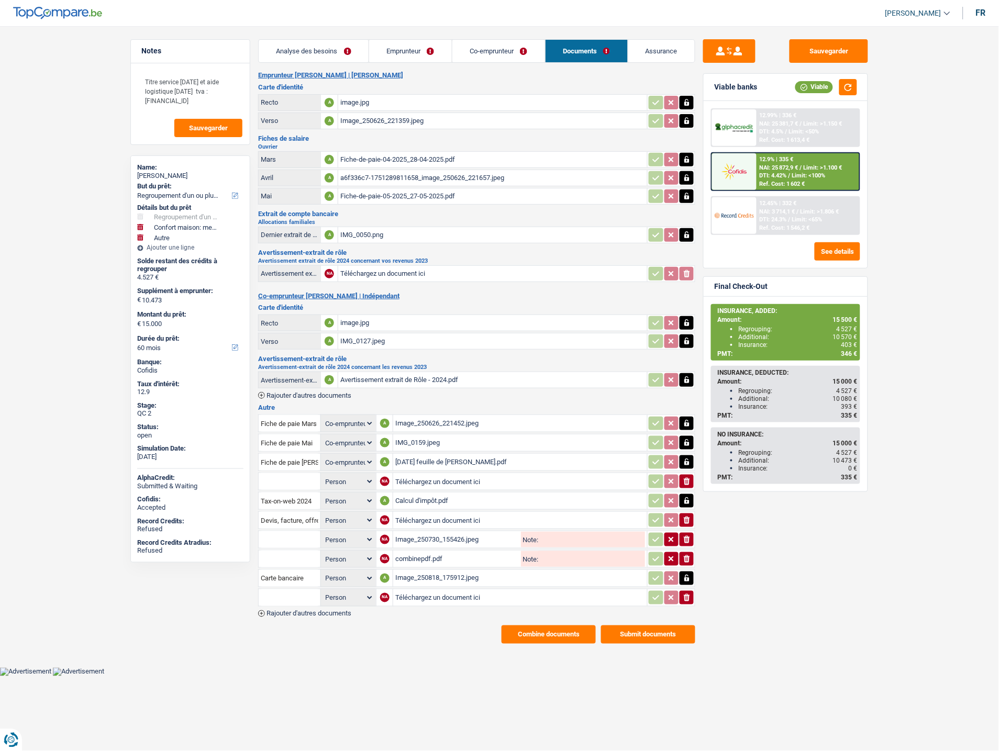
click at [399, 590] on input "Téléchargez un document ici" at bounding box center [520, 598] width 250 height 16
type input "C:\fakepath\Décompte Alpha [PERSON_NAME].pdf"
click at [304, 592] on input "text" at bounding box center [290, 598] width 58 height 17
click at [311, 612] on li "Décompte de remboursement anticipé" at bounding box center [332, 618] width 137 height 13
type input "Décompte de remboursement anticipé"
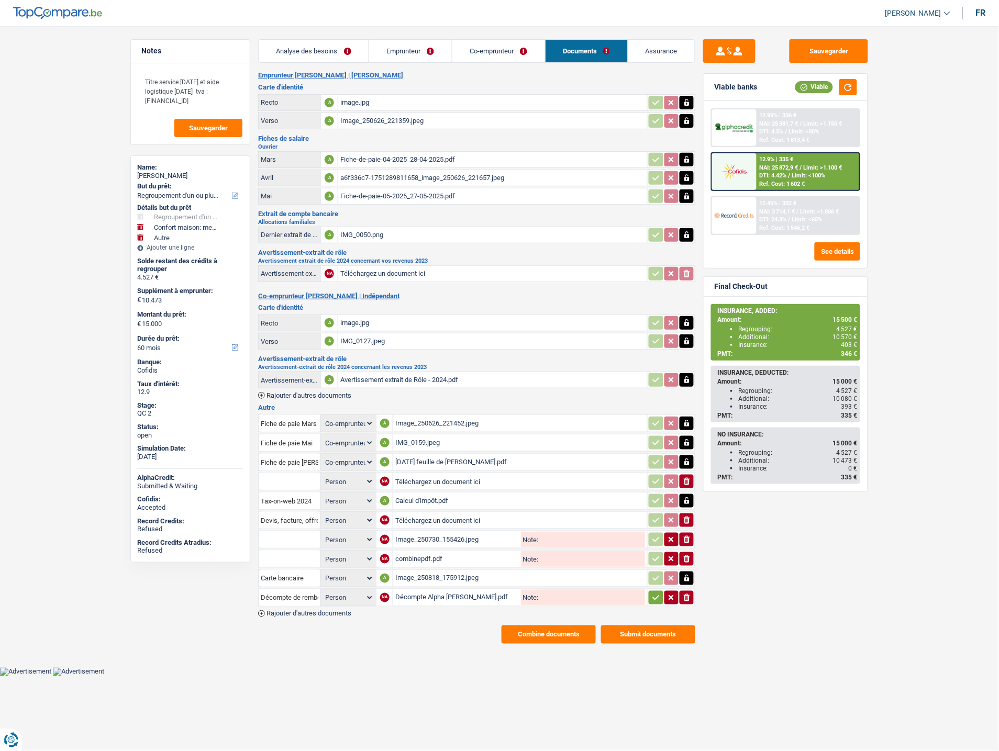
click at [655, 596] on icon "button" at bounding box center [656, 598] width 7 height 5
click at [838, 56] on button "Sauvegarder" at bounding box center [829, 51] width 79 height 24
